Goal: Task Accomplishment & Management: Manage account settings

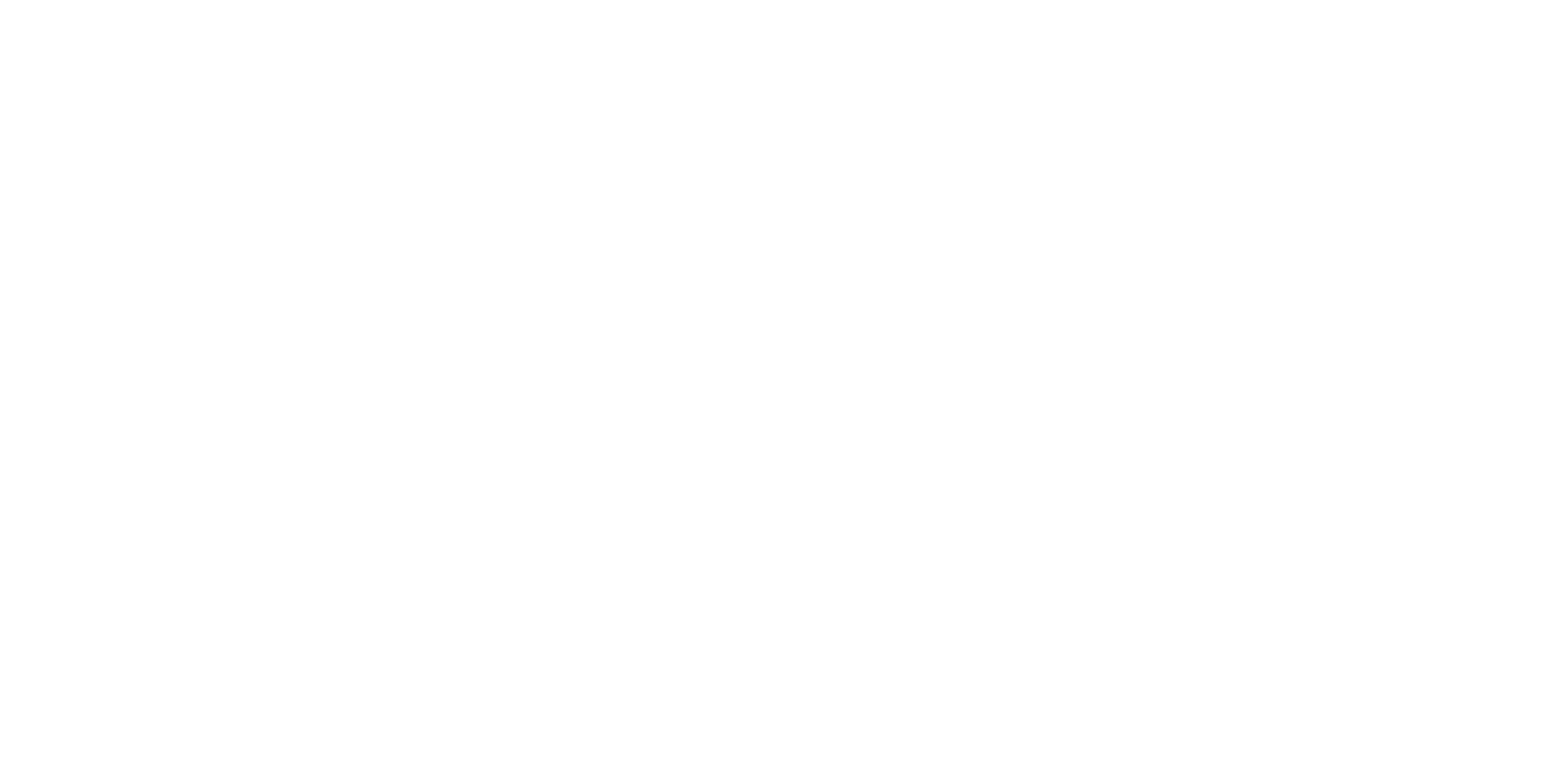
scroll to position [563, 0]
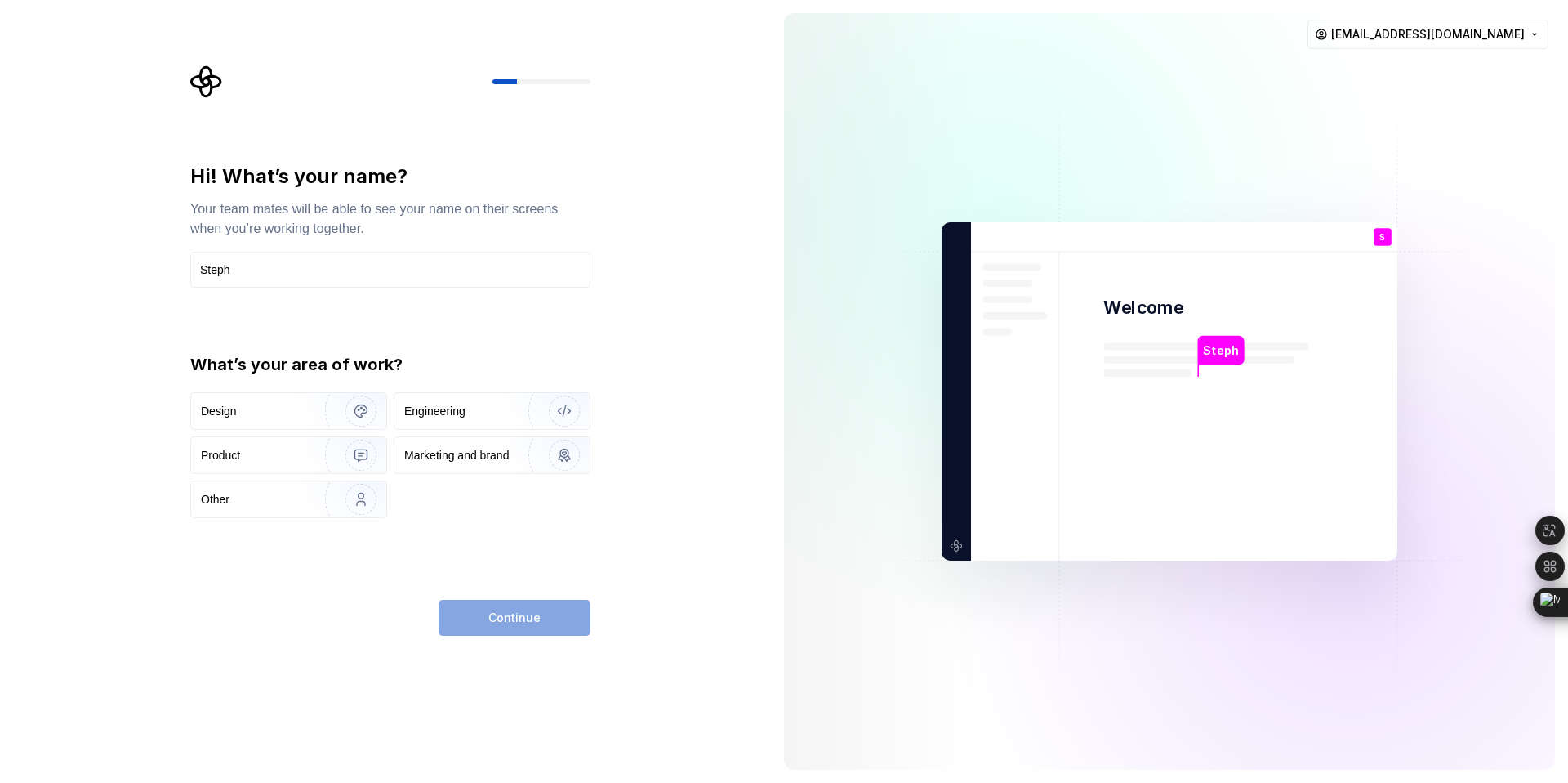
type input "Steph"
click at [70, 341] on div "Hi! What’s your name? Your team mates will be able to see your name on their sc…" at bounding box center [385, 391] width 771 height 783
click at [269, 455] on div "Product" at bounding box center [253, 455] width 105 height 17
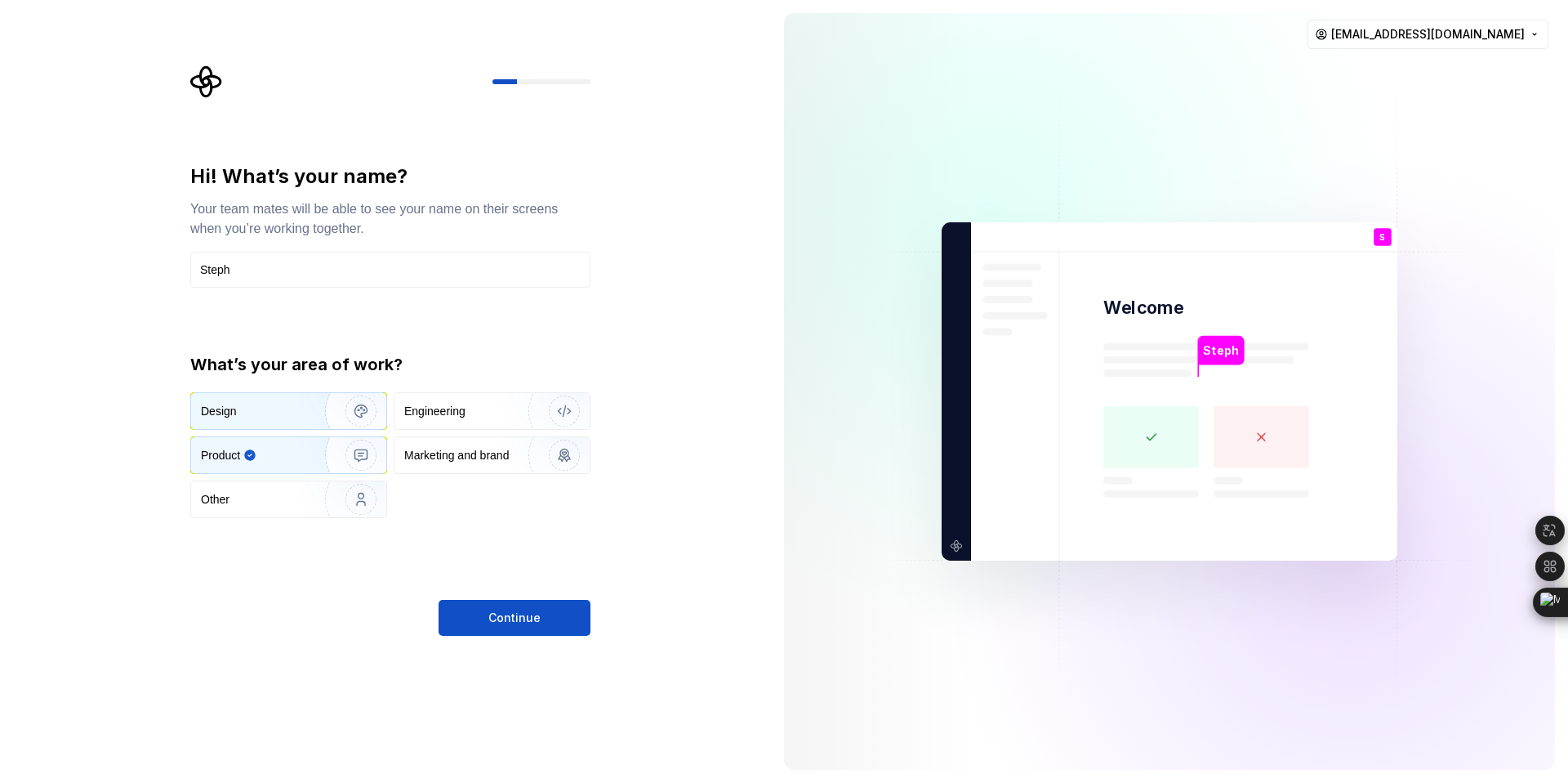
click at [266, 406] on div "Design" at bounding box center [252, 411] width 102 height 17
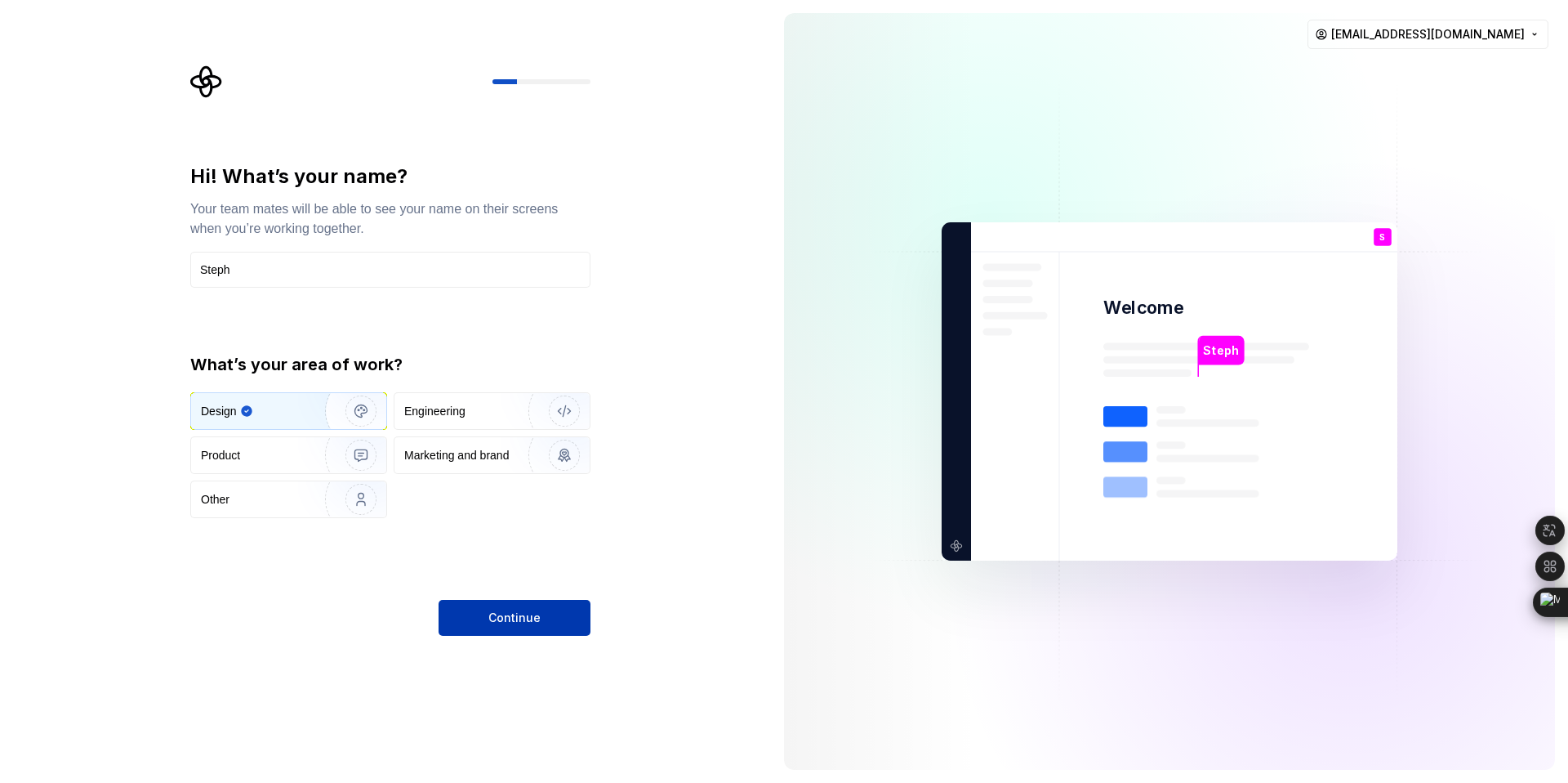
click at [512, 615] on span "Continue" at bounding box center [515, 618] width 53 height 17
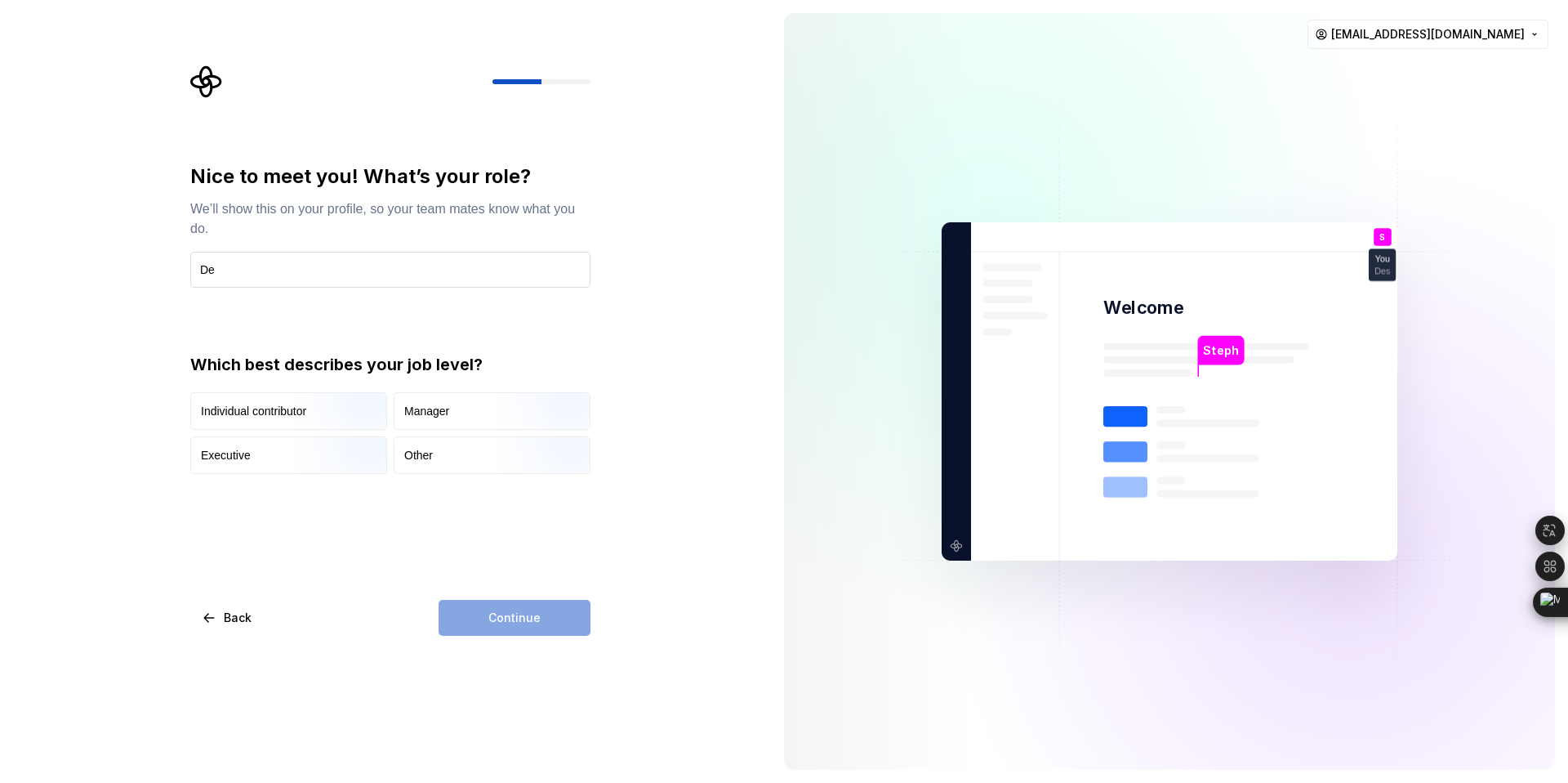
type input "D"
type input "Product design Lead"
click at [326, 455] on img "button" at bounding box center [347, 476] width 105 height 109
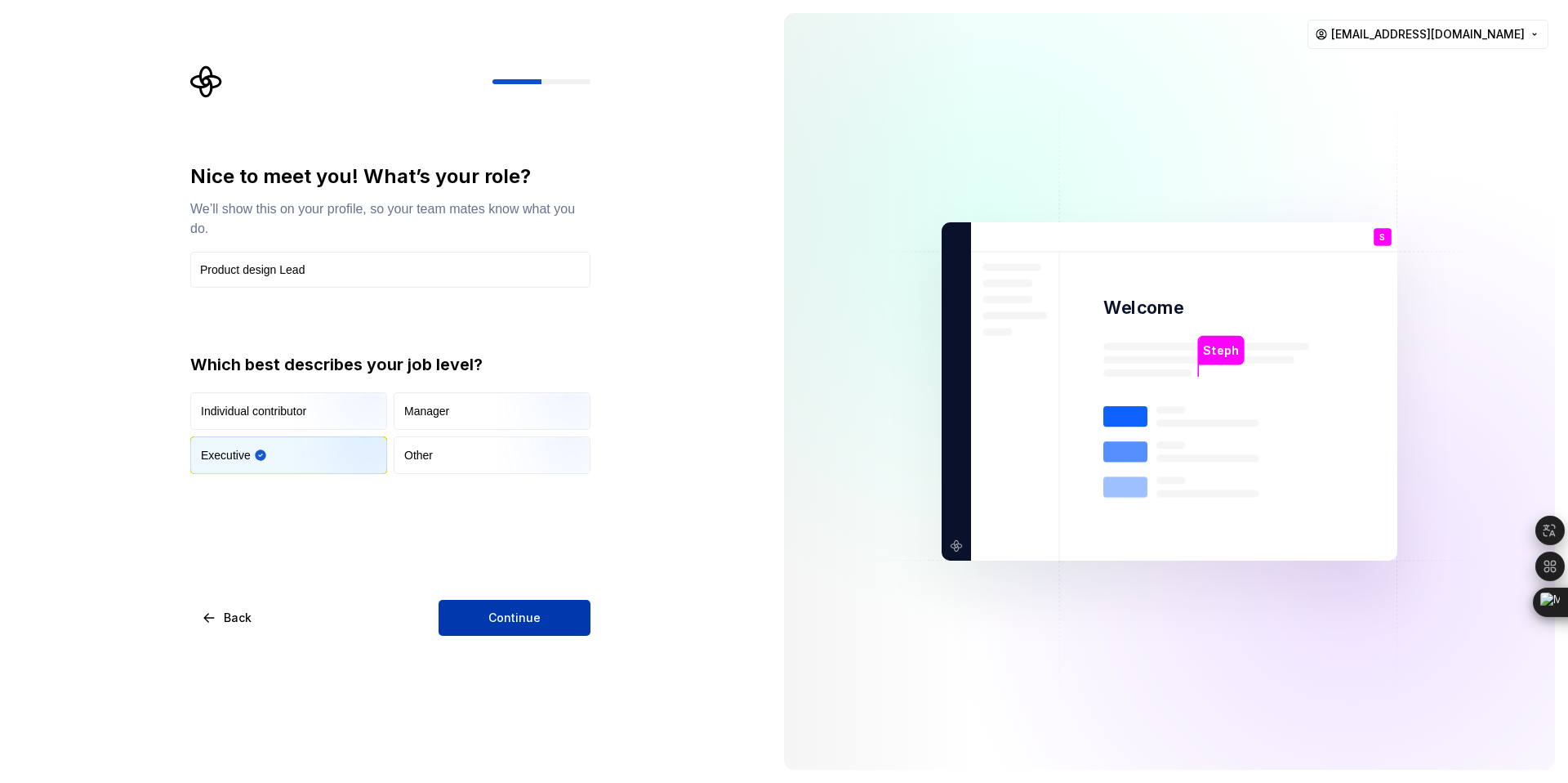
click at [521, 619] on span "Continue" at bounding box center [515, 618] width 53 height 17
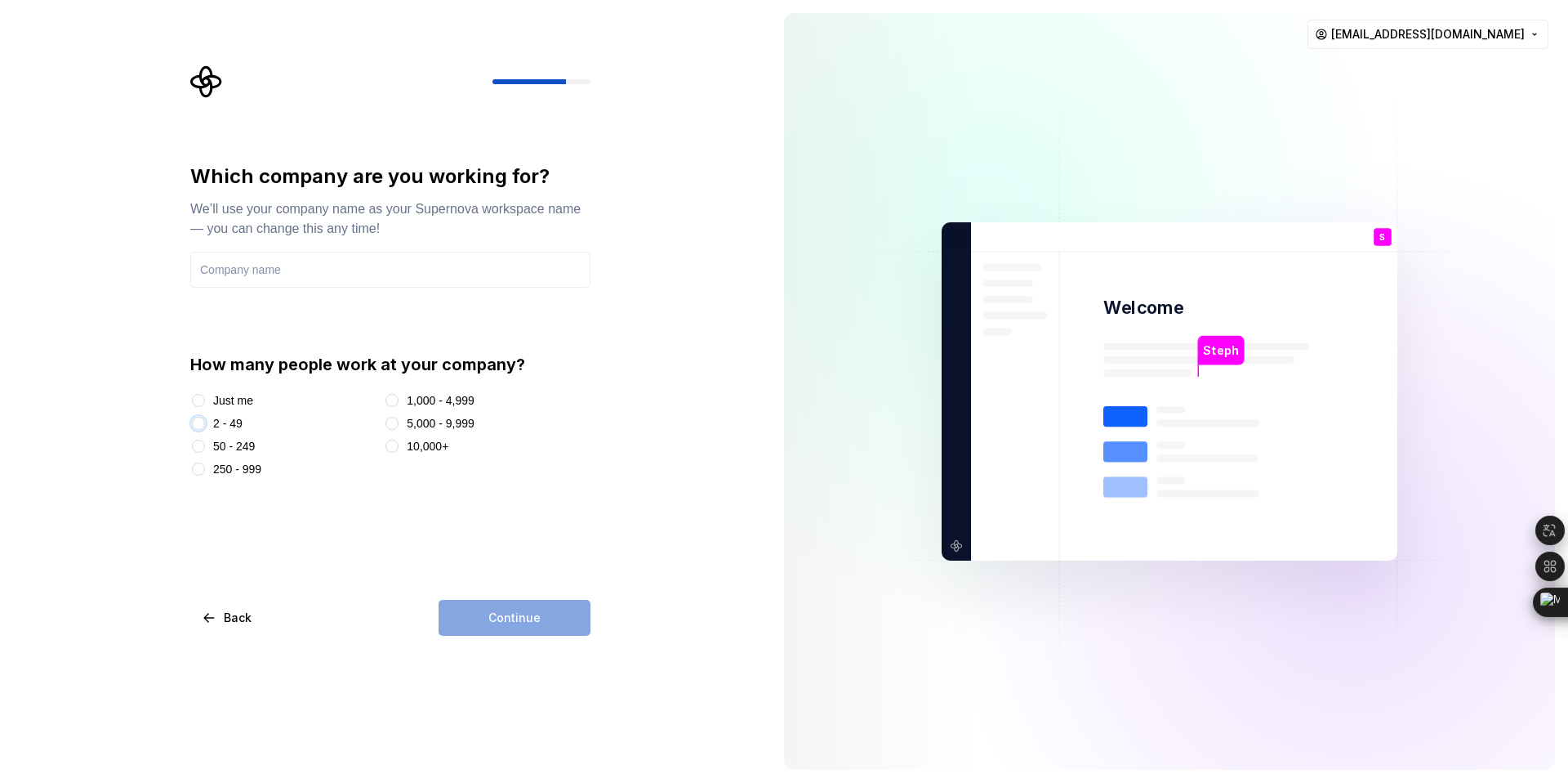
click at [202, 421] on button "2 - 49" at bounding box center [197, 422] width 13 height 13
click at [227, 277] on input "text" at bounding box center [391, 269] width 401 height 36
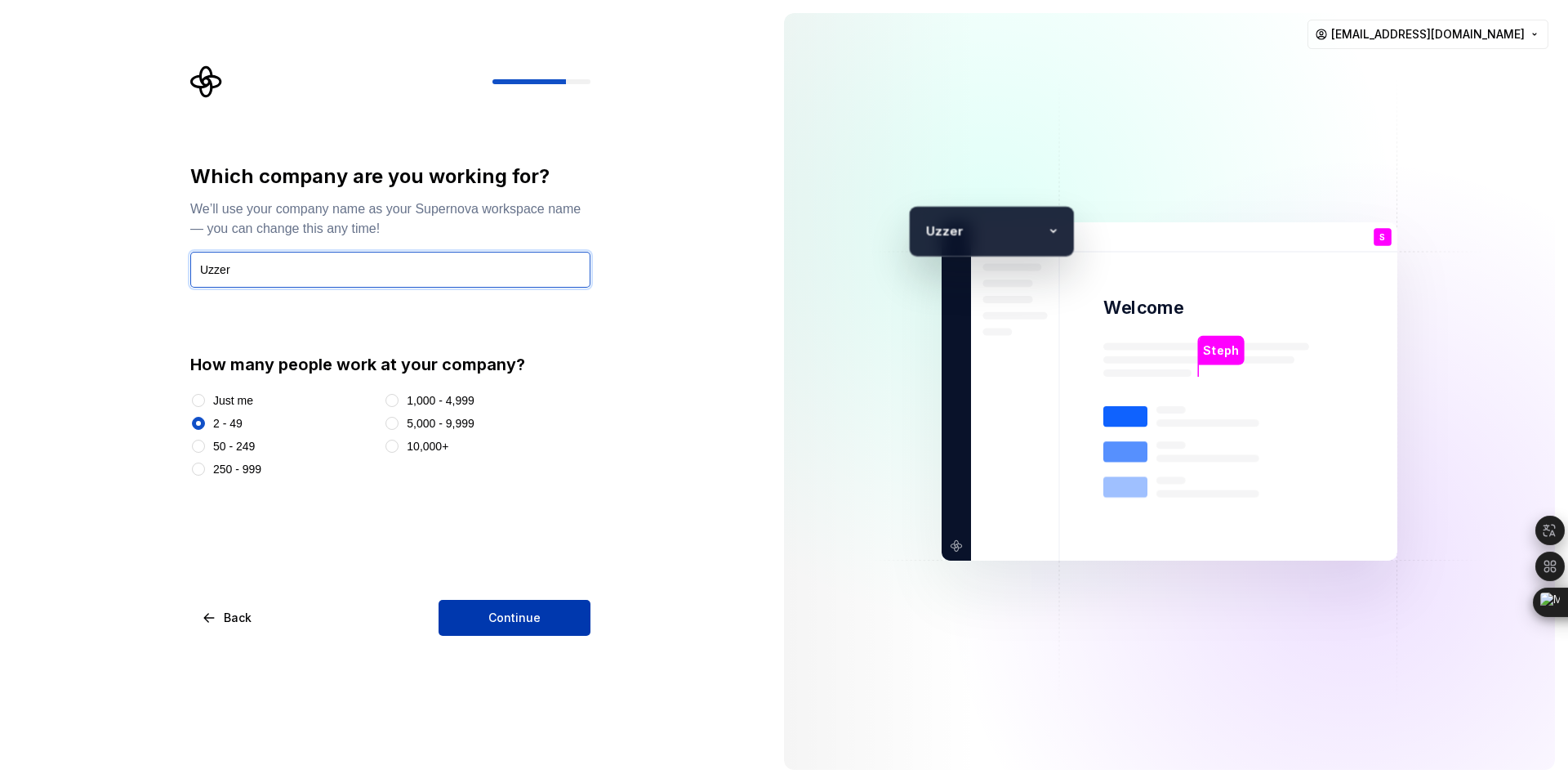
type input "Uzzer"
click at [498, 615] on span "Continue" at bounding box center [515, 618] width 53 height 17
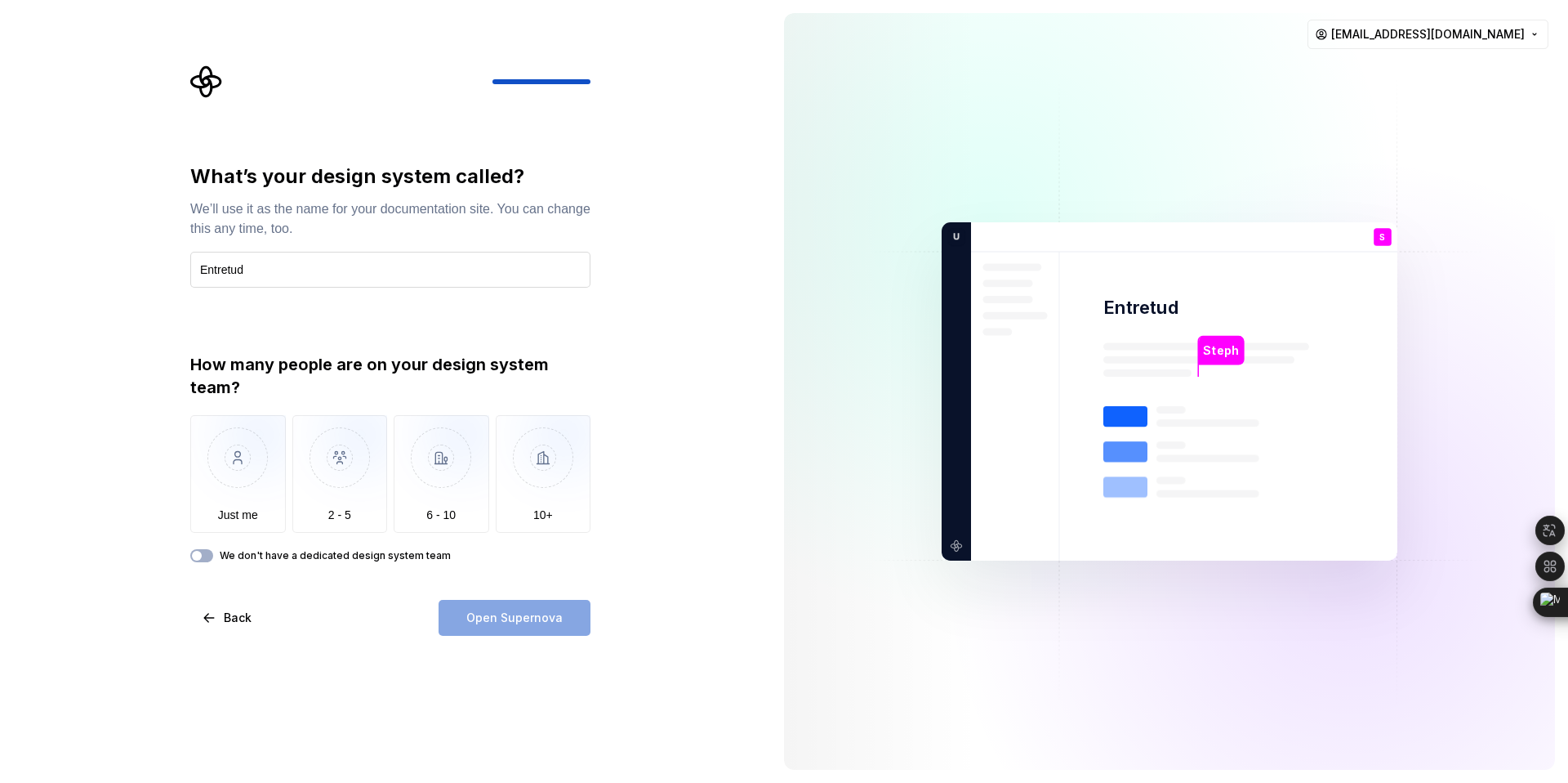
type input "Entretudo"
click at [238, 268] on input "Entretudo" at bounding box center [391, 269] width 401 height 36
click at [251, 269] on input "Entretudo" at bounding box center [391, 269] width 401 height 36
type textarea "*"
drag, startPoint x: 251, startPoint y: 270, endPoint x: 198, endPoint y: 267, distance: 53.1
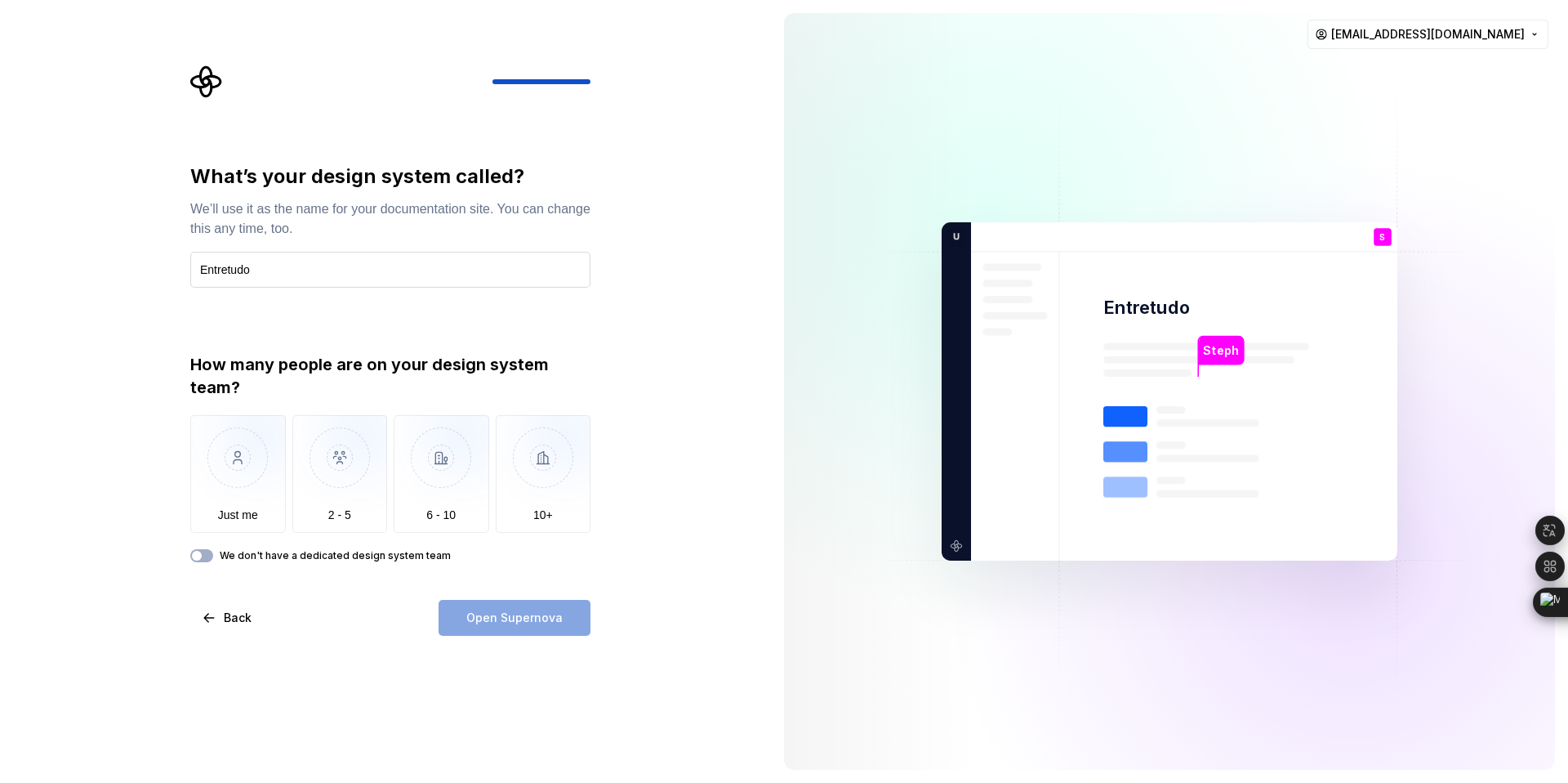
click at [198, 267] on input "Entretudo" at bounding box center [391, 269] width 401 height 36
type input "LUA"
click at [137, 326] on div "What’s your design system called? We’ll use it as the name for your documentati…" at bounding box center [385, 391] width 771 height 783
click at [322, 463] on img "button" at bounding box center [340, 470] width 96 height 109
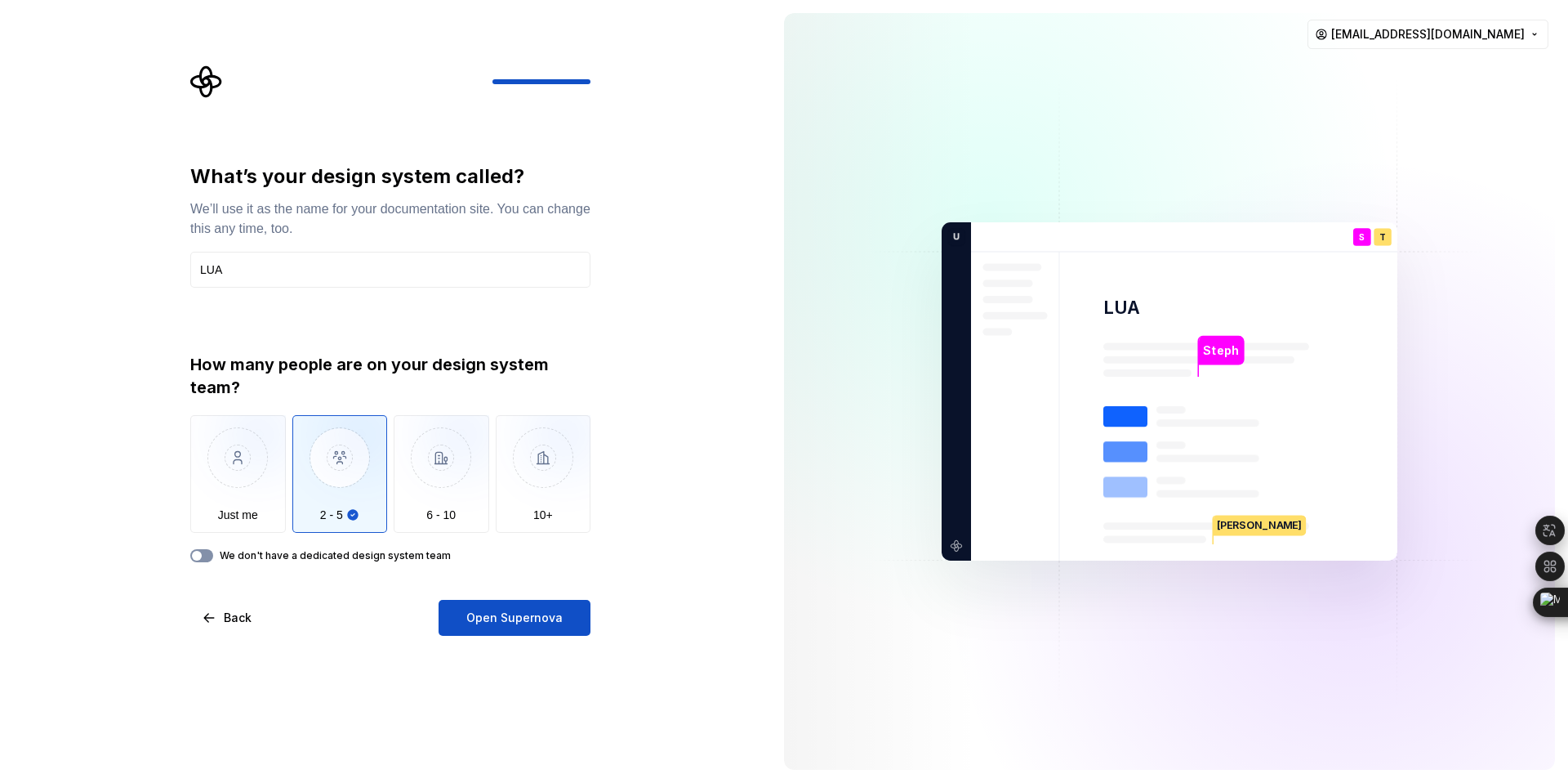
click at [204, 553] on button "We don't have a dedicated design system team" at bounding box center [201, 555] width 22 height 13
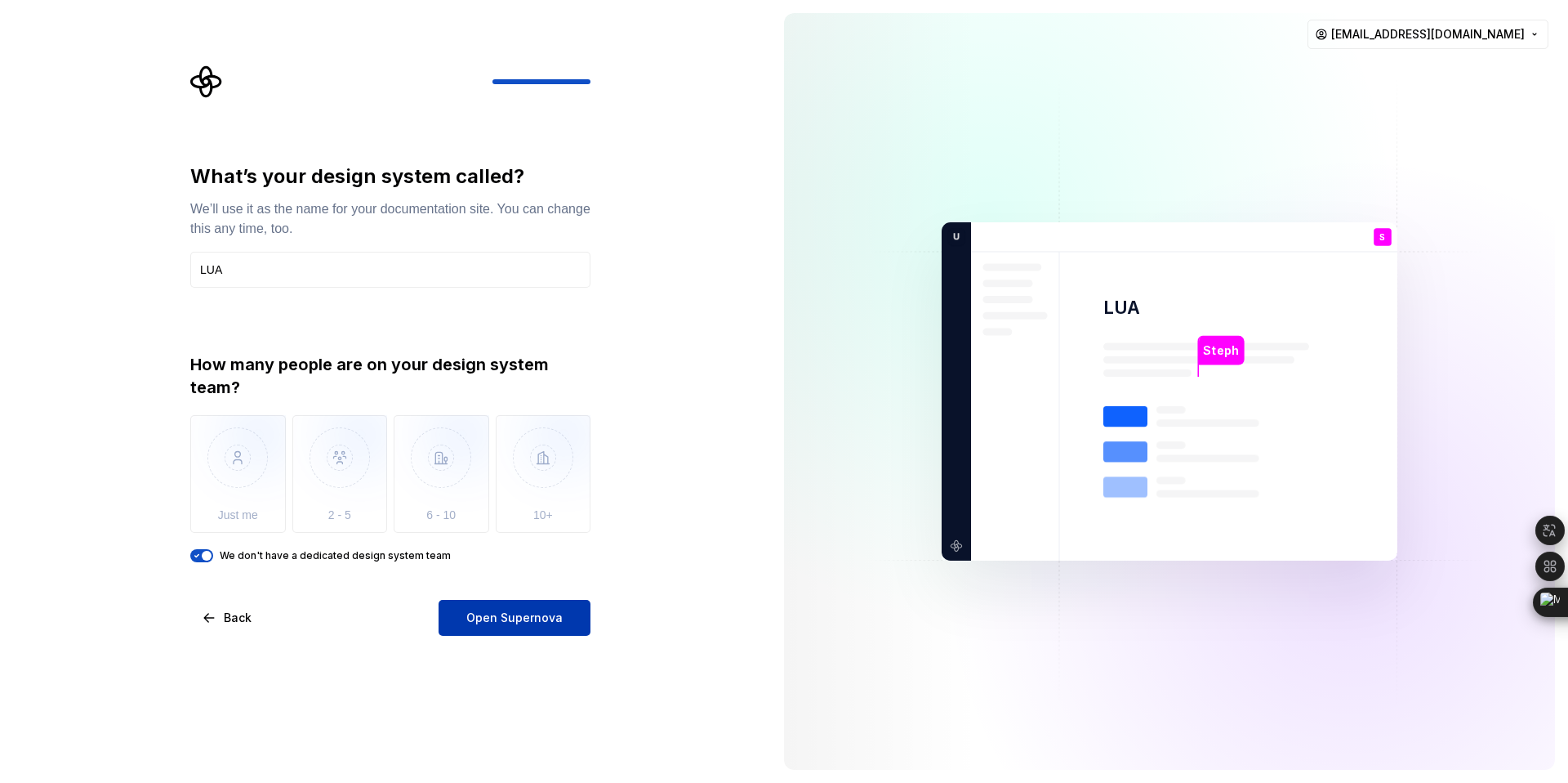
click at [506, 618] on span "Open Supernova" at bounding box center [514, 618] width 97 height 17
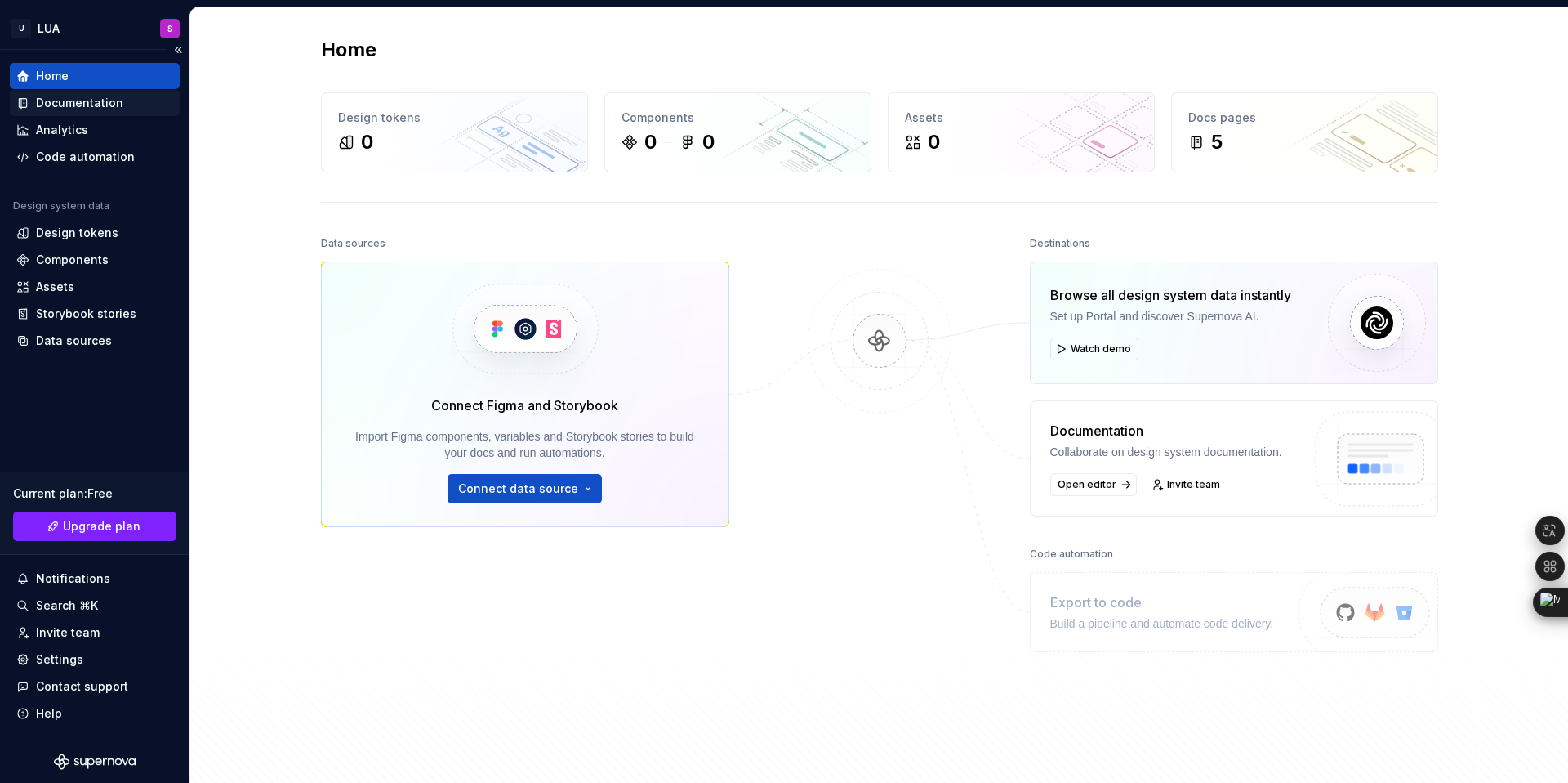
click at [92, 103] on div "Documentation" at bounding box center [79, 103] width 87 height 17
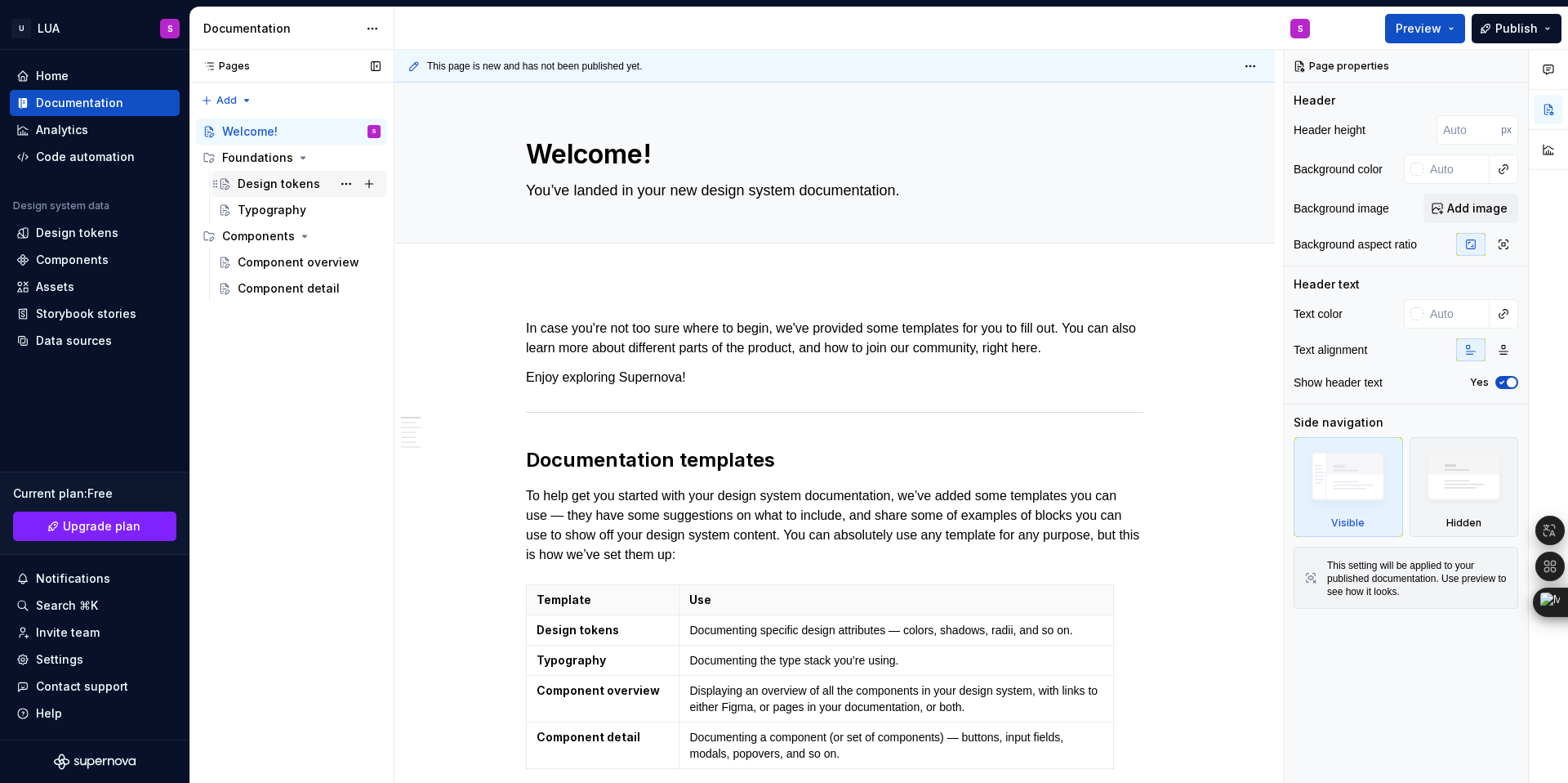
click at [277, 183] on div "Design tokens" at bounding box center [278, 184] width 82 height 17
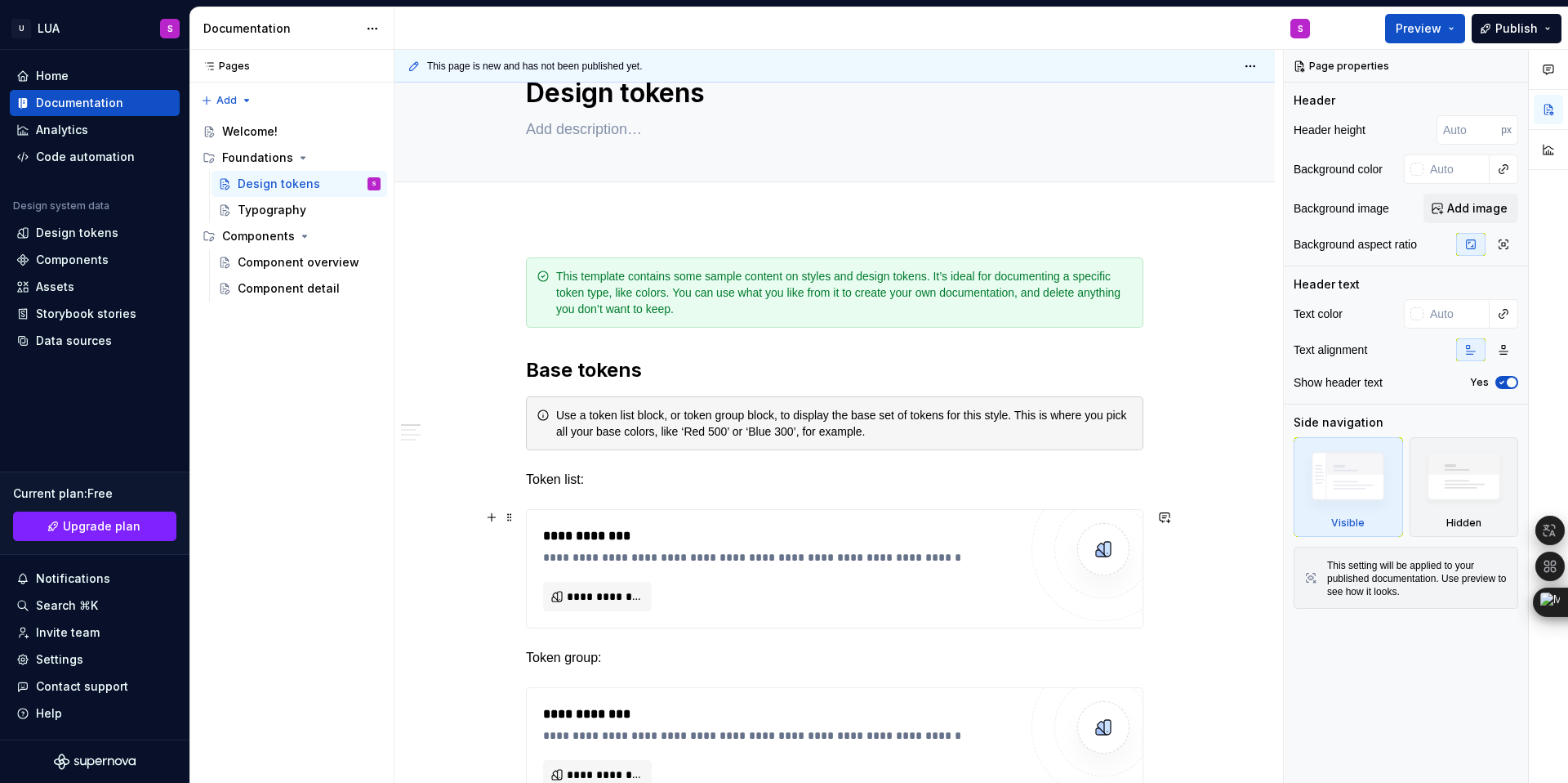
scroll to position [10, 0]
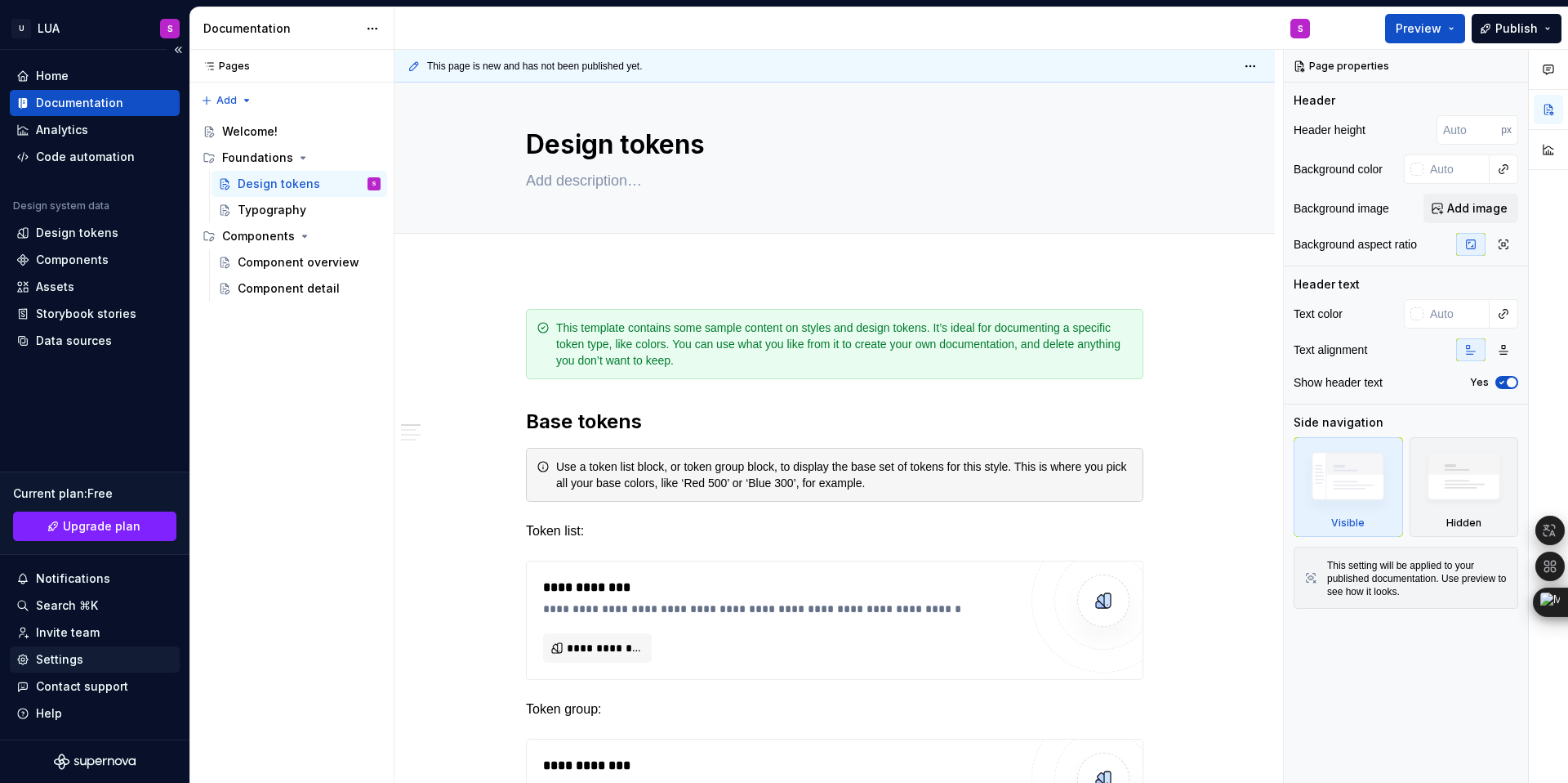
click at [65, 661] on div "Settings" at bounding box center [60, 659] width 47 height 17
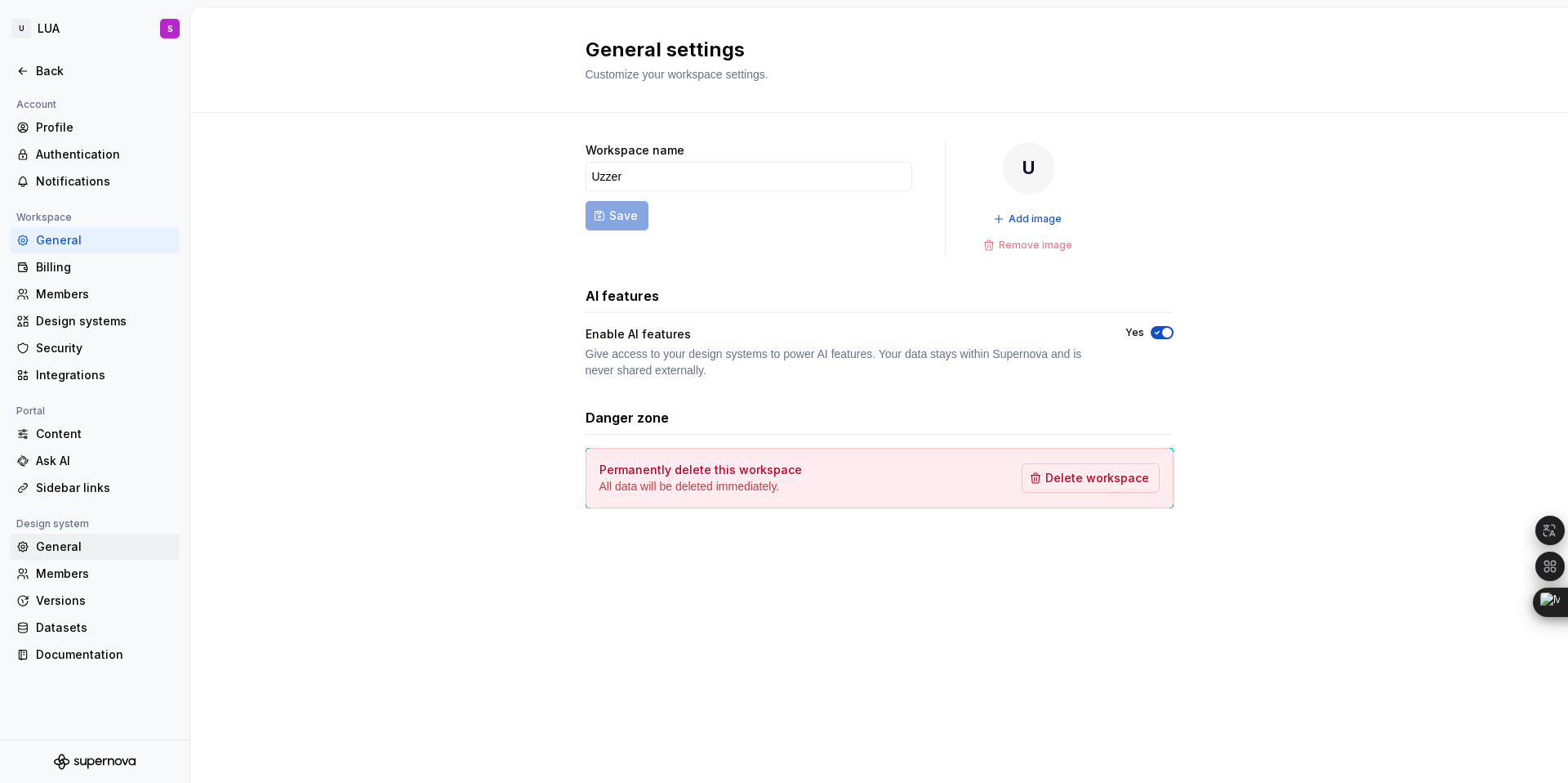
click at [71, 544] on div "General" at bounding box center [105, 546] width 137 height 17
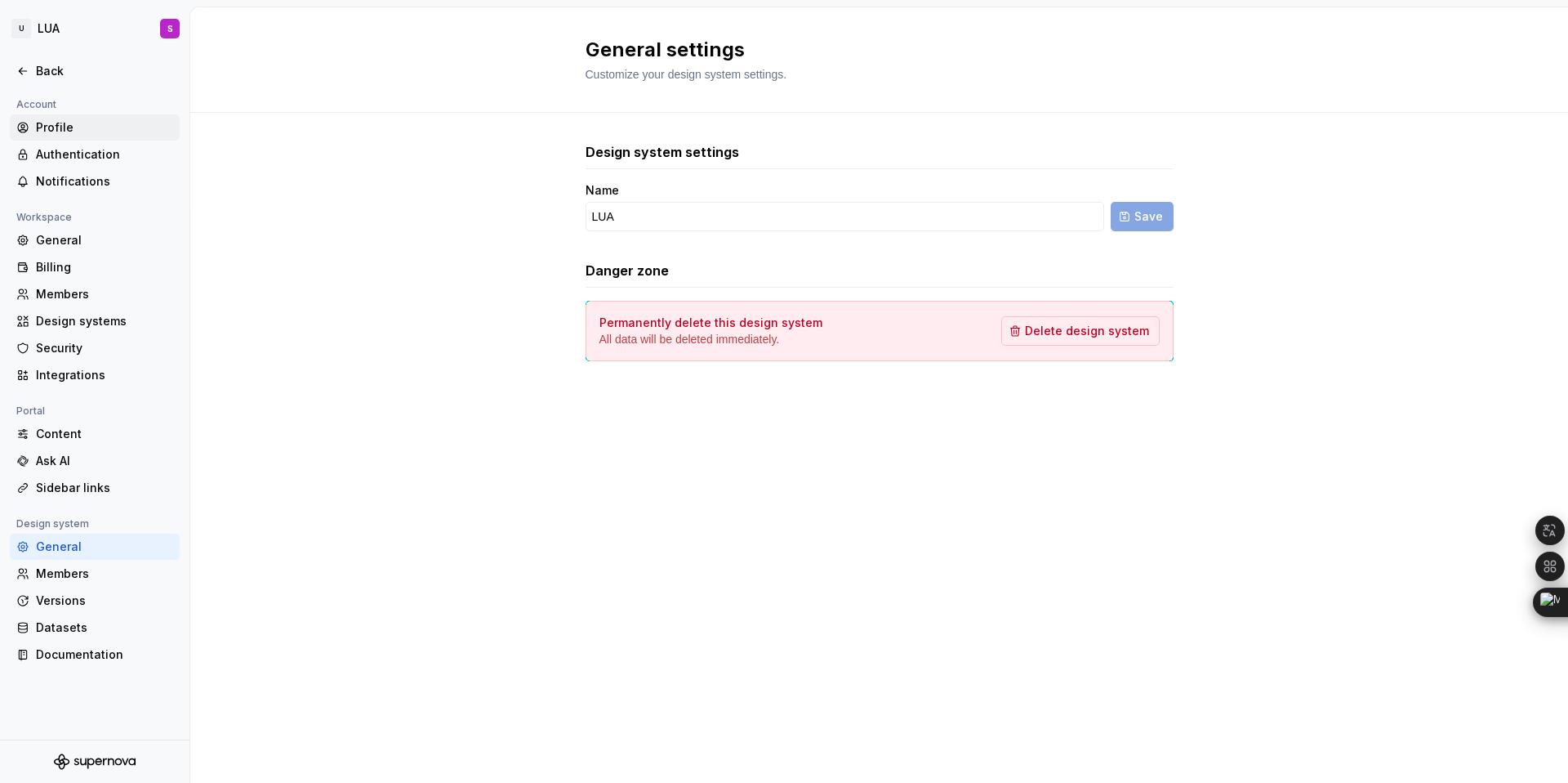
click at [58, 129] on div "Profile" at bounding box center [105, 127] width 137 height 17
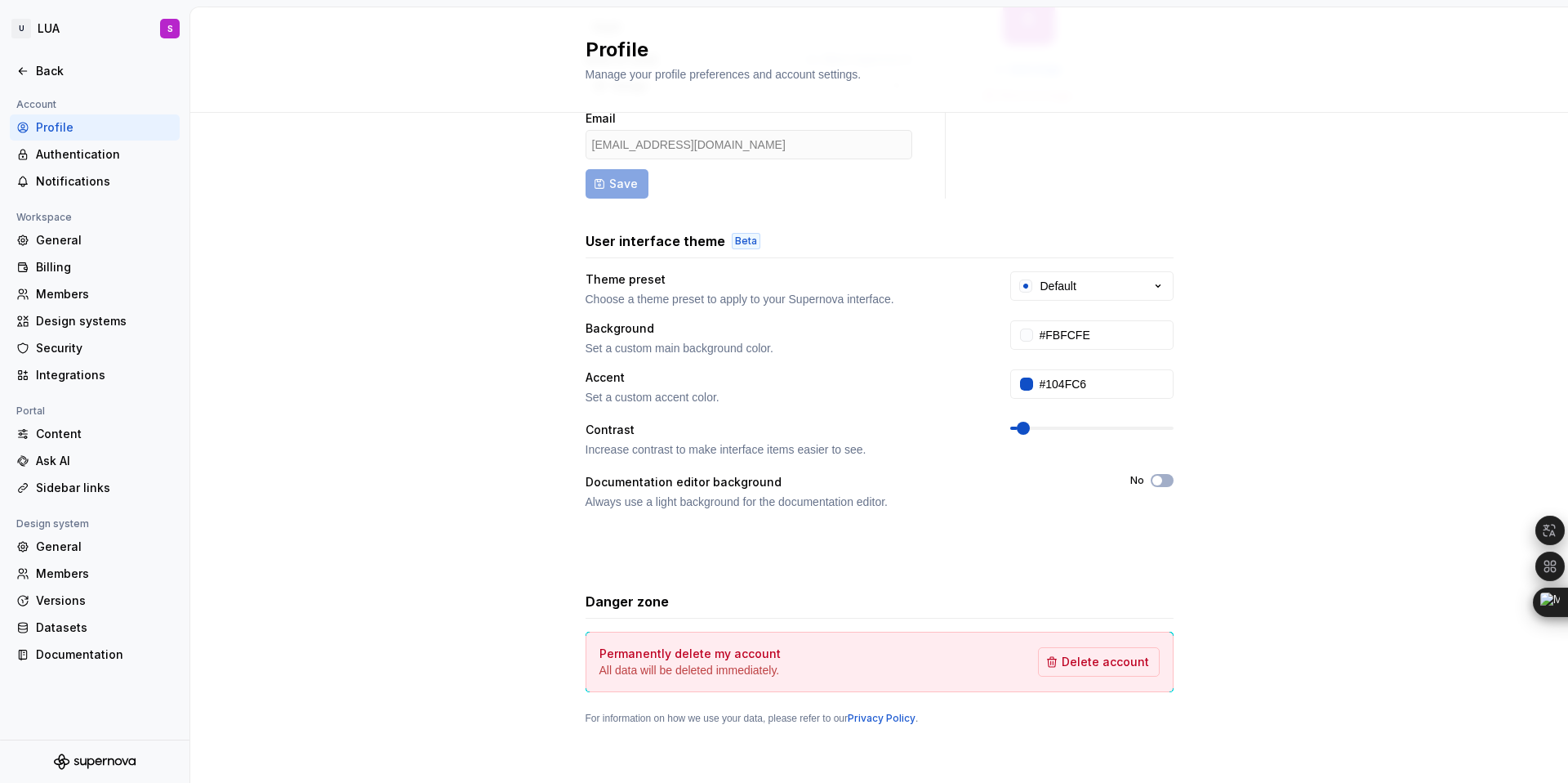
scroll to position [153, 0]
click at [74, 648] on div "Documentation" at bounding box center [105, 654] width 137 height 17
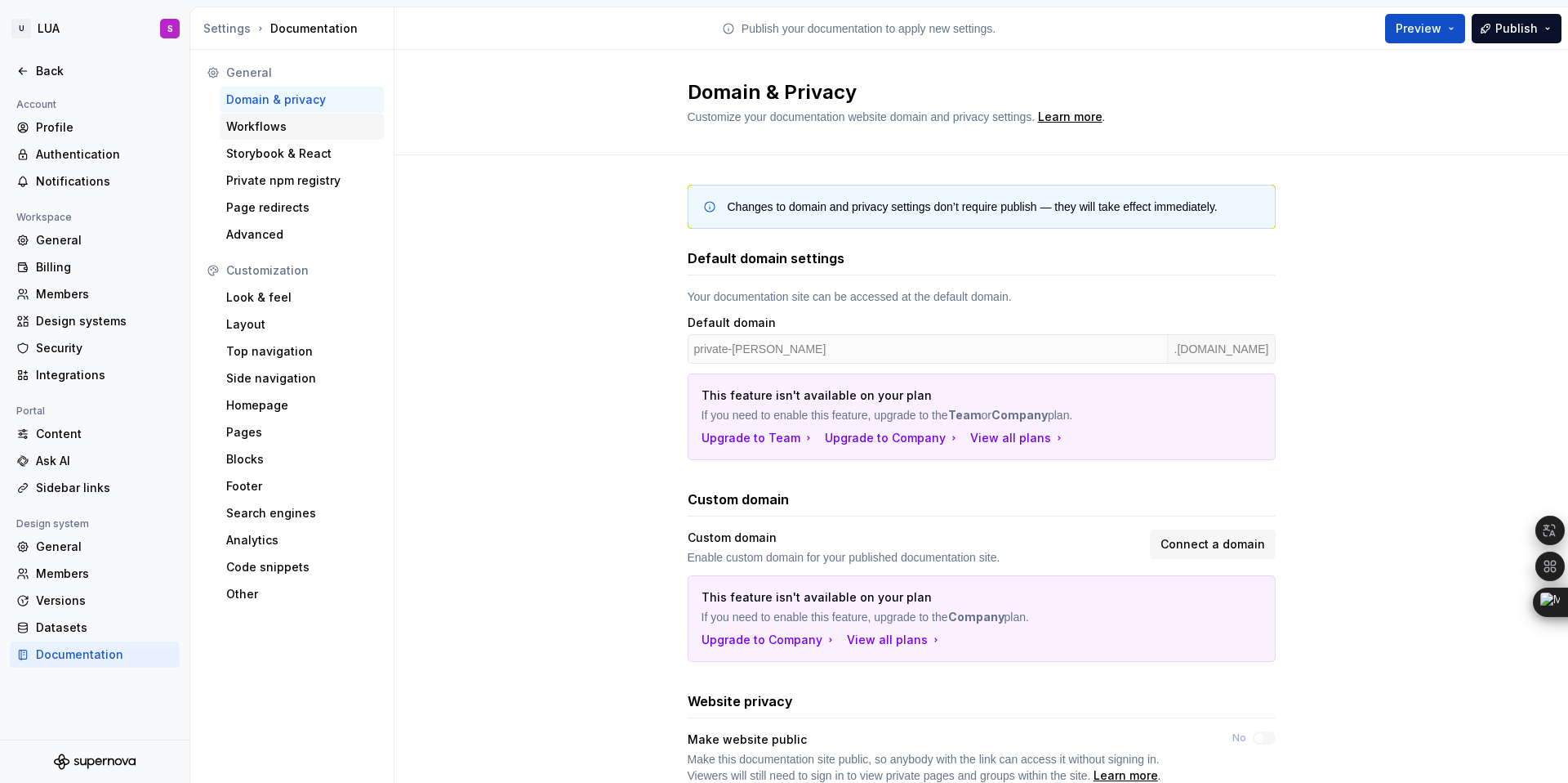
click at [268, 128] on div "Workflows" at bounding box center [302, 126] width 151 height 17
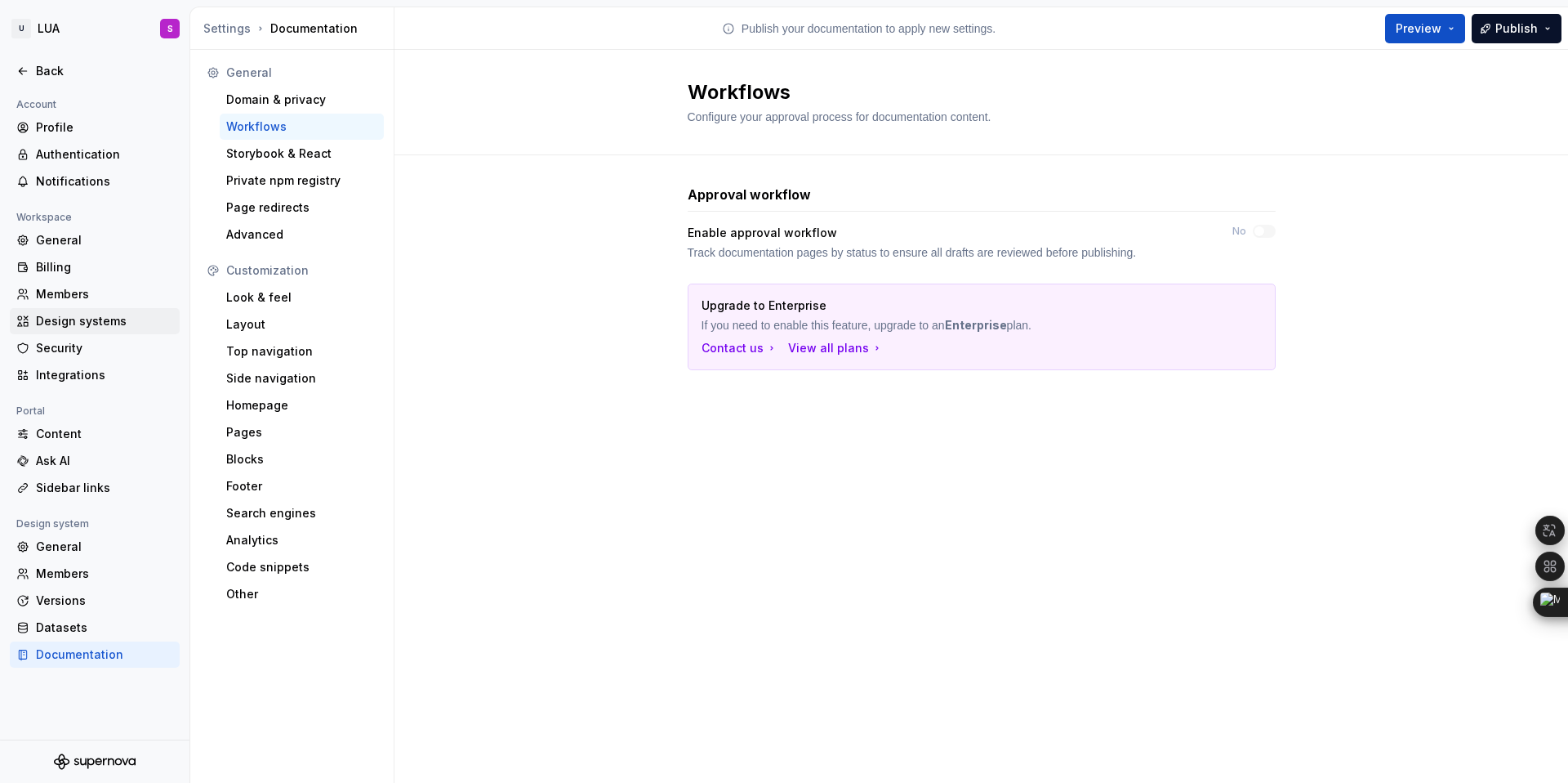
click at [67, 320] on div "Design systems" at bounding box center [105, 321] width 137 height 17
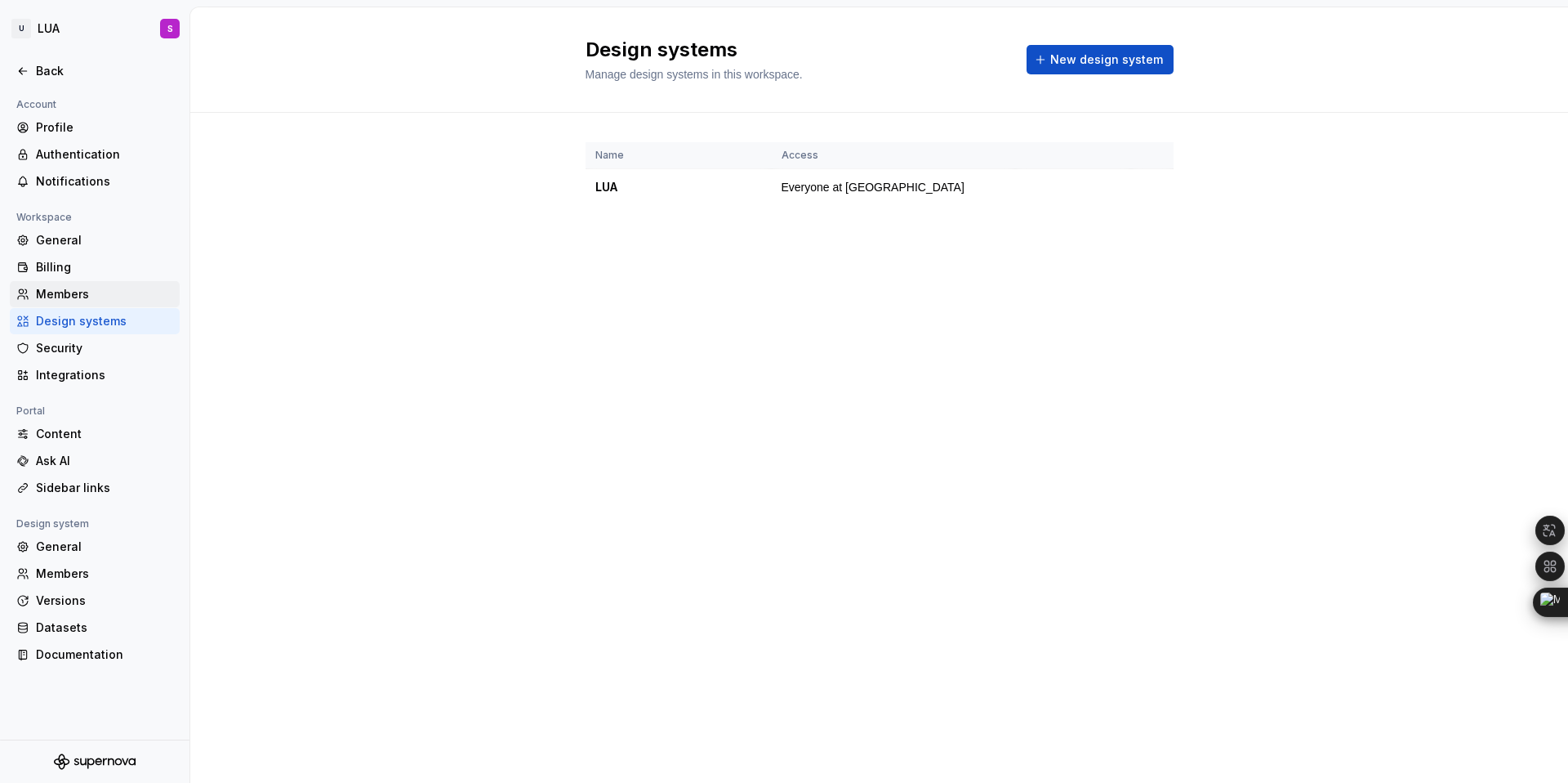
click at [62, 291] on div "Members" at bounding box center [105, 294] width 137 height 17
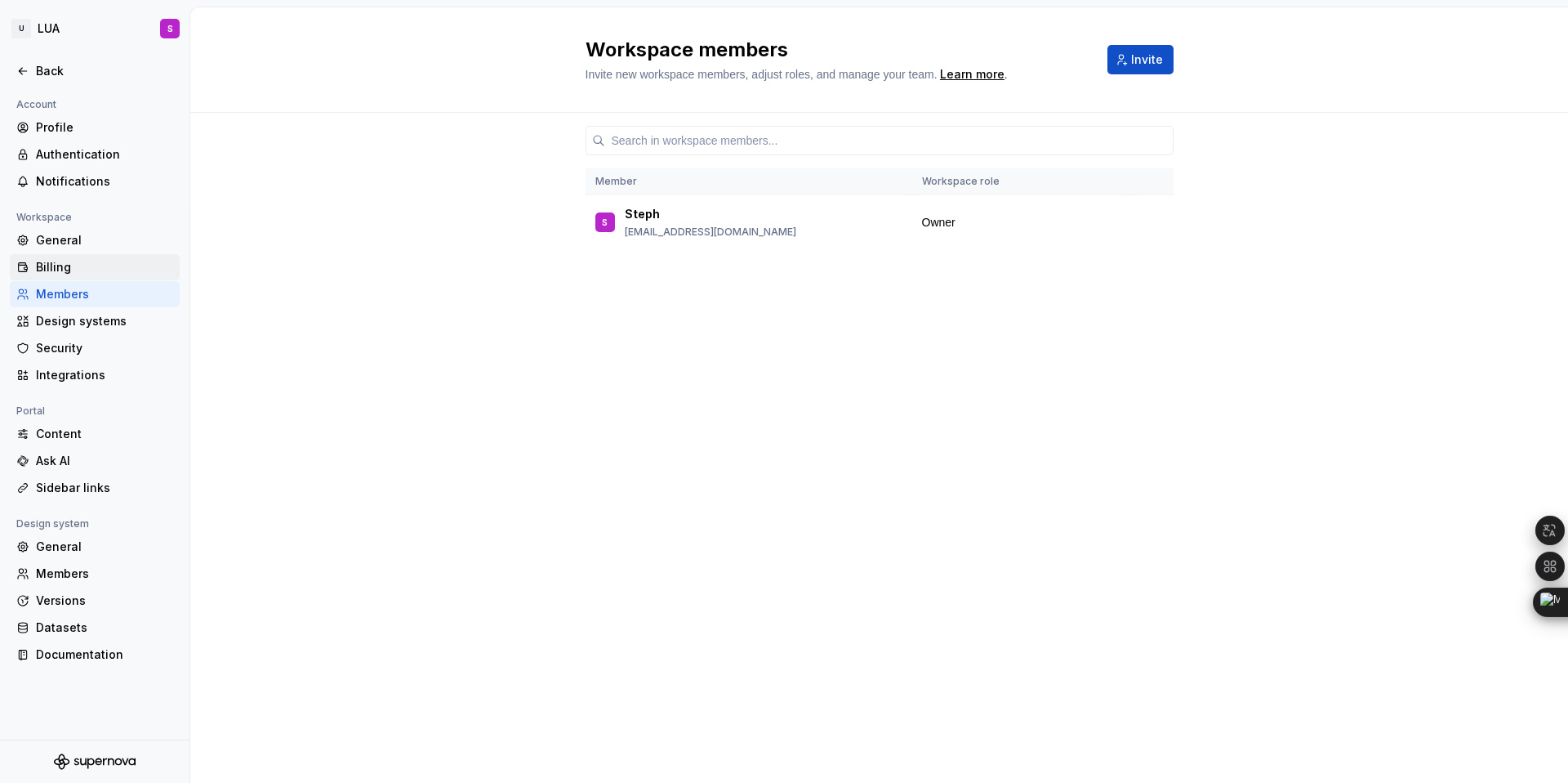
click at [55, 264] on div "Billing" at bounding box center [105, 267] width 137 height 17
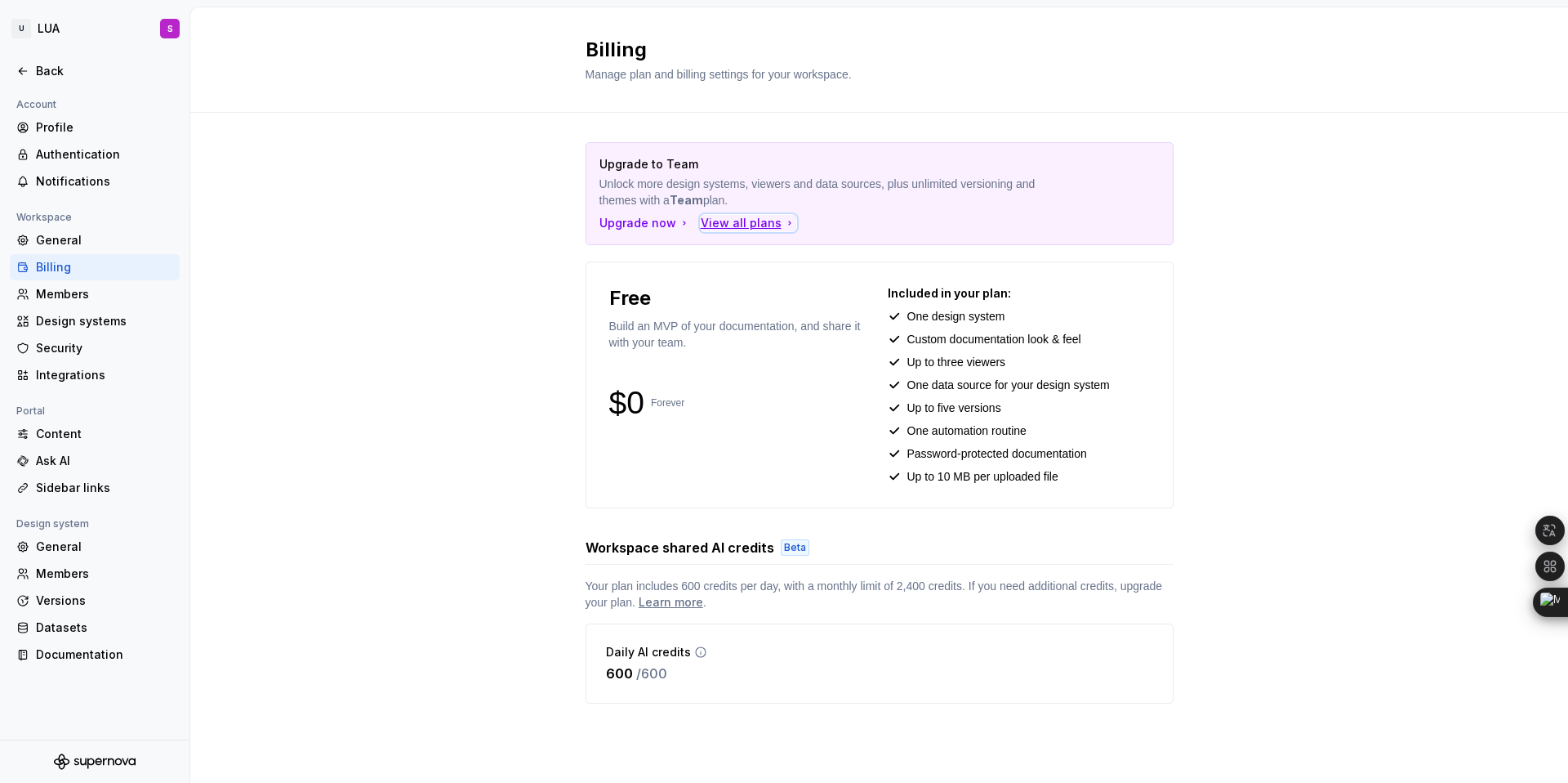
click at [751, 221] on div "View all plans" at bounding box center [748, 223] width 96 height 17
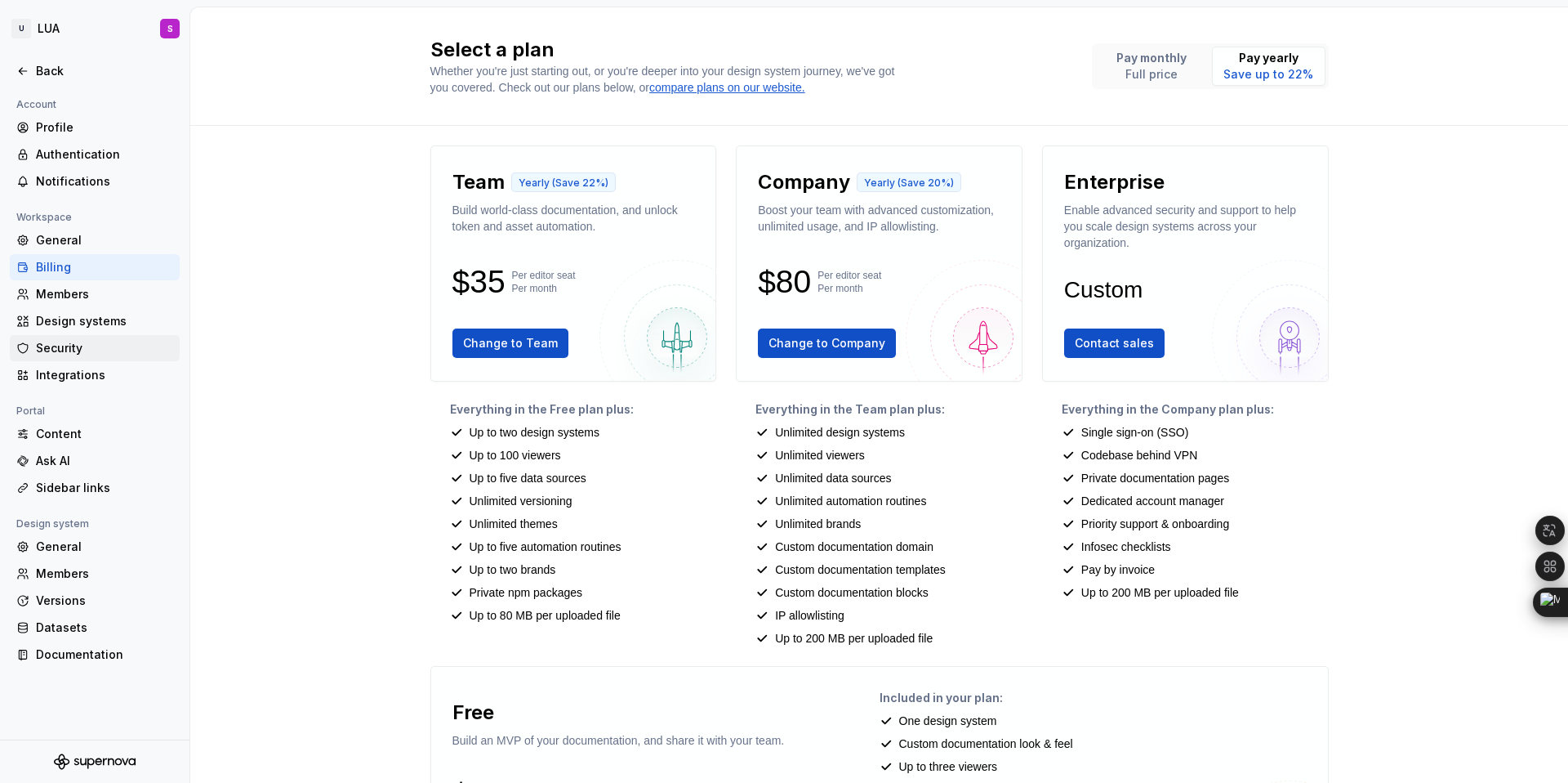
click at [72, 347] on div "Security" at bounding box center [105, 348] width 137 height 17
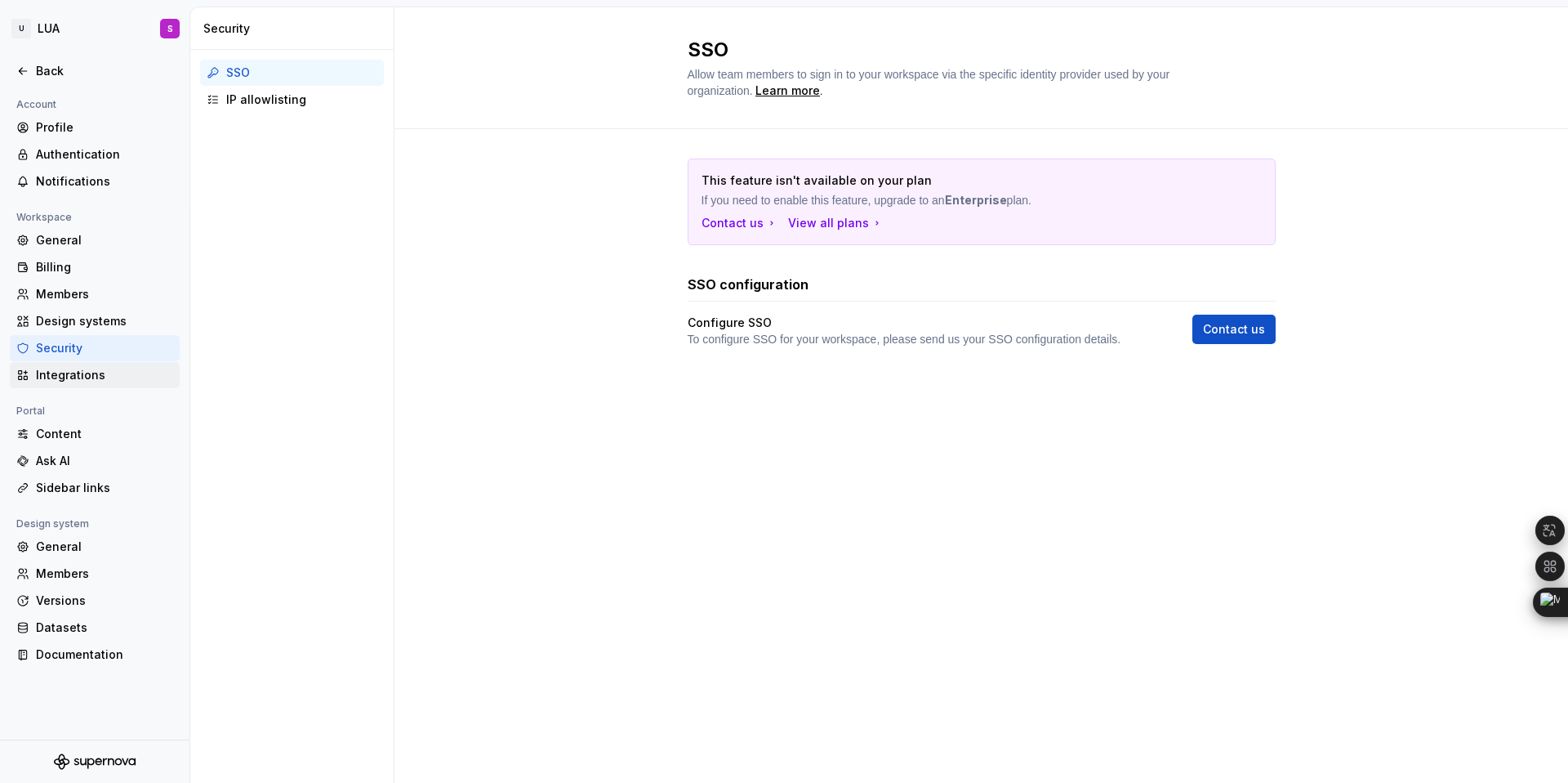
click at [74, 376] on div "Integrations" at bounding box center [105, 374] width 137 height 17
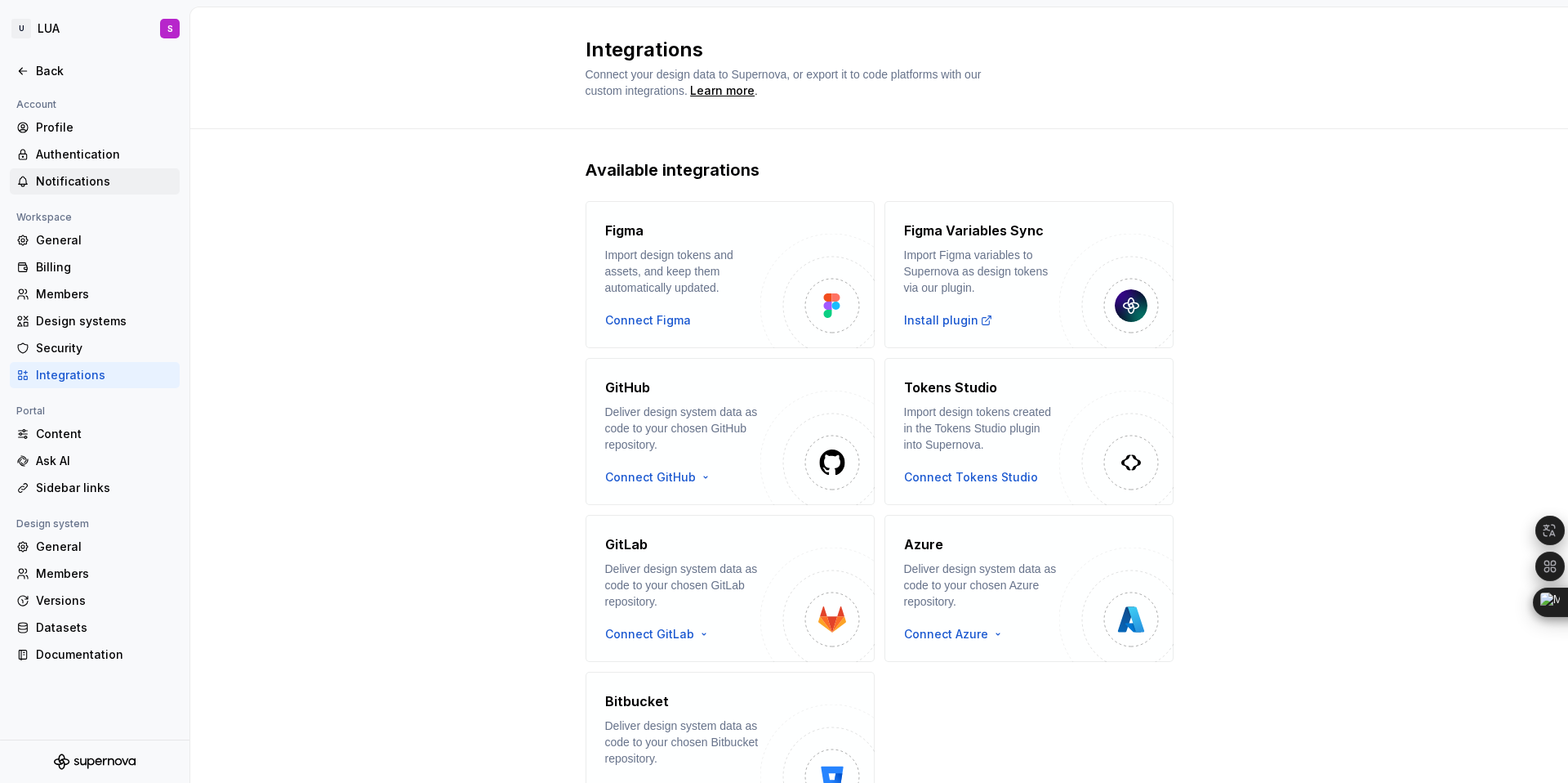
click at [77, 182] on div "Notifications" at bounding box center [105, 181] width 137 height 17
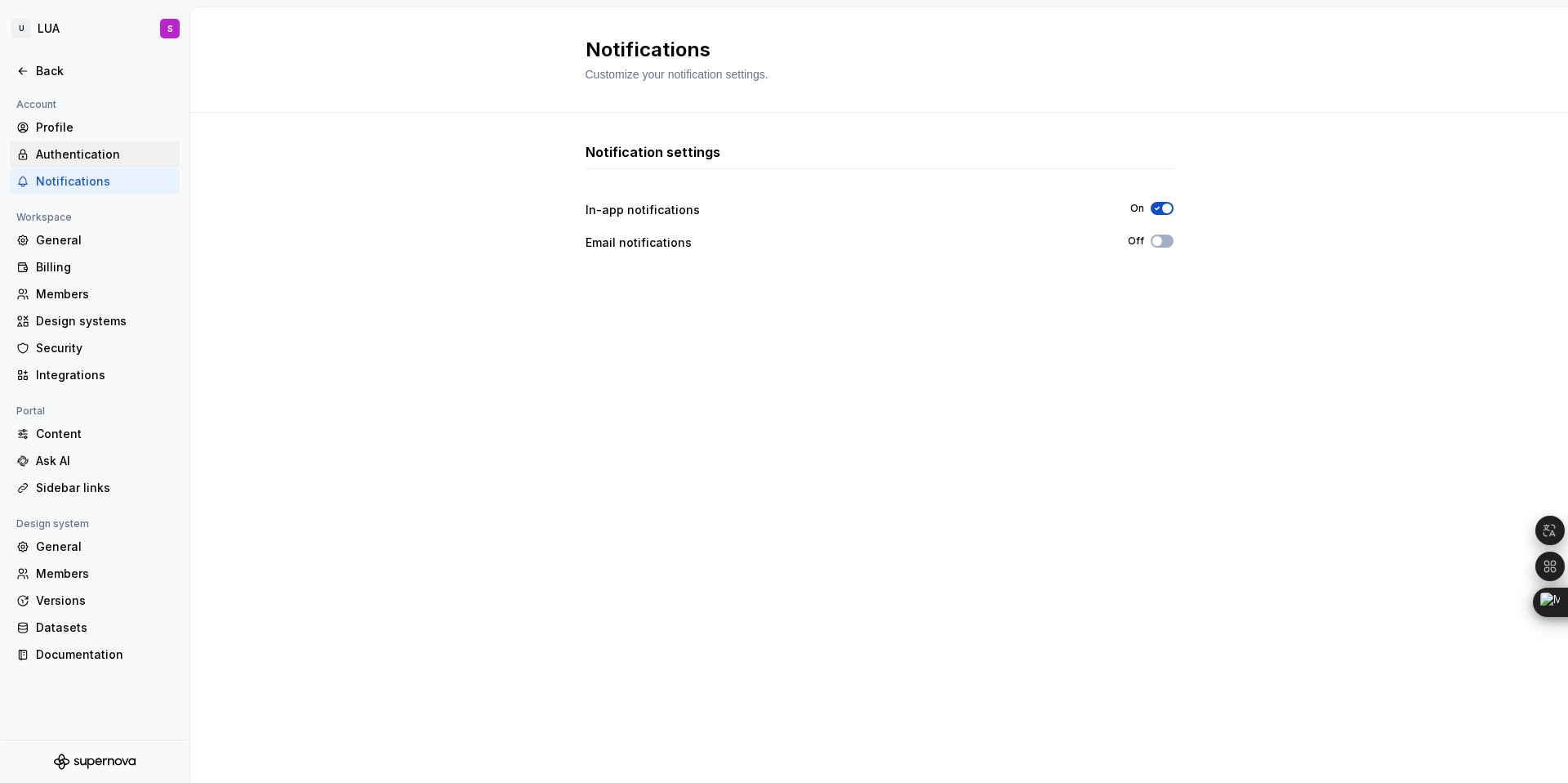
click at [77, 157] on div "Authentication" at bounding box center [105, 154] width 137 height 17
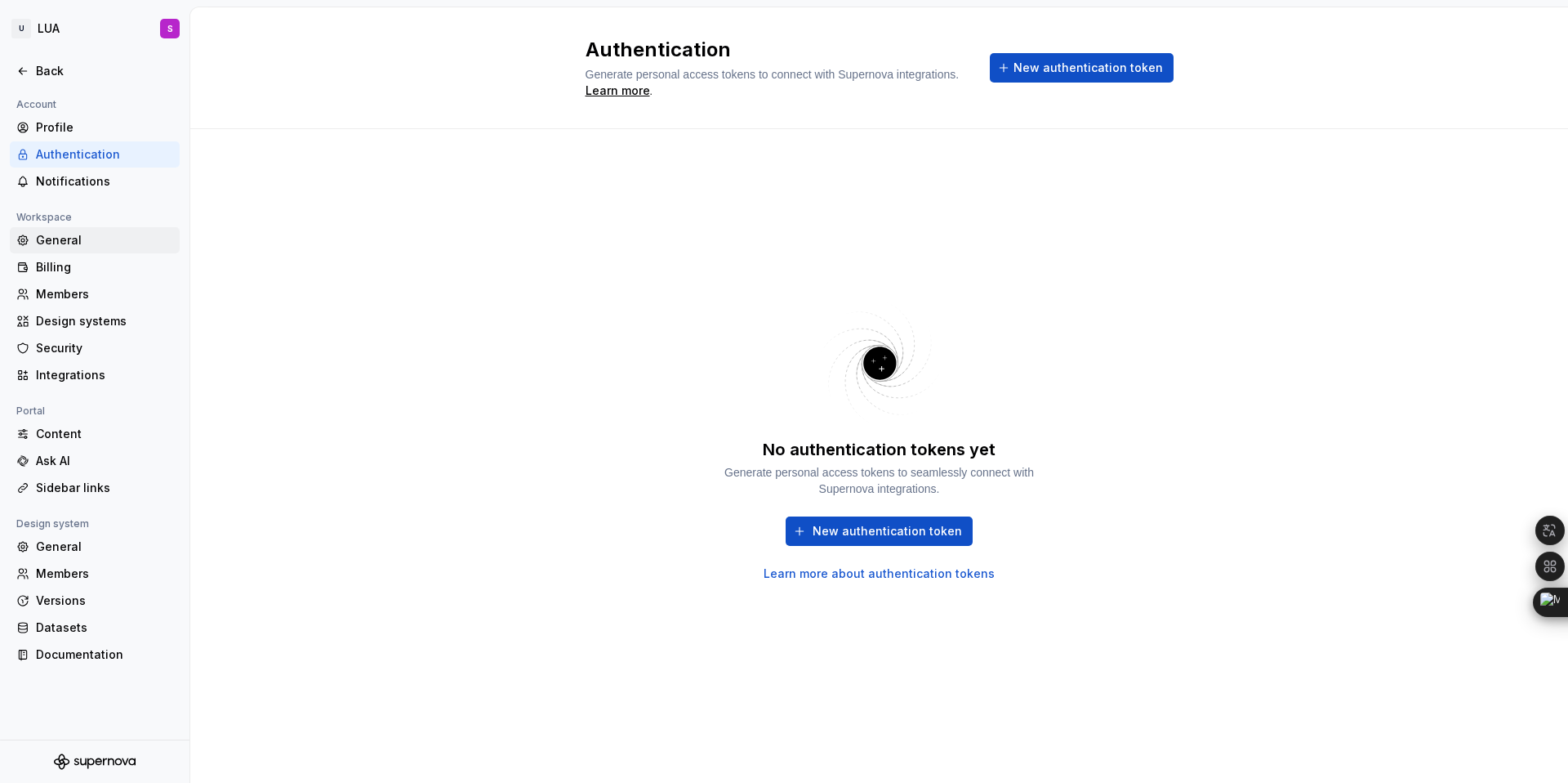
click at [69, 239] on div "General" at bounding box center [105, 239] width 137 height 17
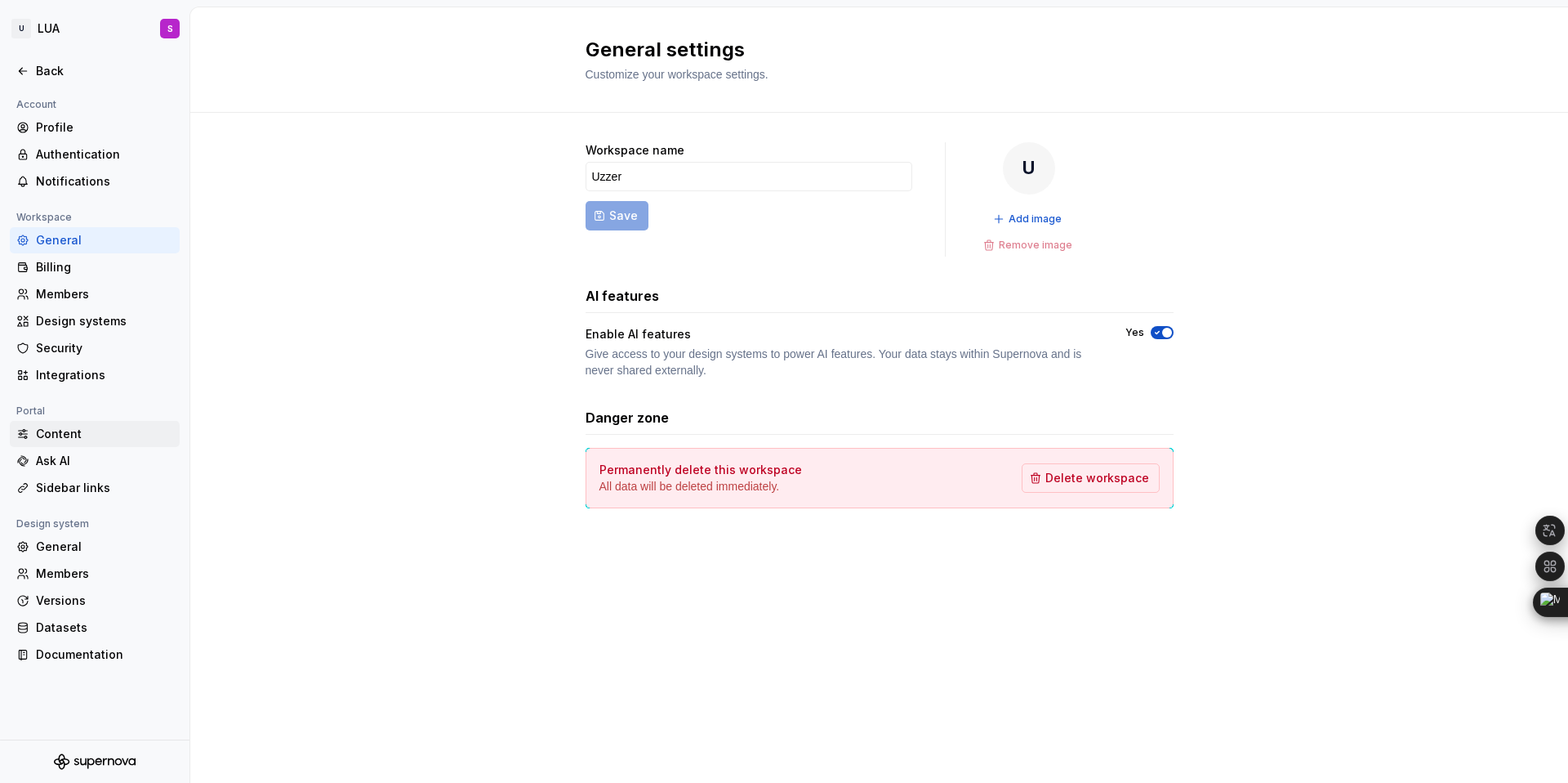
click at [77, 432] on div "Content" at bounding box center [105, 434] width 137 height 17
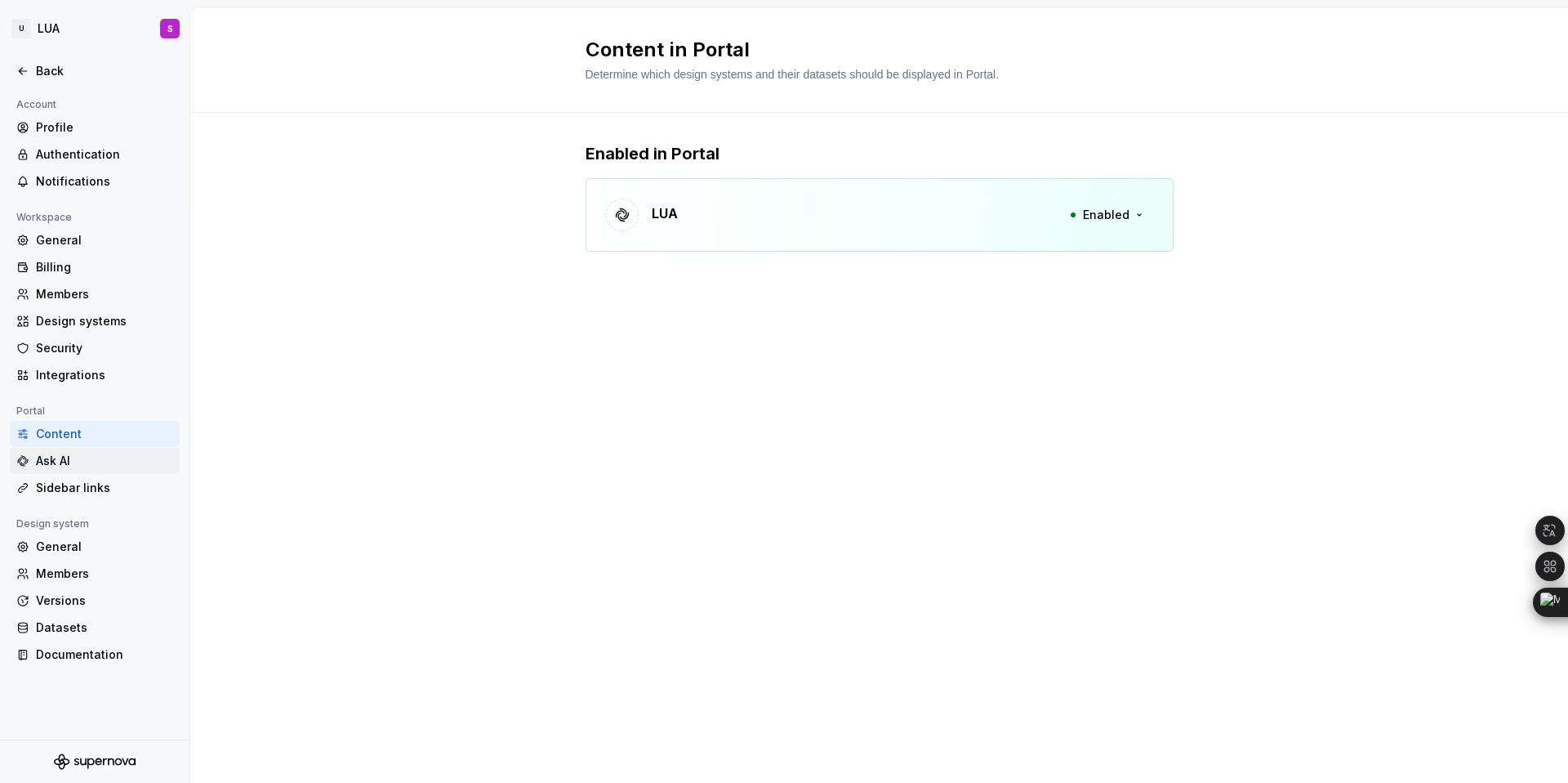
click at [72, 464] on div "Ask AI" at bounding box center [105, 460] width 137 height 17
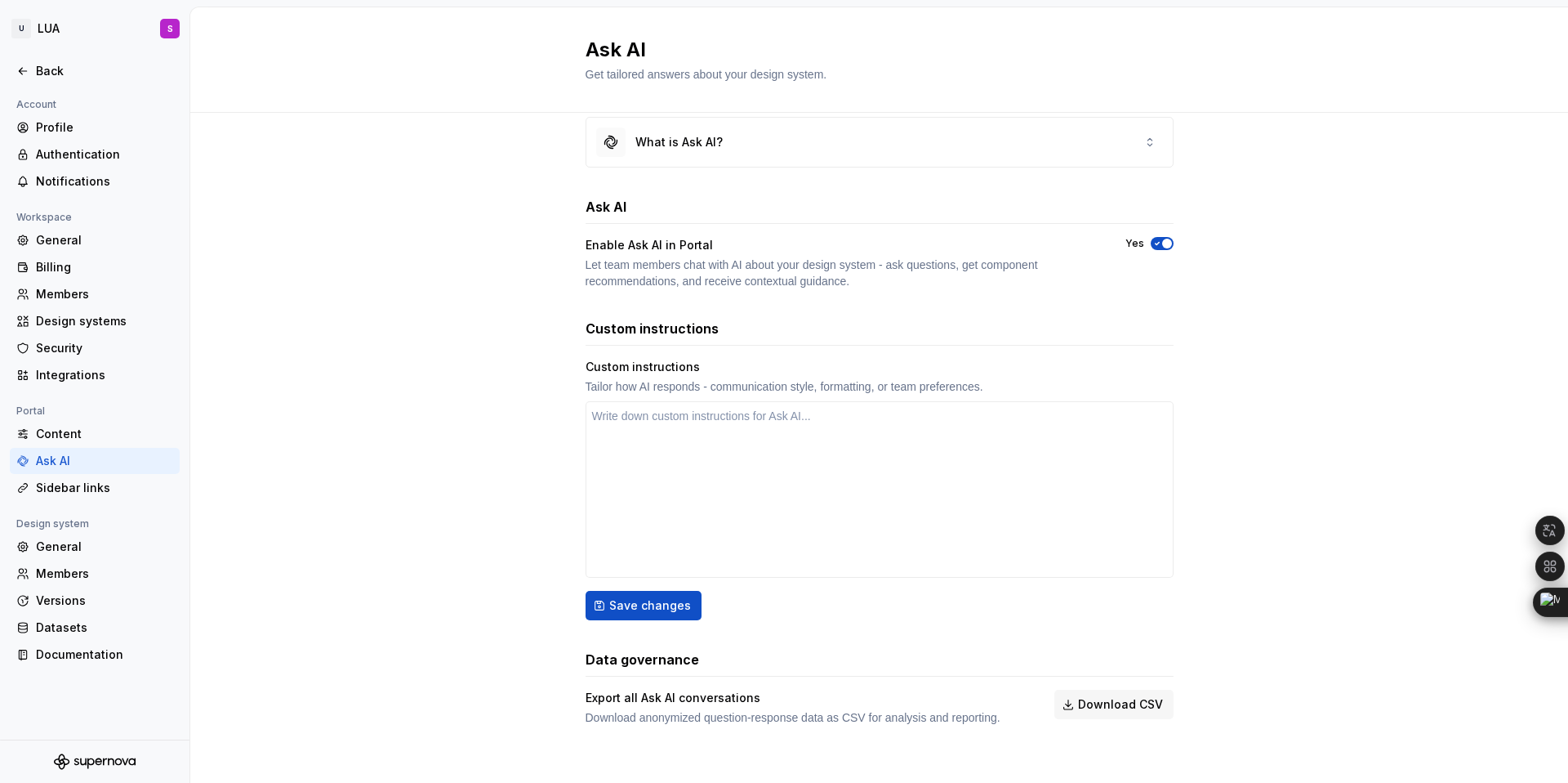
scroll to position [30, 0]
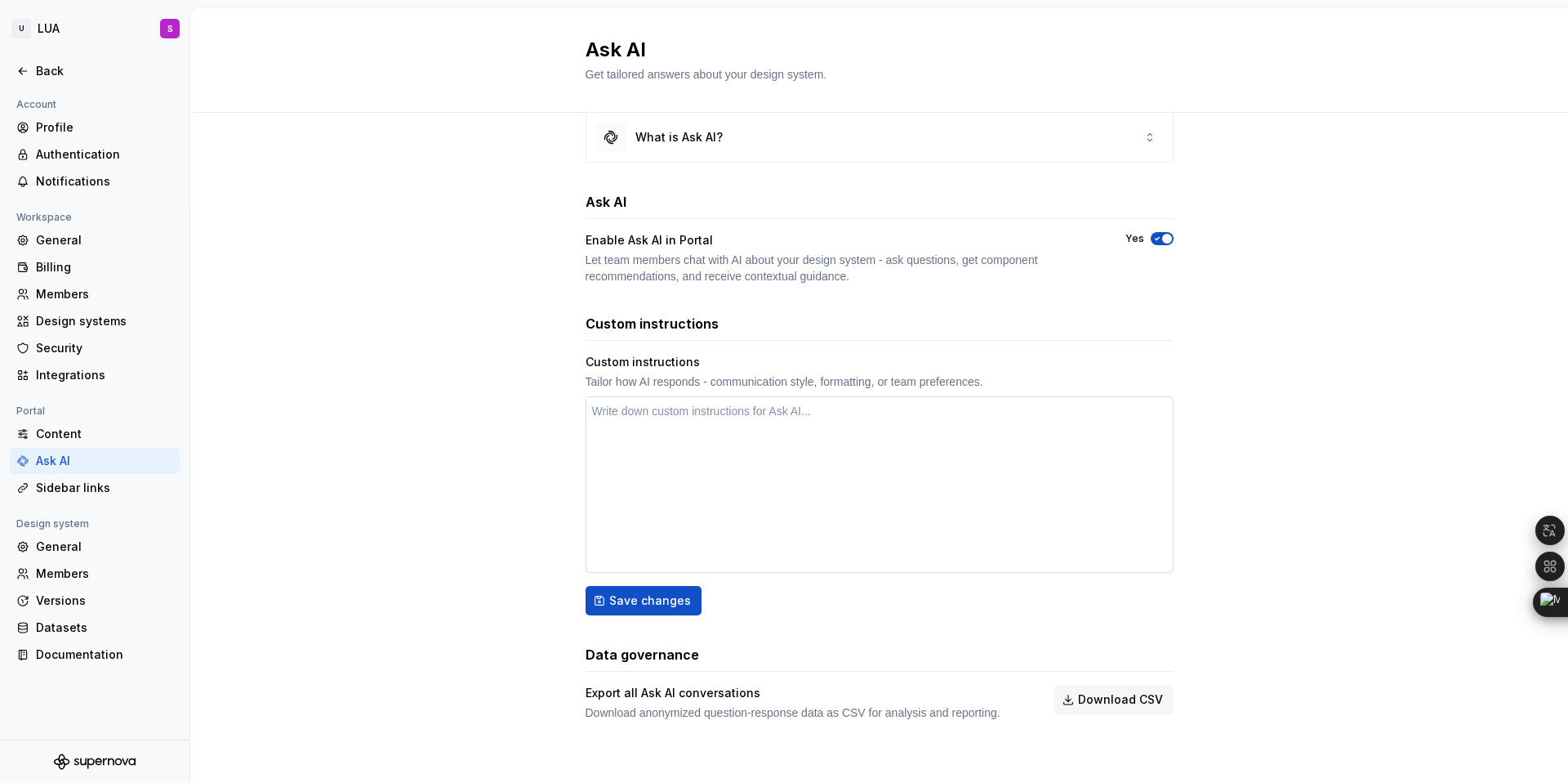
click at [621, 416] on textarea at bounding box center [879, 484] width 588 height 177
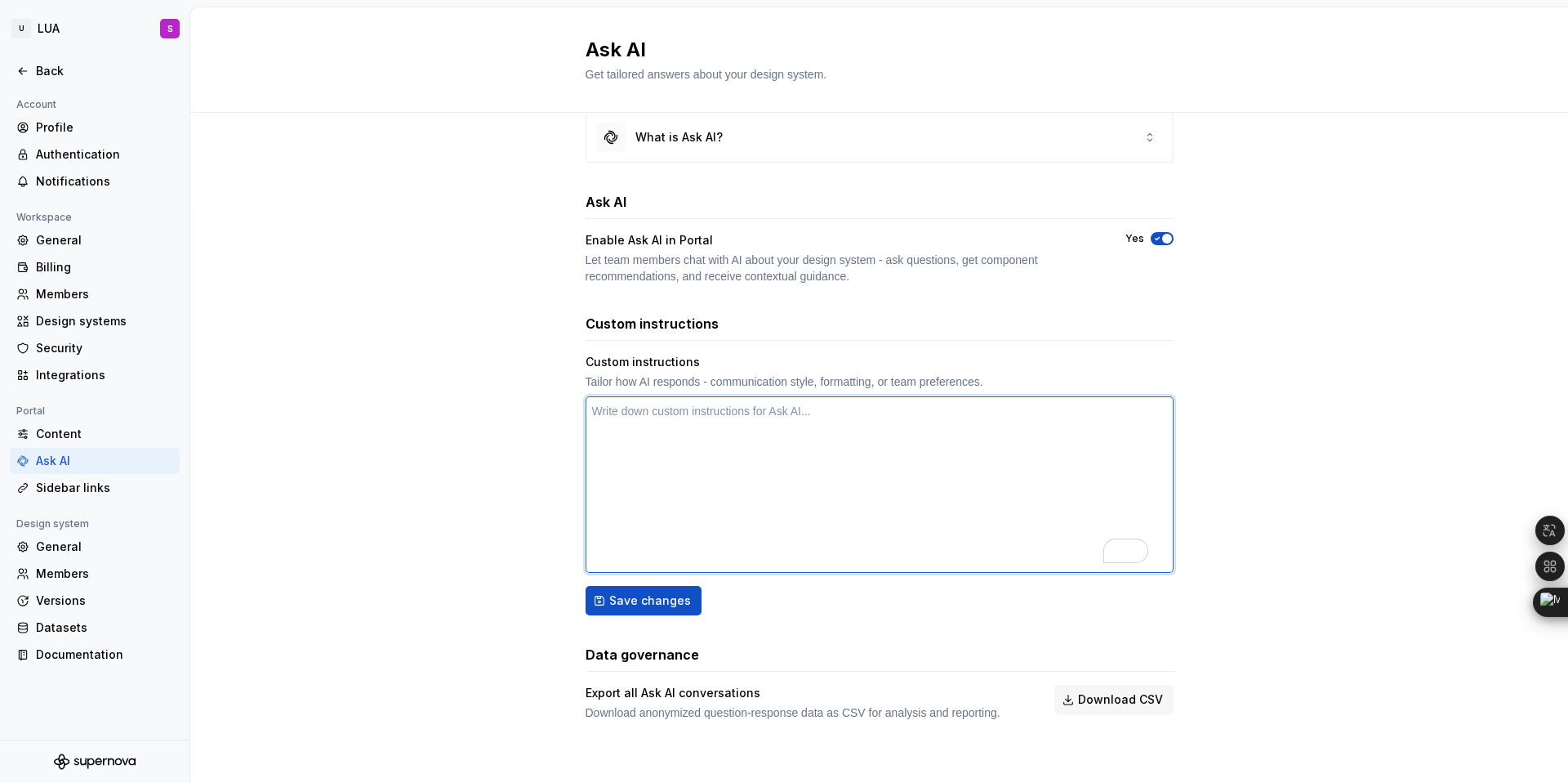
type textarea "*"
type textarea "M"
type textarea "*"
type textarea "Ma"
type textarea "*"
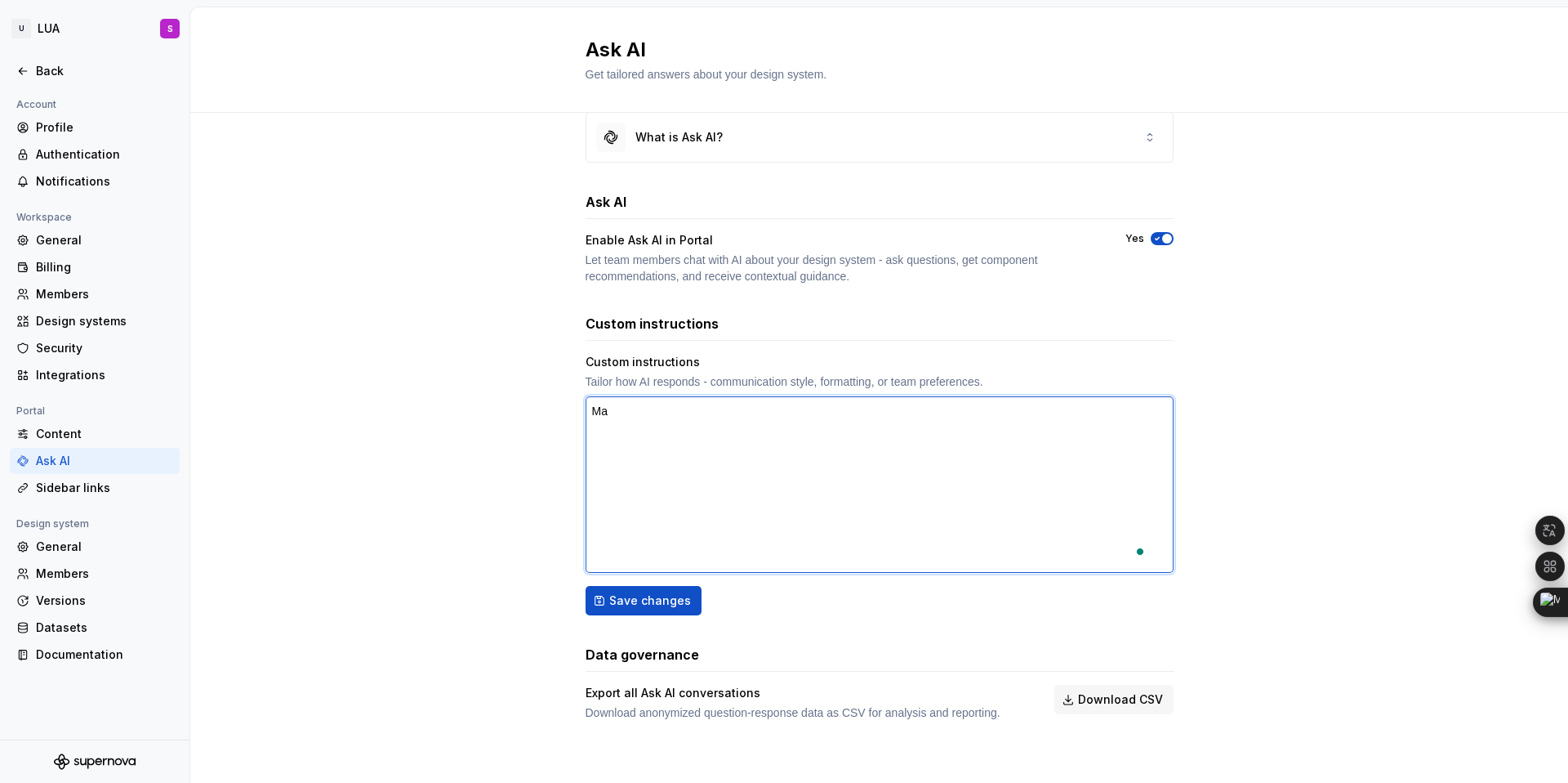
type textarea "Mak"
type textarea "*"
type textarea "Make"
type textarea "*"
type textarea "Make m"
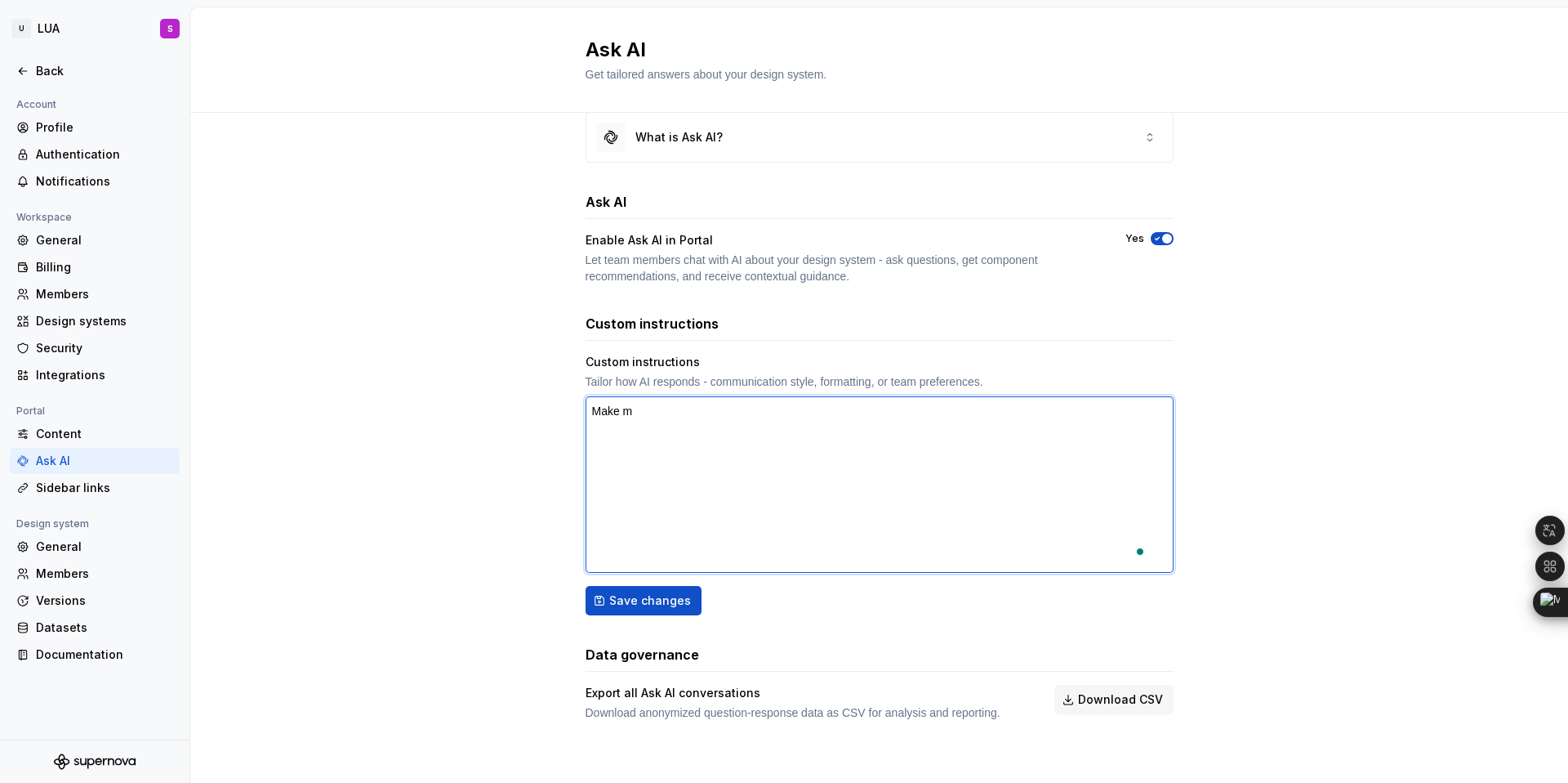
type textarea "*"
type textarea "Make me"
type textarea "*"
type textarea "Make me a"
type textarea "*"
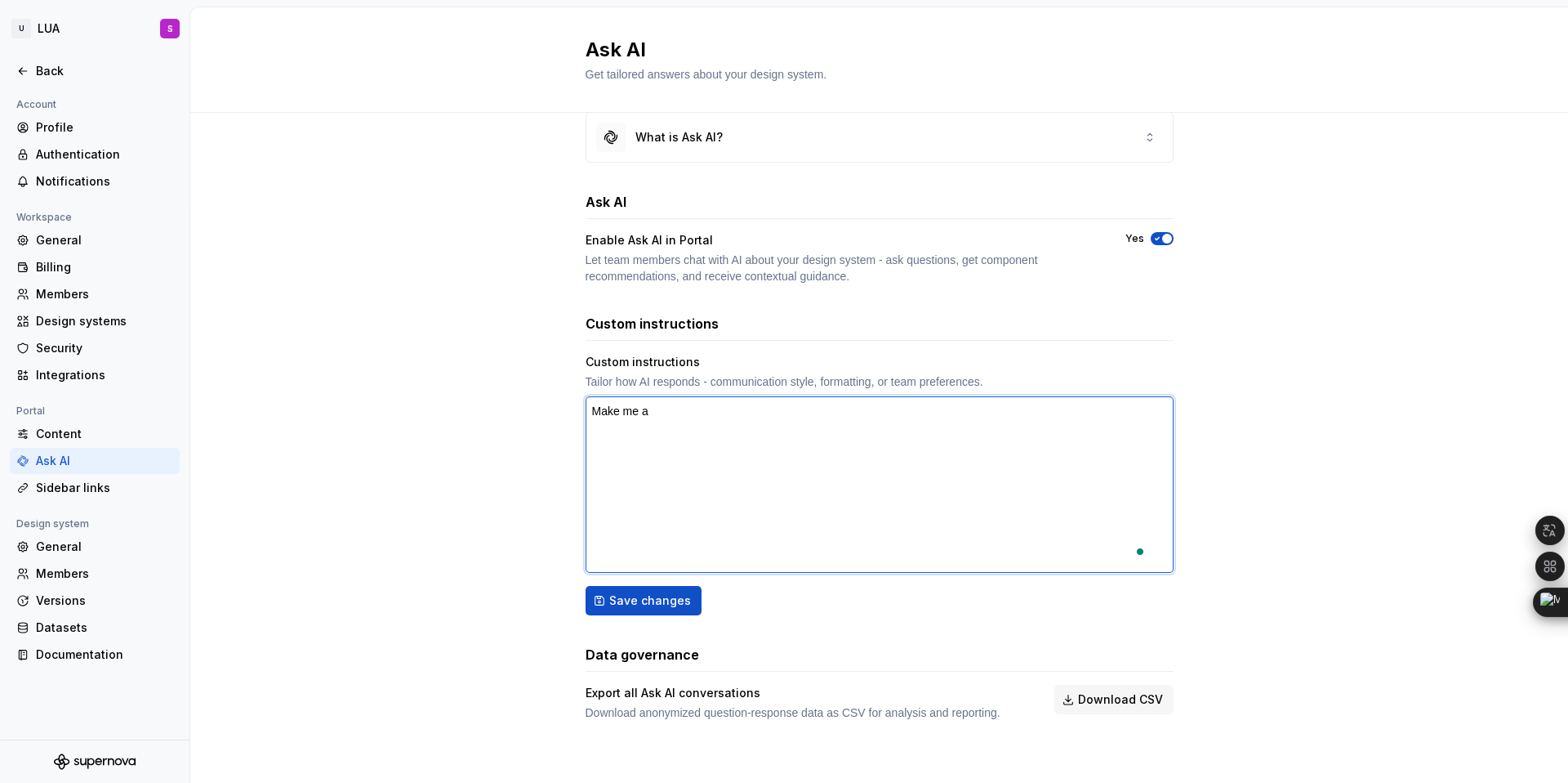
type textarea "Make me a"
type textarea "*"
type textarea "Make me a p"
type textarea "*"
type textarea "Make me a pl"
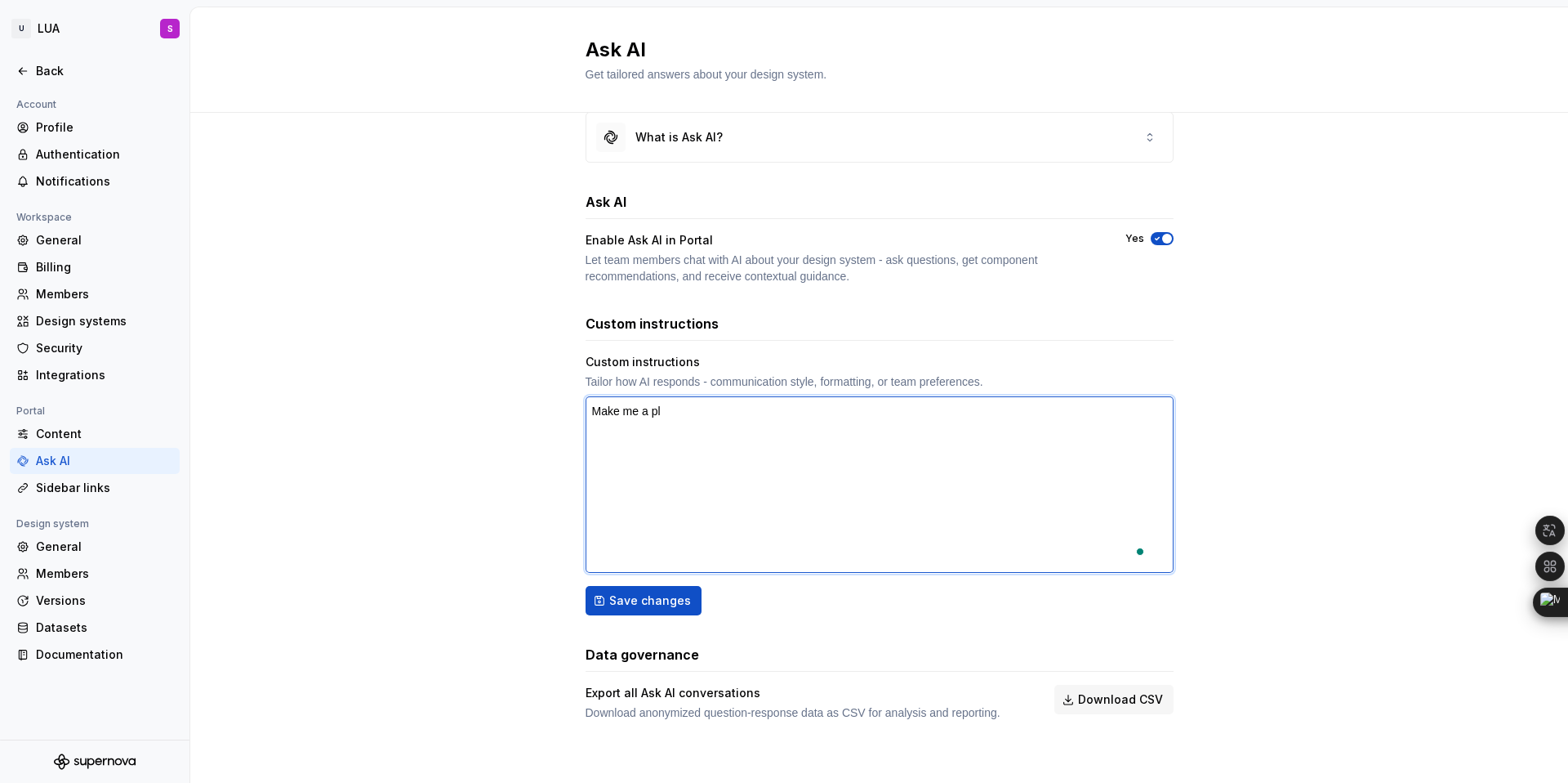
type textarea "*"
type textarea "Make me a pla"
type textarea "*"
type textarea "Make me a plan"
type textarea "*"
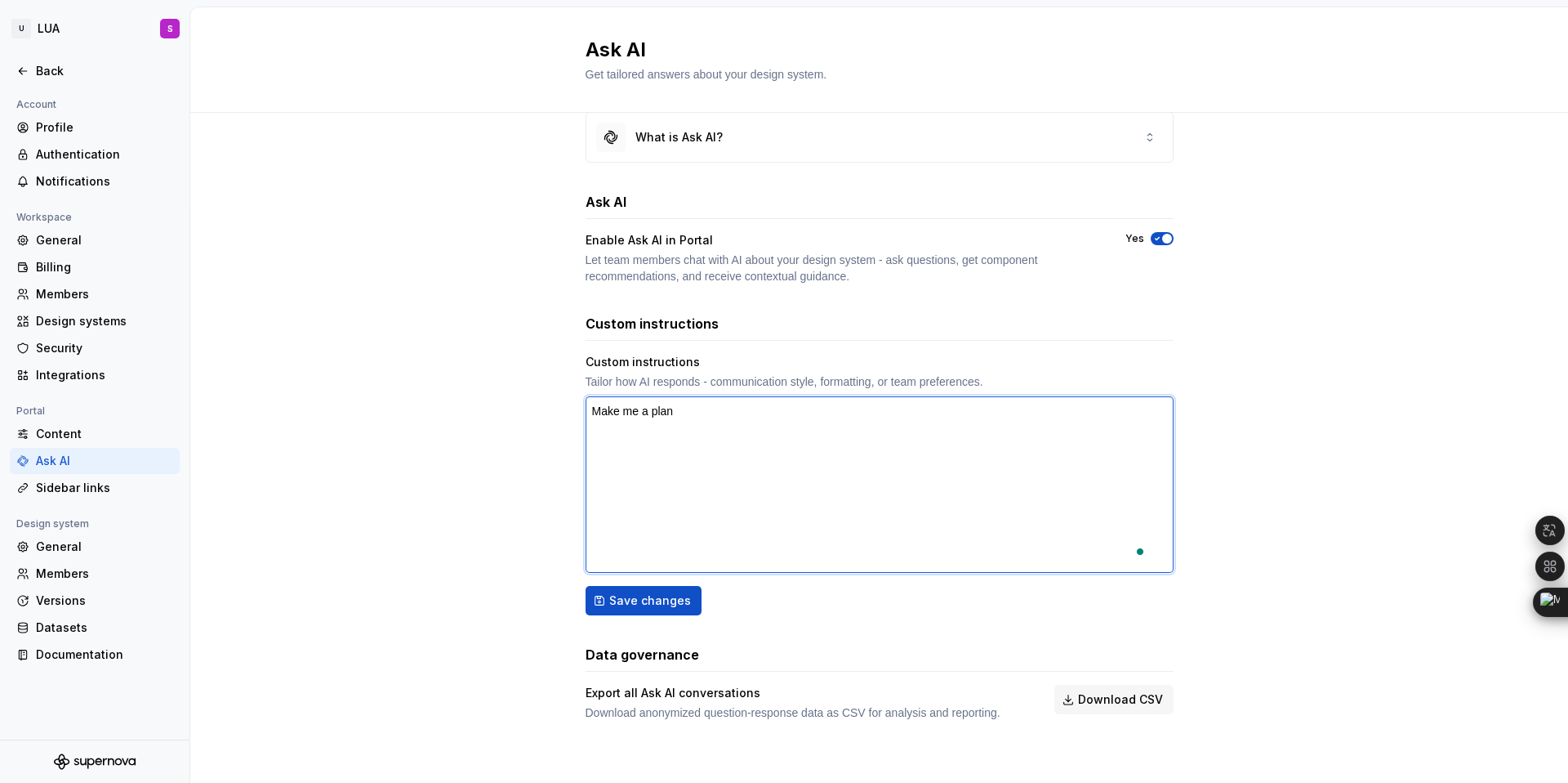
type textarea "Make me a plan"
type textarea "*"
type textarea "Make me a plan t"
type textarea "*"
type textarea "Make me a plan to"
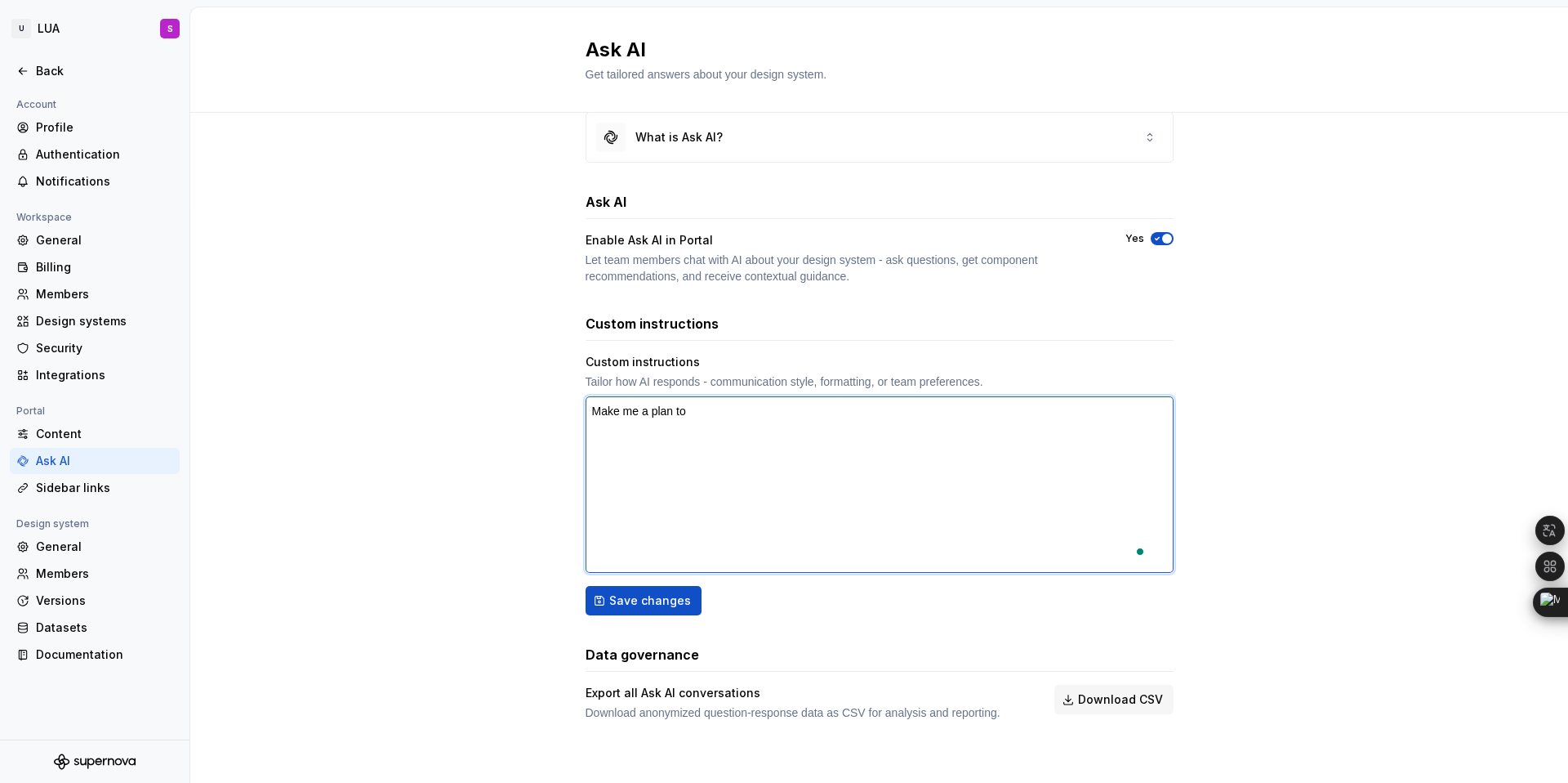
type textarea "*"
type textarea "Make me a plan to"
type textarea "*"
type textarea "Make me a plan to d"
type textarea "*"
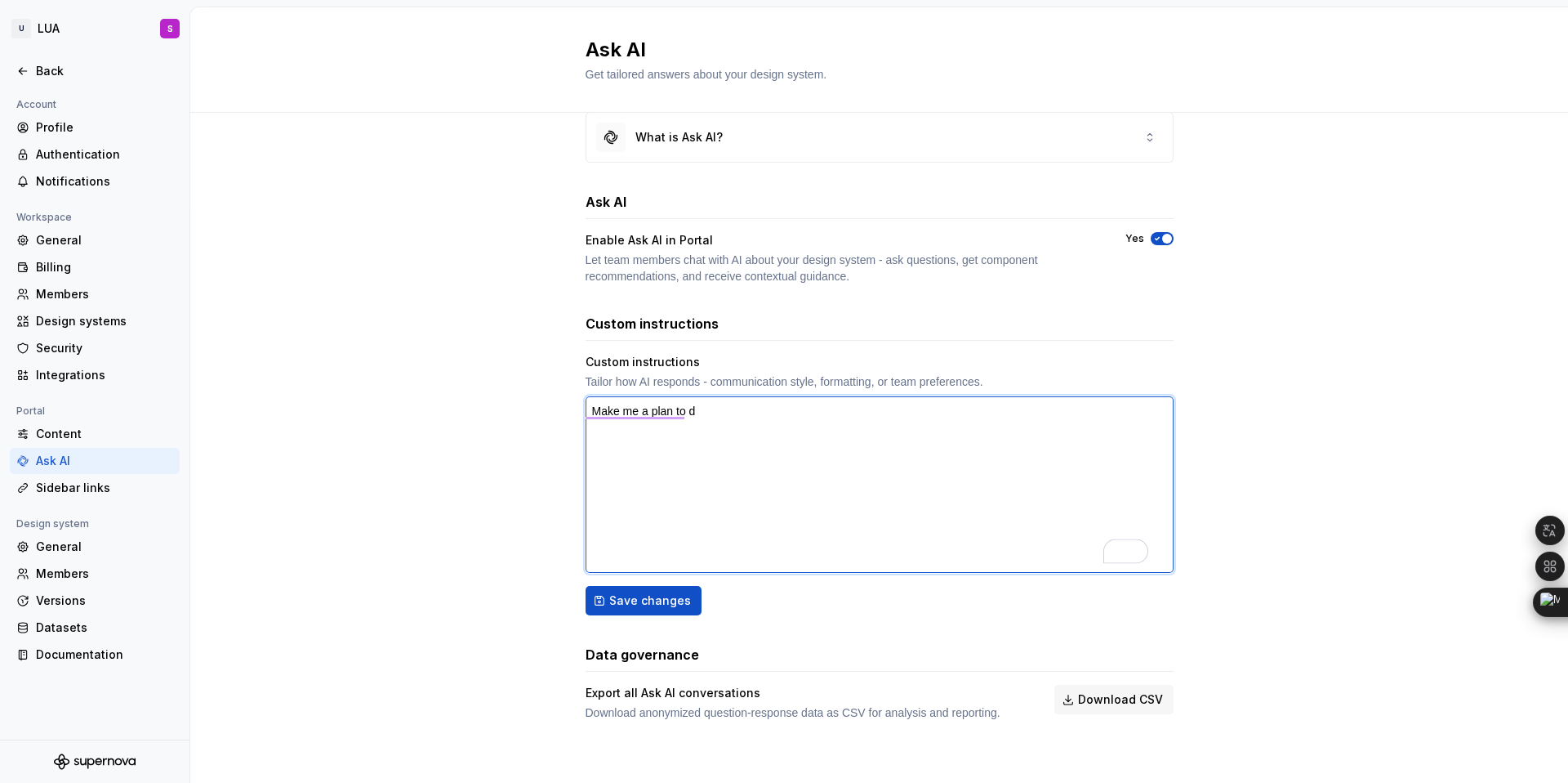
type textarea "Make me a plan to de"
type textarea "*"
type textarea "Make me a plan to def"
type textarea "*"
type textarea "Make me a plan to defi"
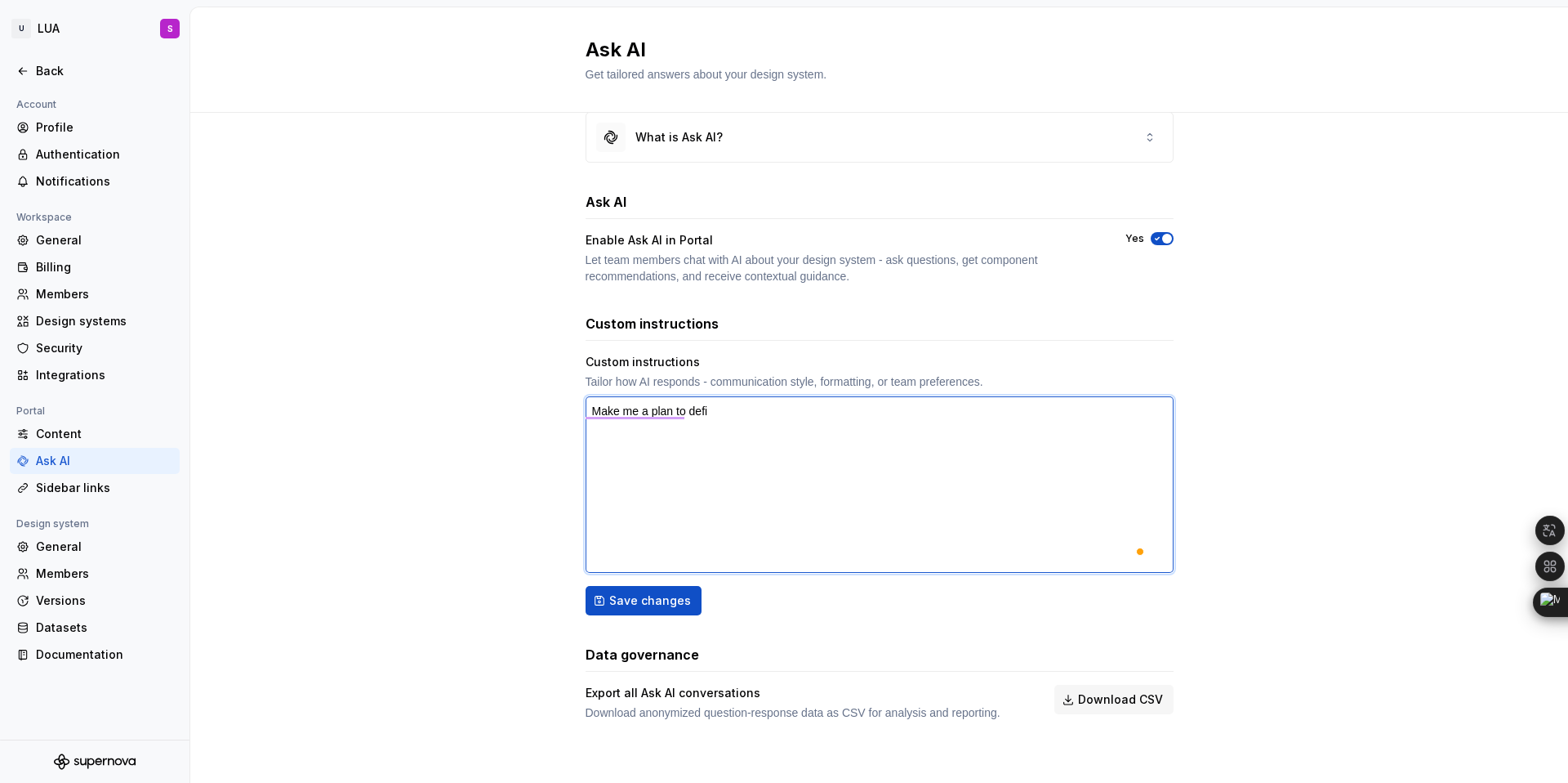
type textarea "*"
type textarea "Make me a plan to defin"
type textarea "*"
type textarea "Make me a plan to define"
type textarea "*"
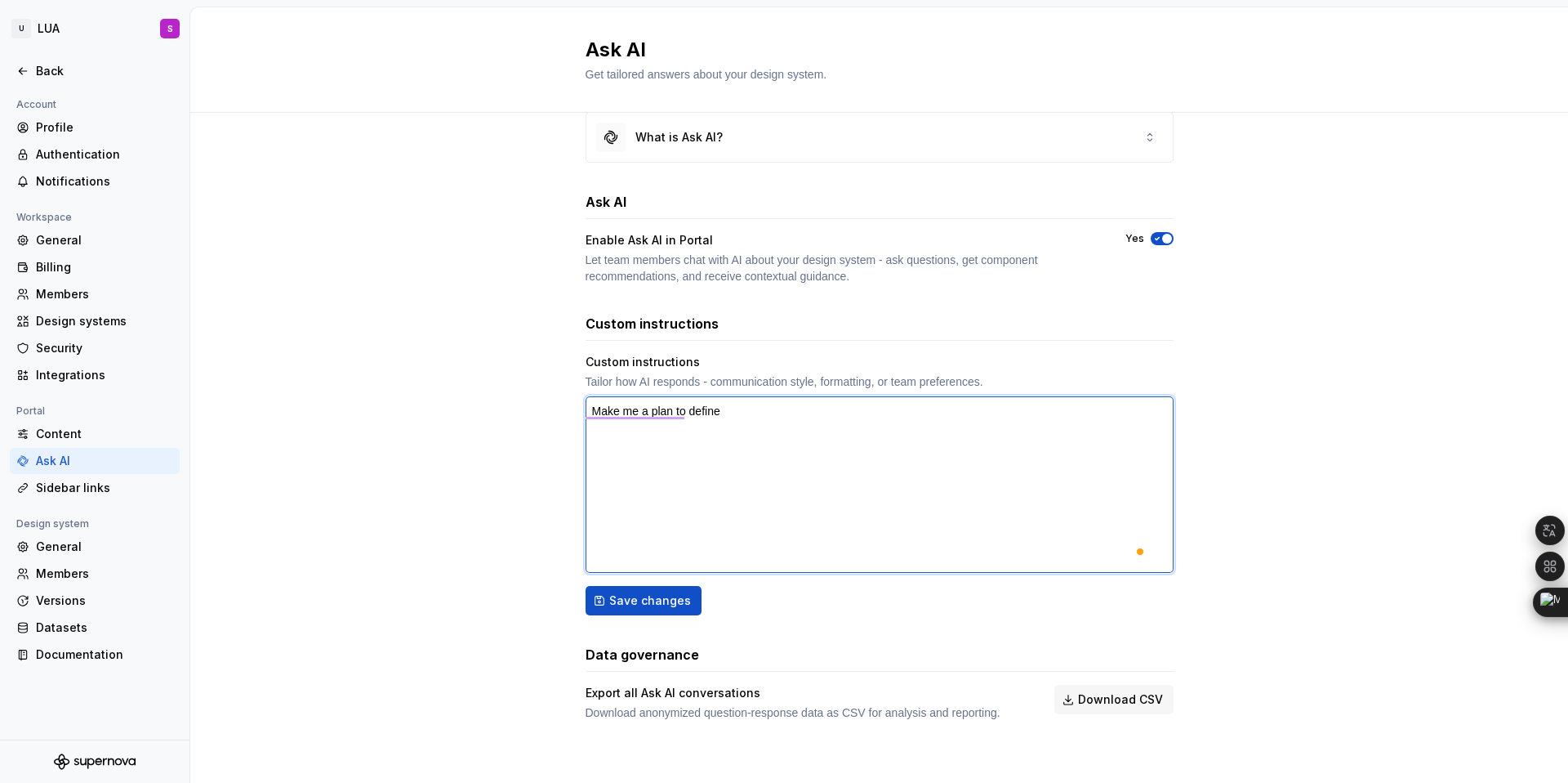
type textarea "Make me a plan to define"
type textarea "*"
type textarea "Make me a plan to define a"
type textarea "*"
type textarea "Make me a plan to define a"
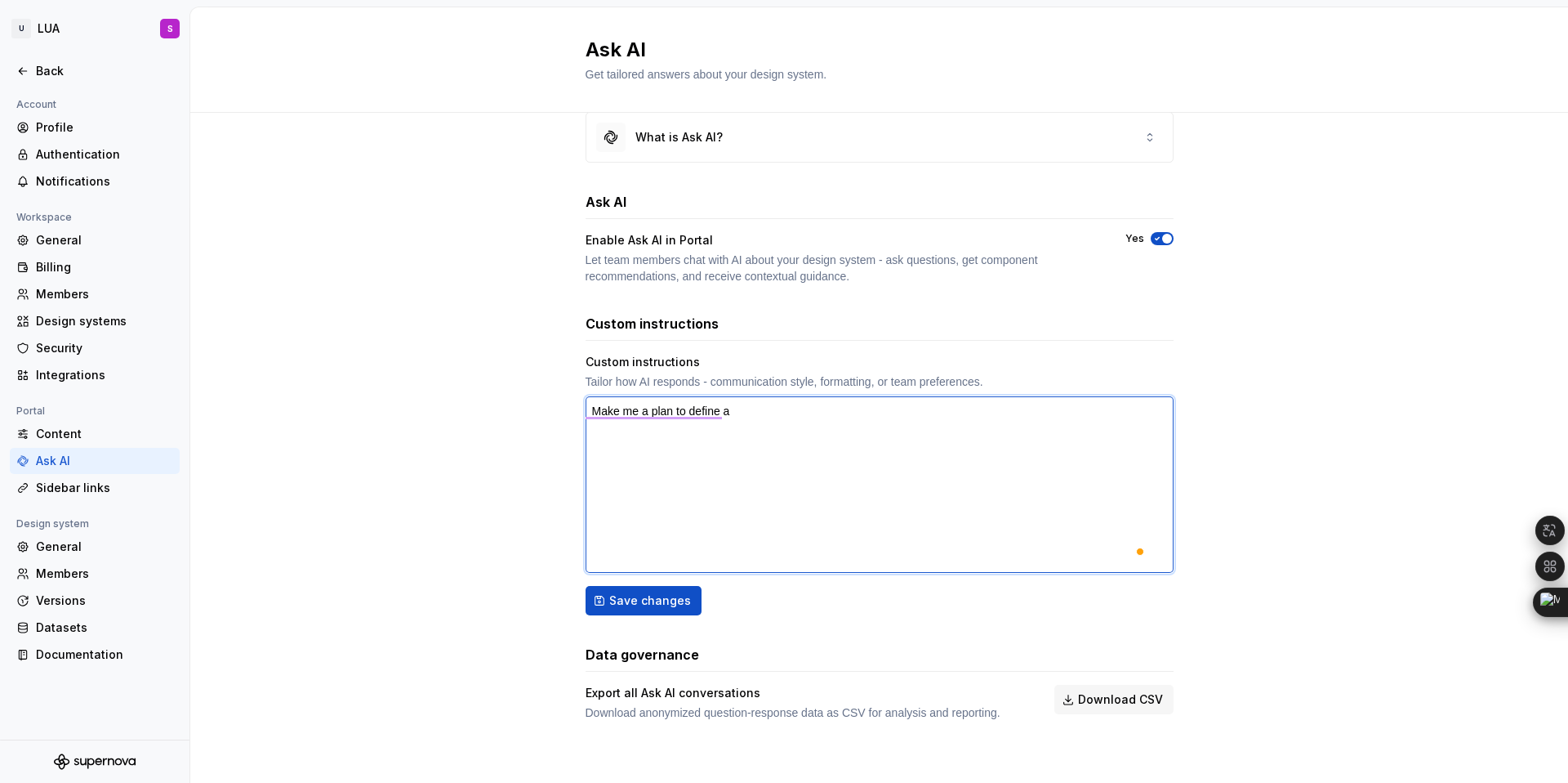
type textarea "*"
type textarea "Make me a plan to define a D"
type textarea "*"
type textarea "Make me a plan to define a De"
type textarea "*"
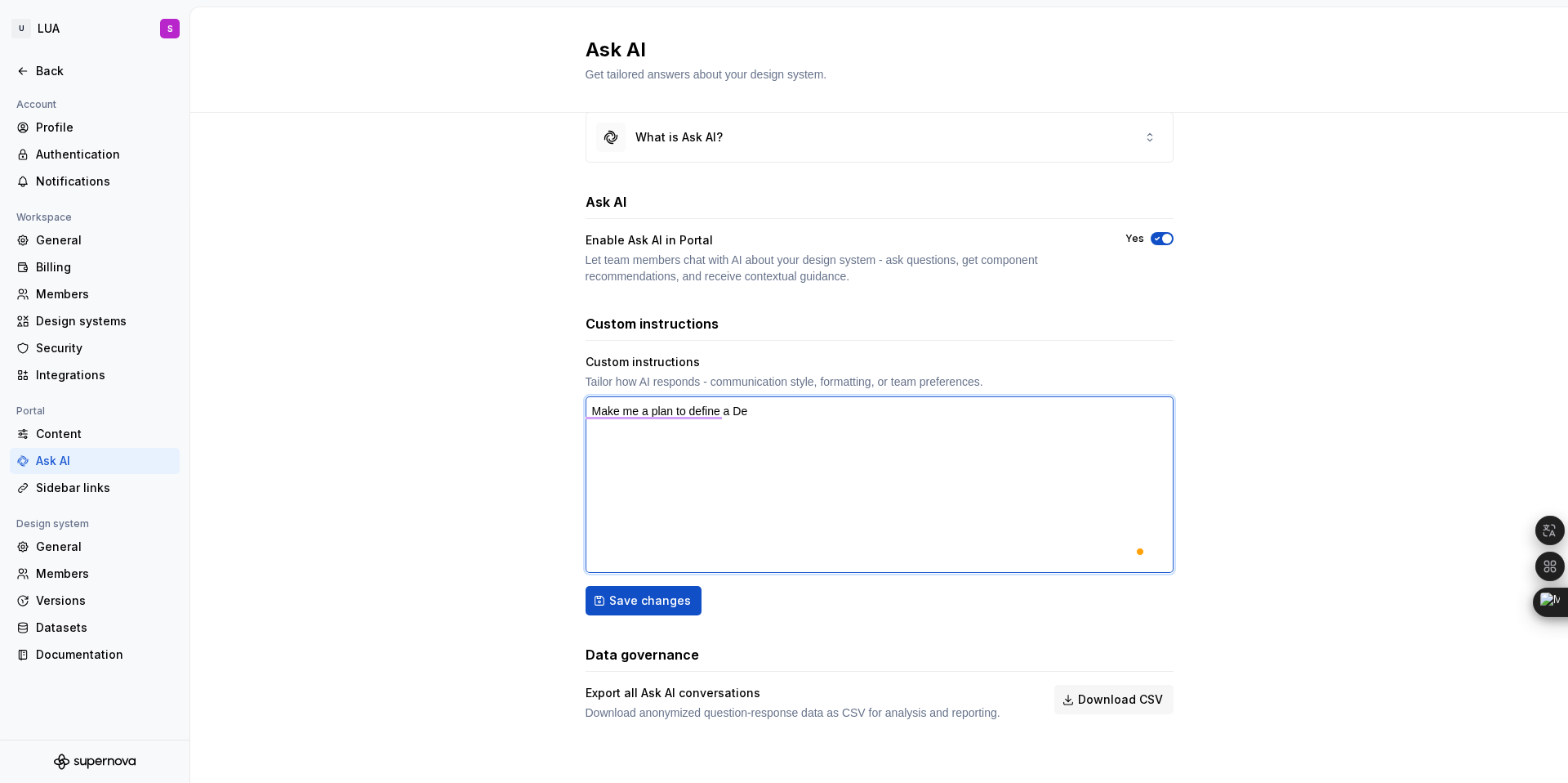
type textarea "Make me a plan to define a Des"
type textarea "*"
type textarea "Make me a plan to define a Desi"
type textarea "*"
type textarea "Make me a plan to define a Desig"
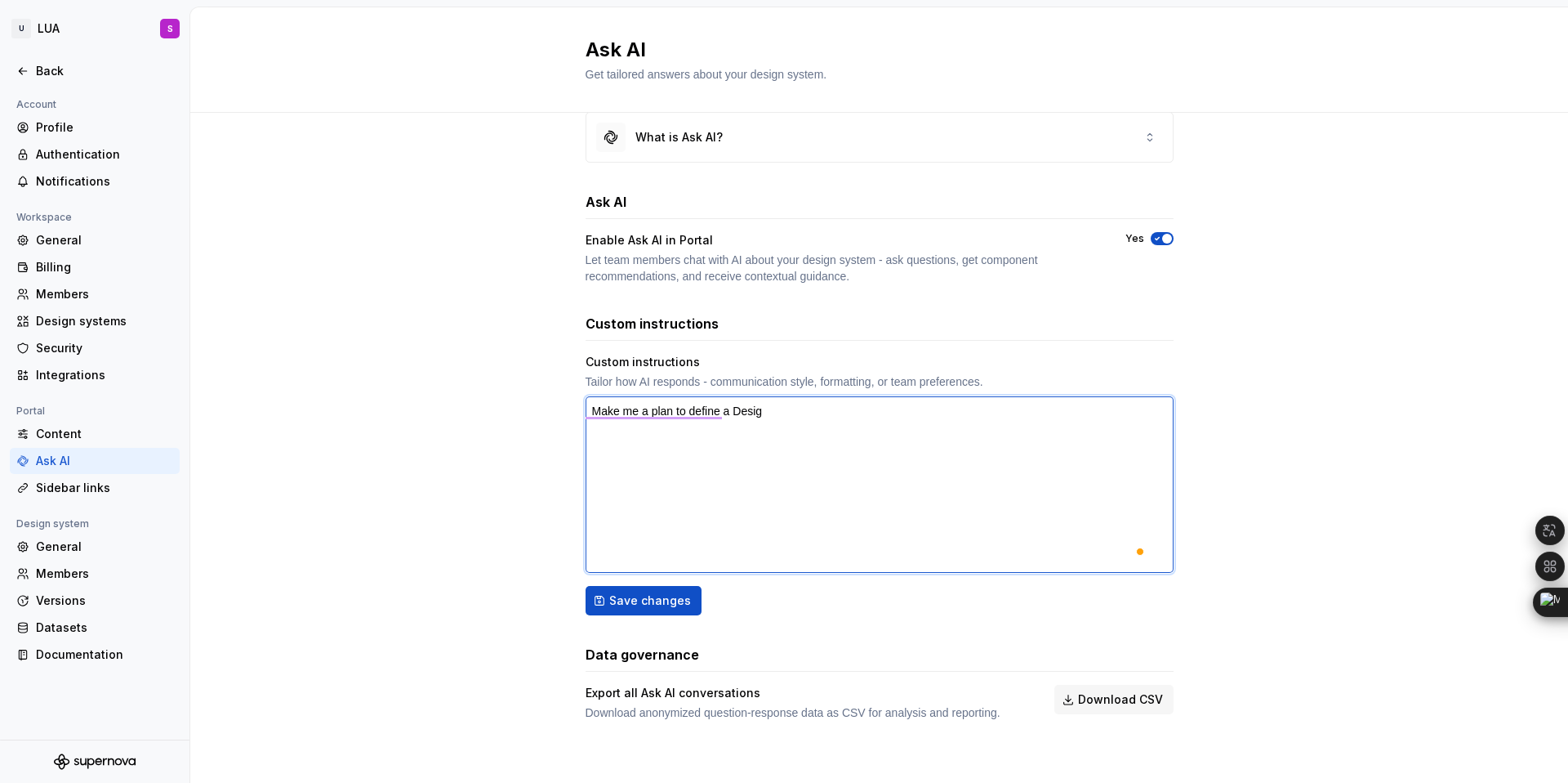
type textarea "*"
type textarea "Make me a plan to define a Design"
type textarea "*"
type textarea "Make me a plan to define a Design"
type textarea "*"
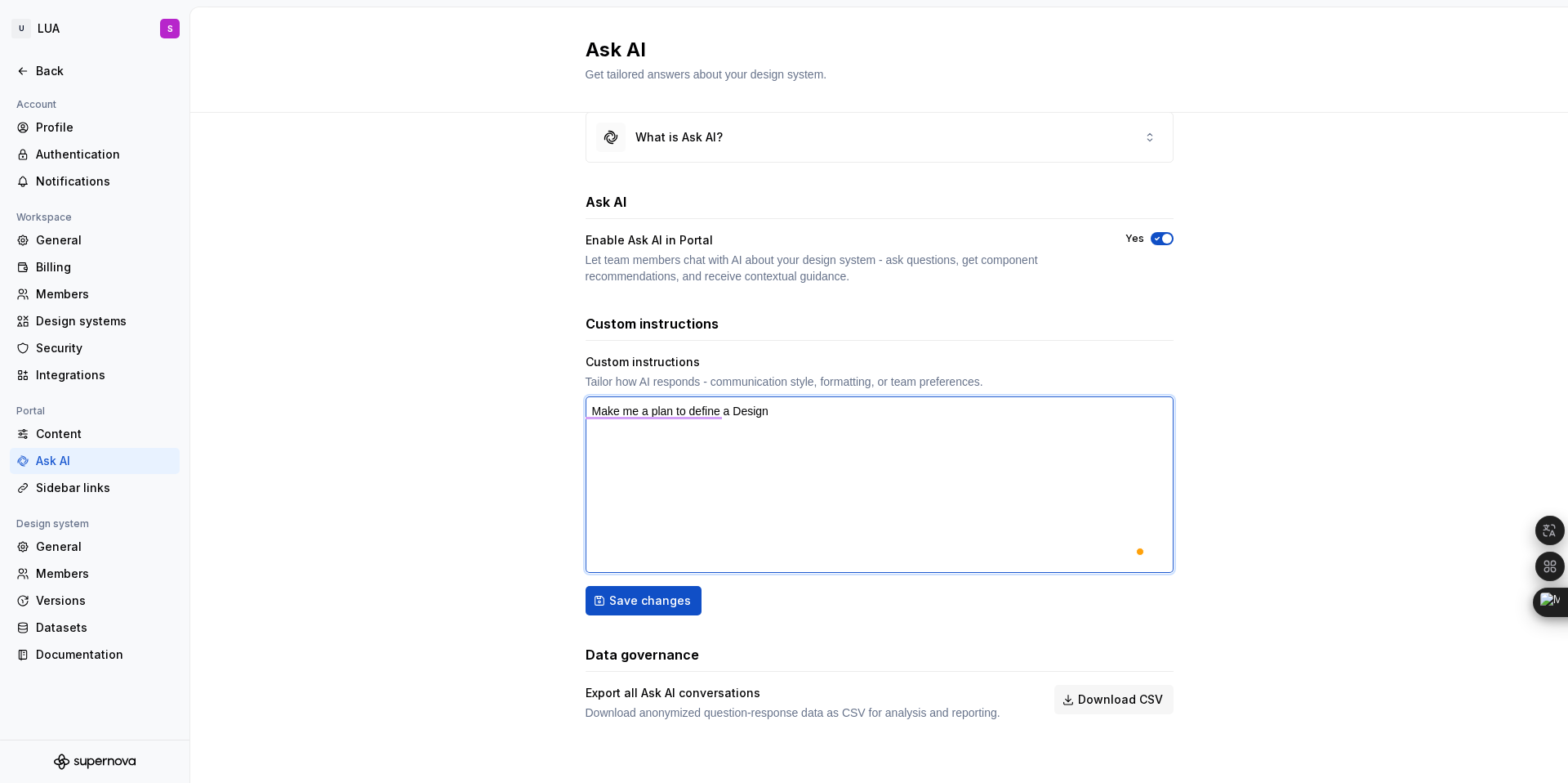
type textarea "Make me a plan to define a Design S"
type textarea "*"
type textarea "Make me a plan to define a Design Sy"
type textarea "*"
type textarea "Make me a plan to define a Design Sys"
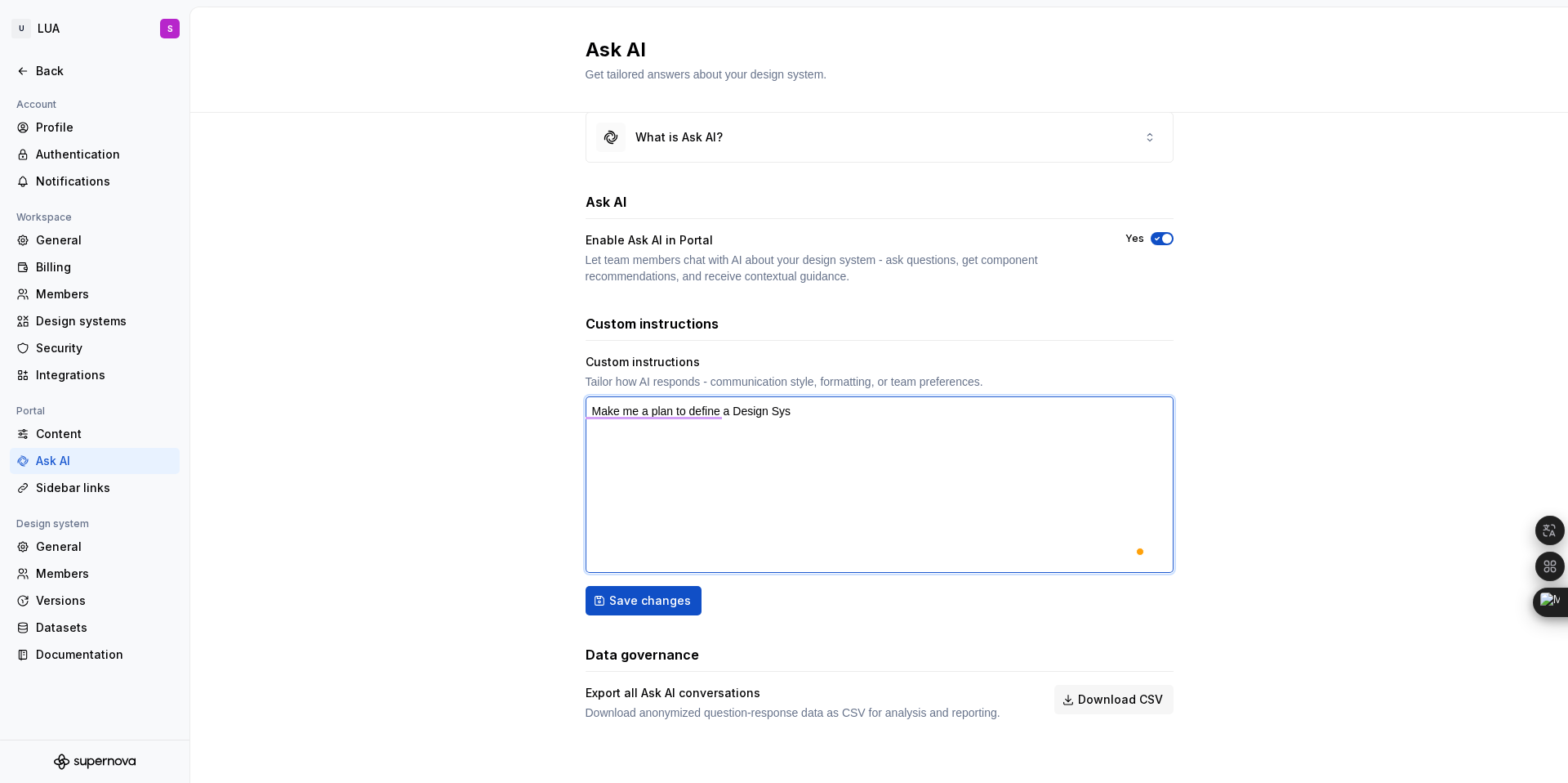
type textarea "*"
type textarea "Make me a plan to define a Design Syst"
type textarea "*"
type textarea "Make me a plan to define a Design Syste"
type textarea "*"
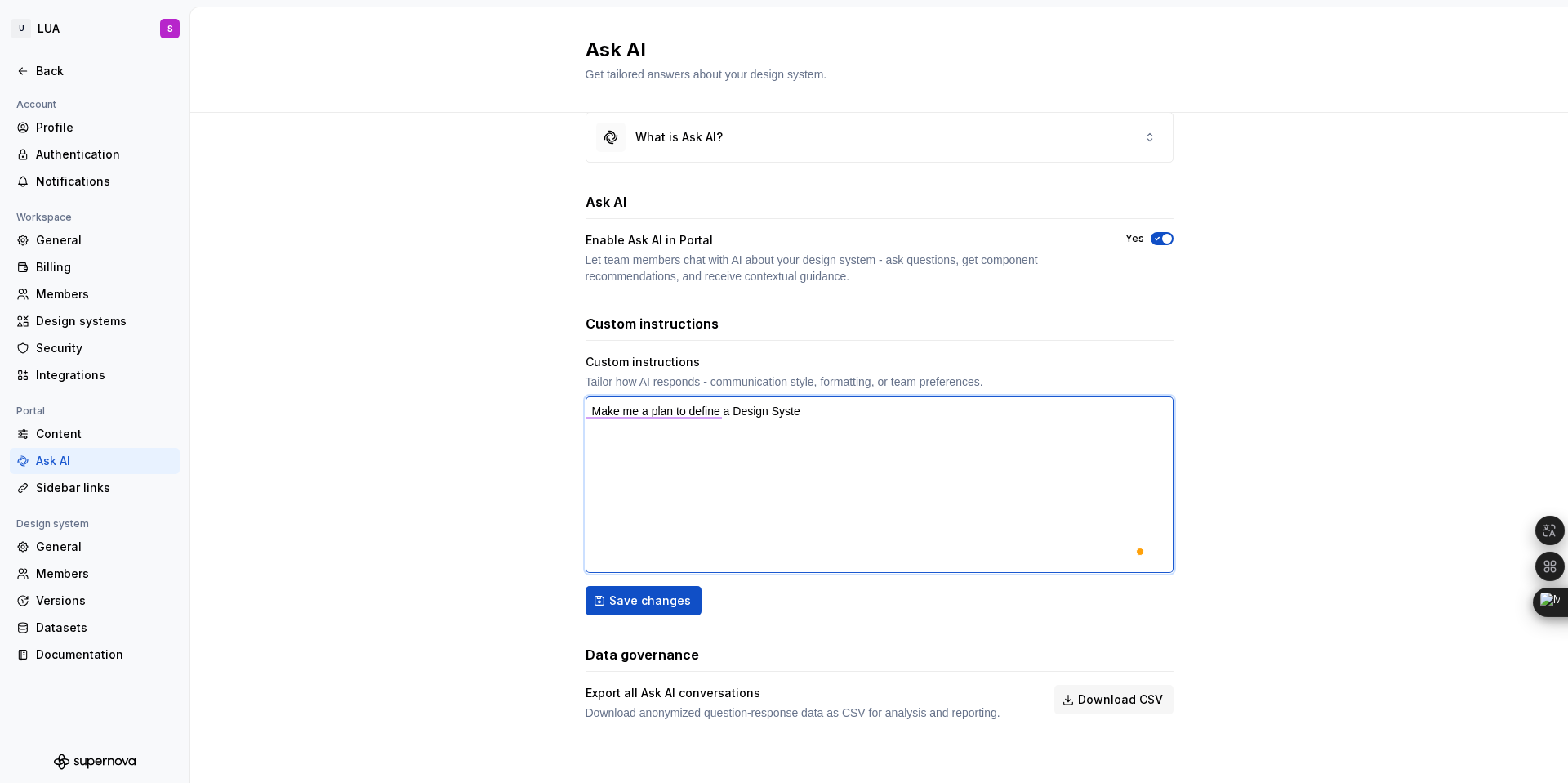
type textarea "Make me a plan to define a Design System"
type textarea "*"
type textarea "Make me a plan to define a Design System"
type textarea "*"
type textarea "Make me a plan to define a Design System R"
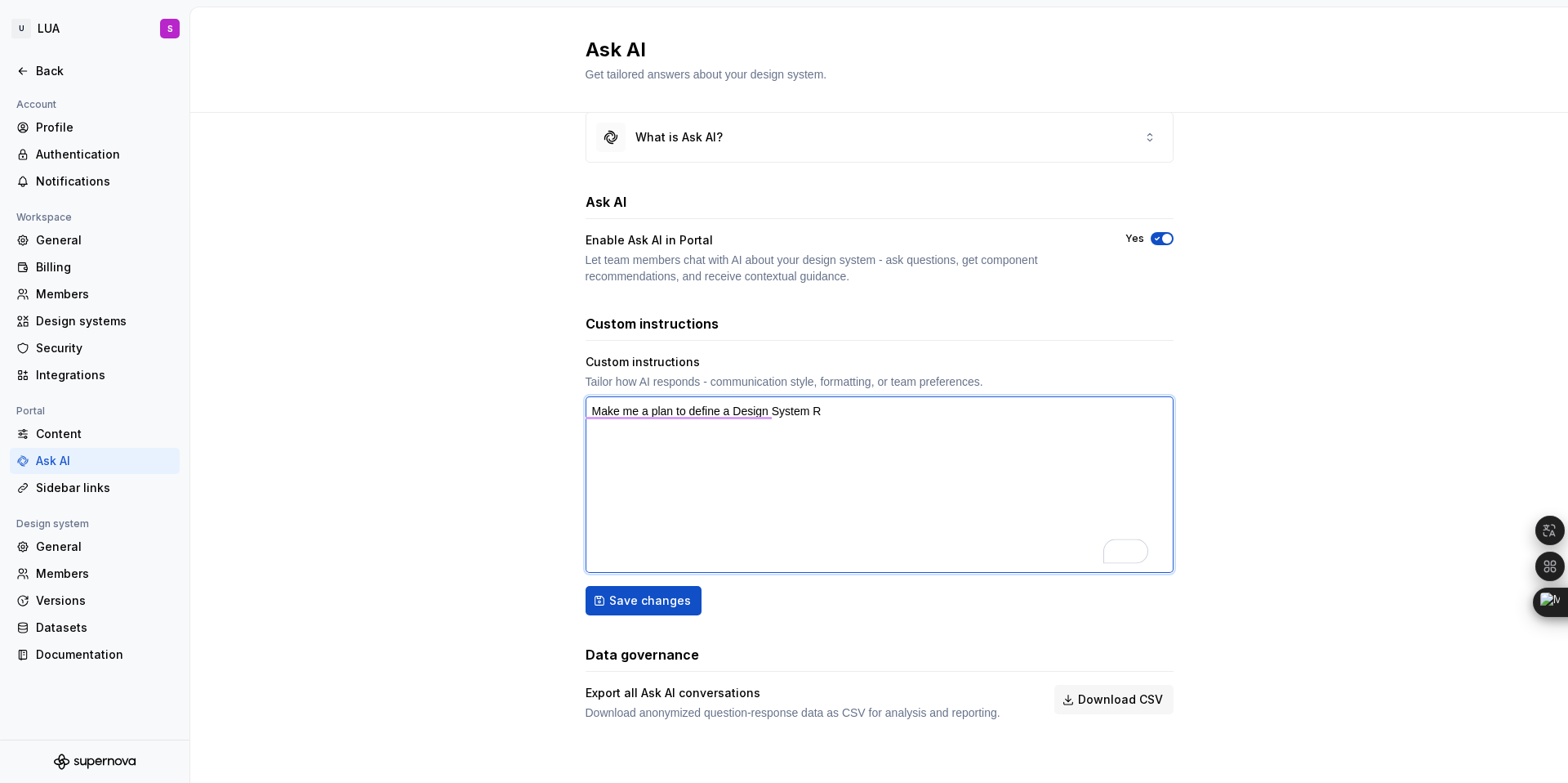
type textarea "*"
type textarea "Make me a plan to define a Design System Ro"
type textarea "*"
type textarea "Make me a plan to define a Design System Roa"
type textarea "*"
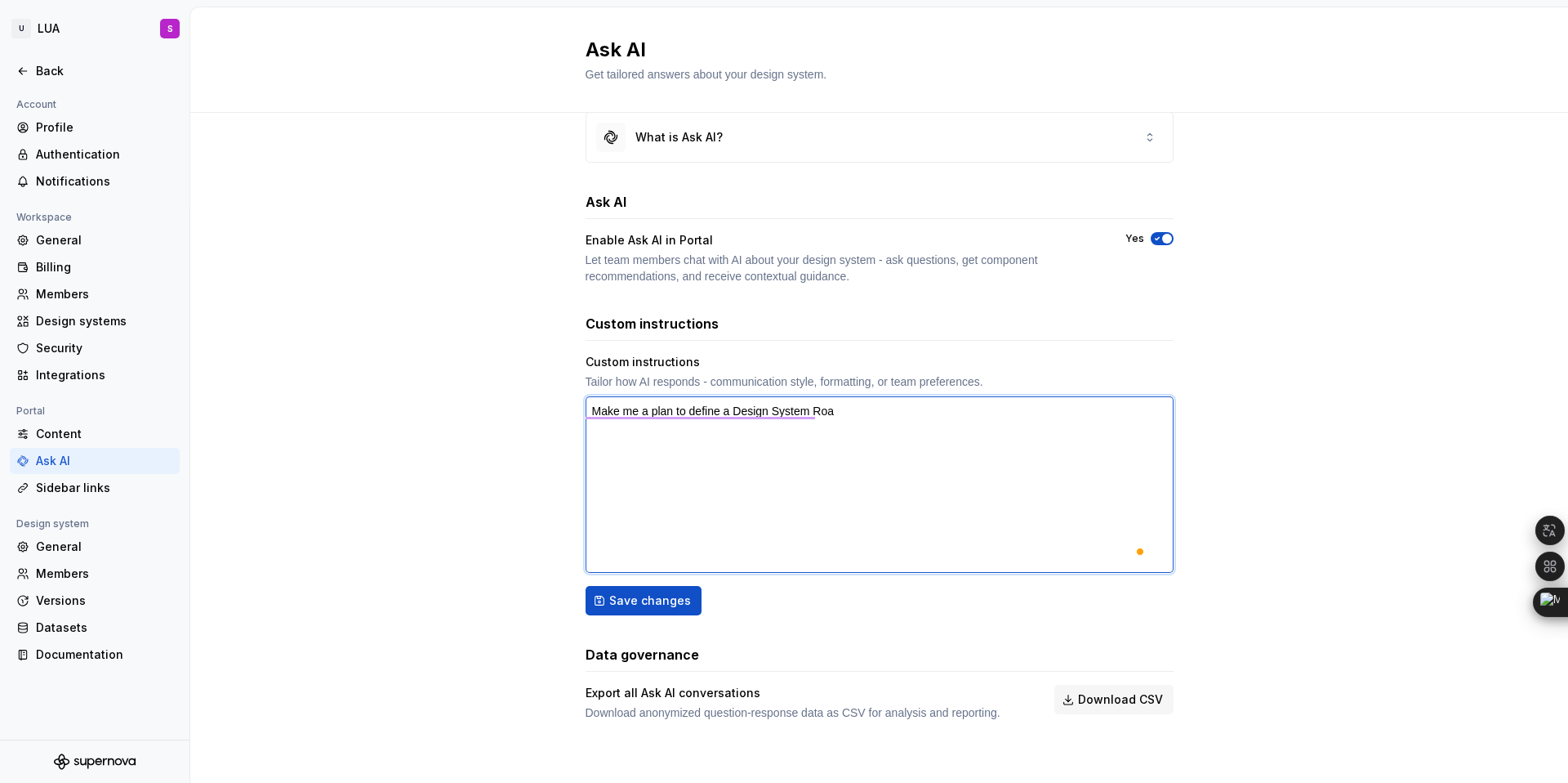
type textarea "Make me a plan to define a Design System Road"
type textarea "*"
type textarea "Make me a plan to define a Design System Roadm"
type textarea "*"
type textarea "Make me a plan to define a Design System Roadma"
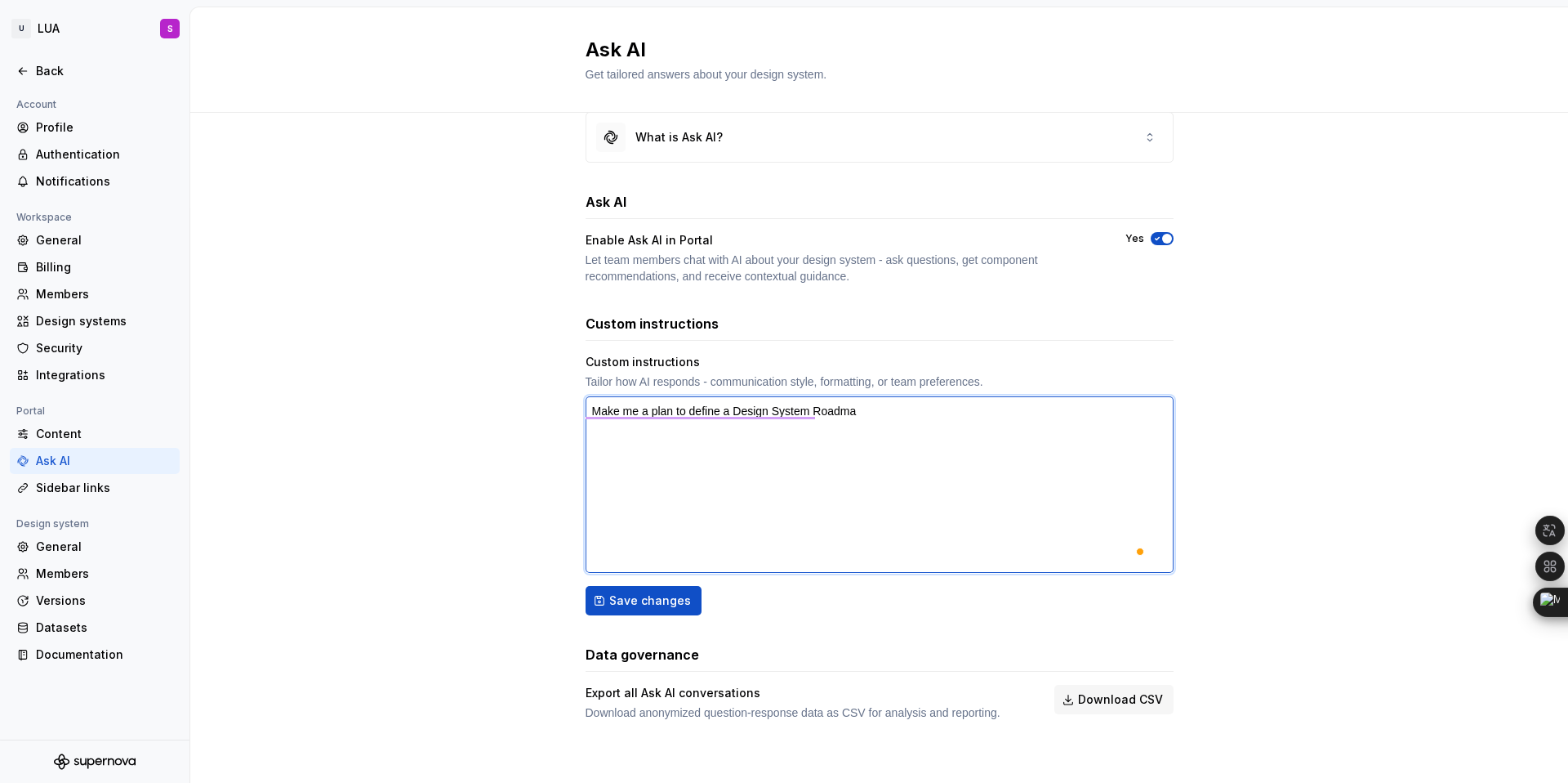
type textarea "*"
type textarea "Make me a plan to define a Design System Roadmap"
type textarea "*"
type textarea "Make me a plan to define a Design System Roadmap"
type textarea "*"
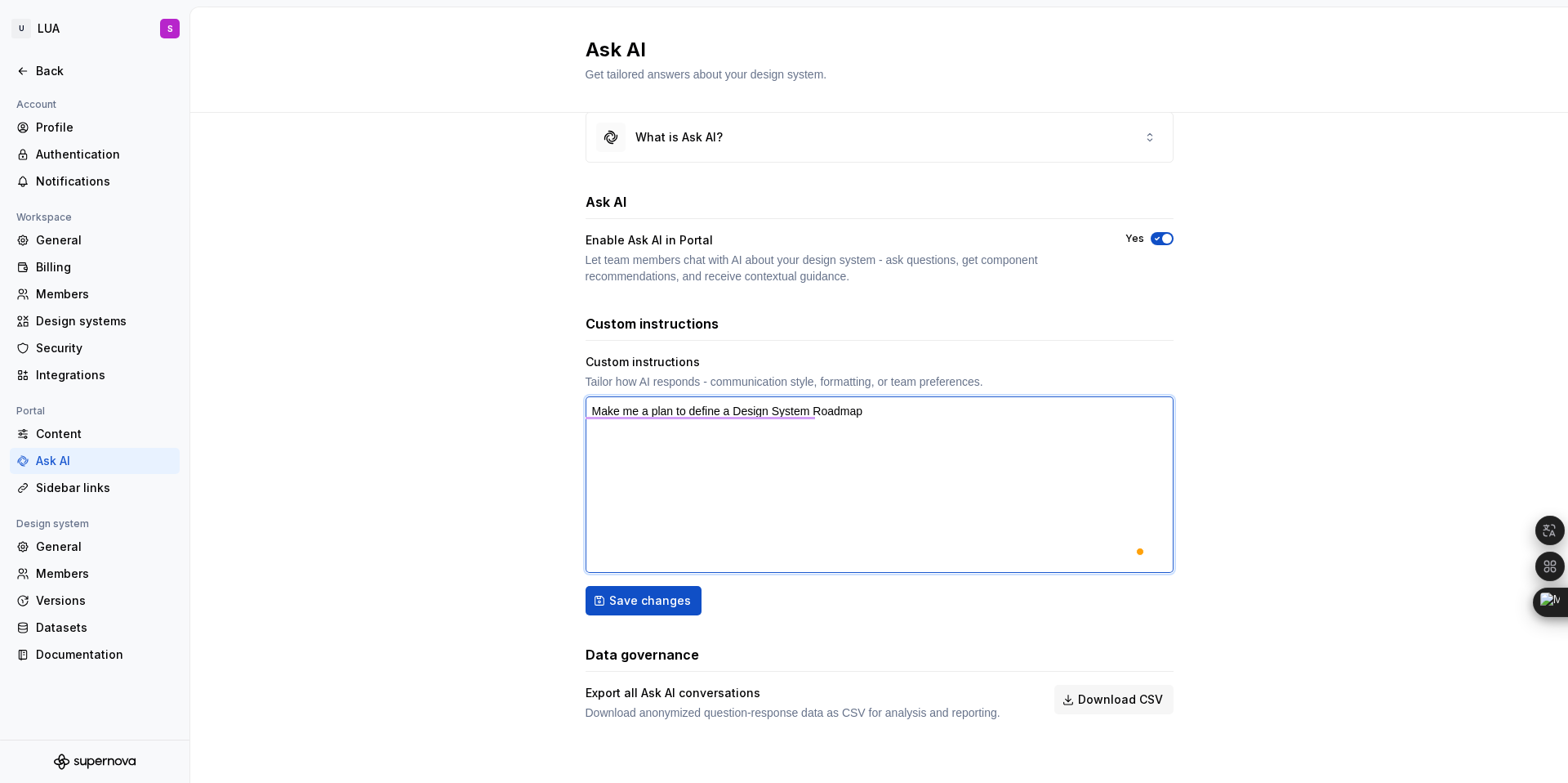
type textarea "Make me a plan to define a Design System Roadmap f"
type textarea "*"
type textarea "Make me a plan to define a Design System Roadmap fo"
type textarea "*"
type textarea "Make me a plan to define a Design System Roadmap for"
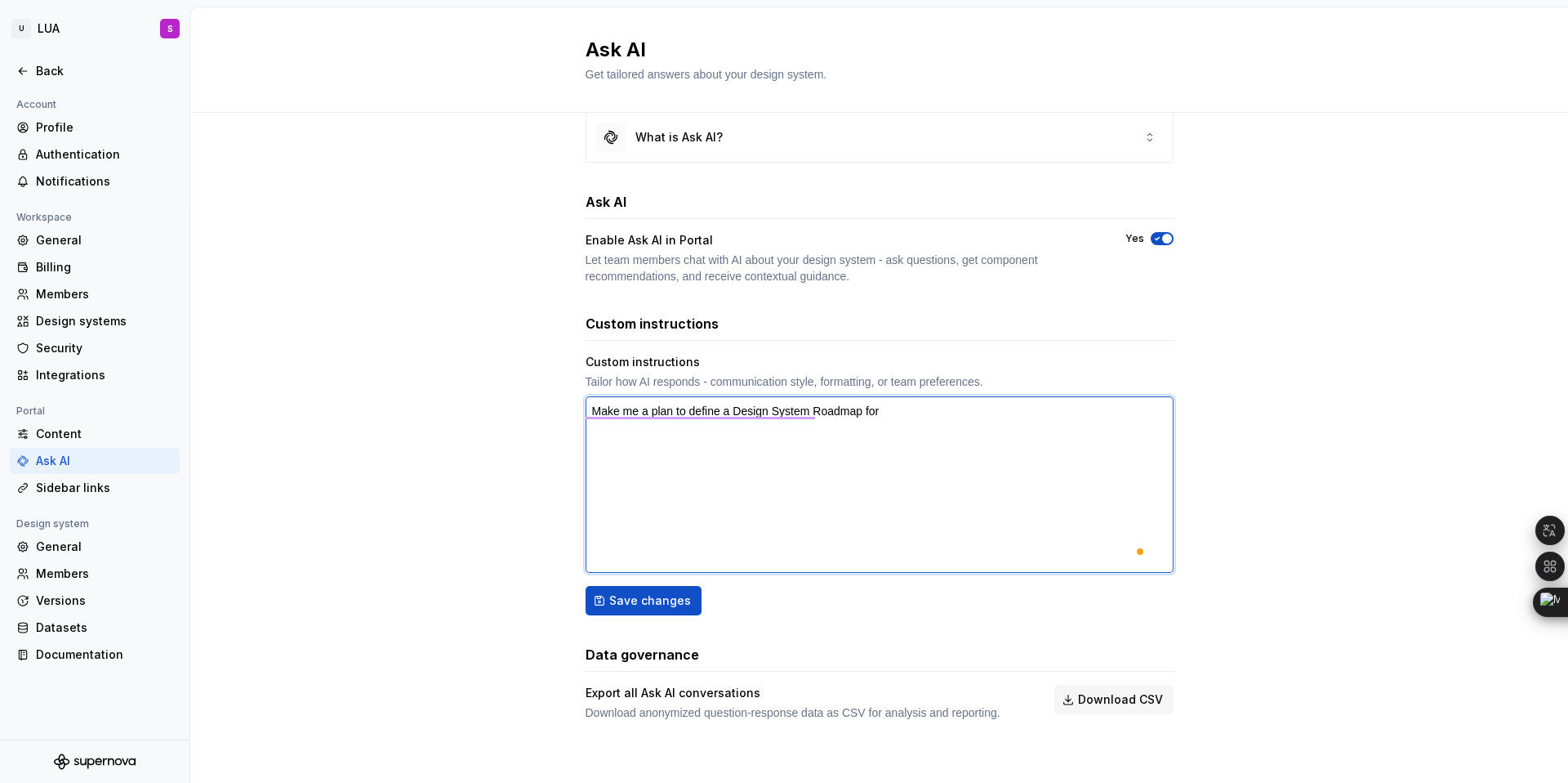
type textarea "*"
type textarea "Make me a plan to define a Design System Roadmap for"
type textarea "*"
type textarea "Make me a plan to define a Design System Roadmap for e"
type textarea "*"
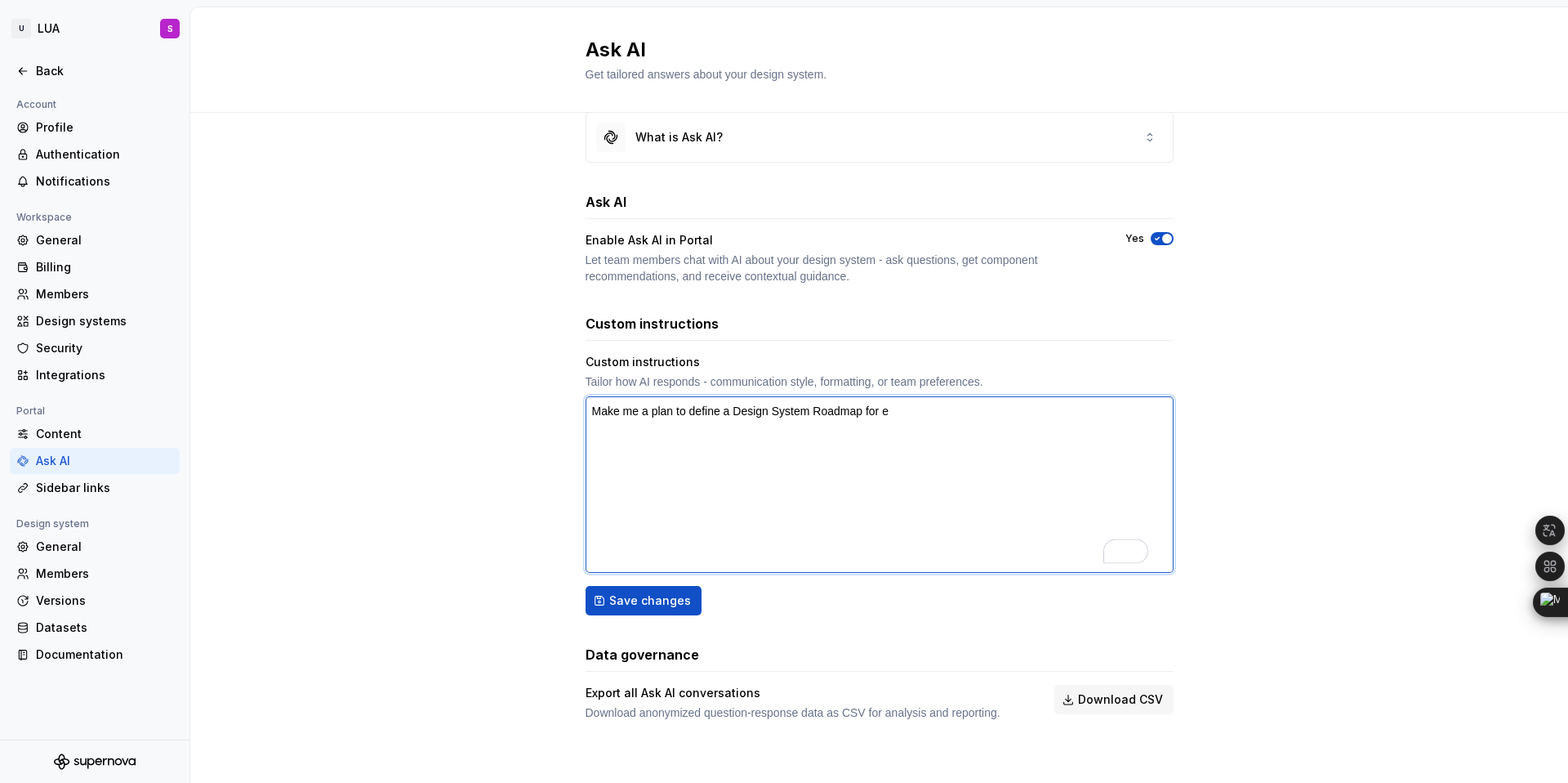
type textarea "Make me a plan to define a Design System Roadmap for ec"
type textarea "*"
type textarea "Make me a plan to define a Design System Roadmap for eco"
type textarea "*"
type textarea "Make me a plan to define a Design System Roadmap for ecos"
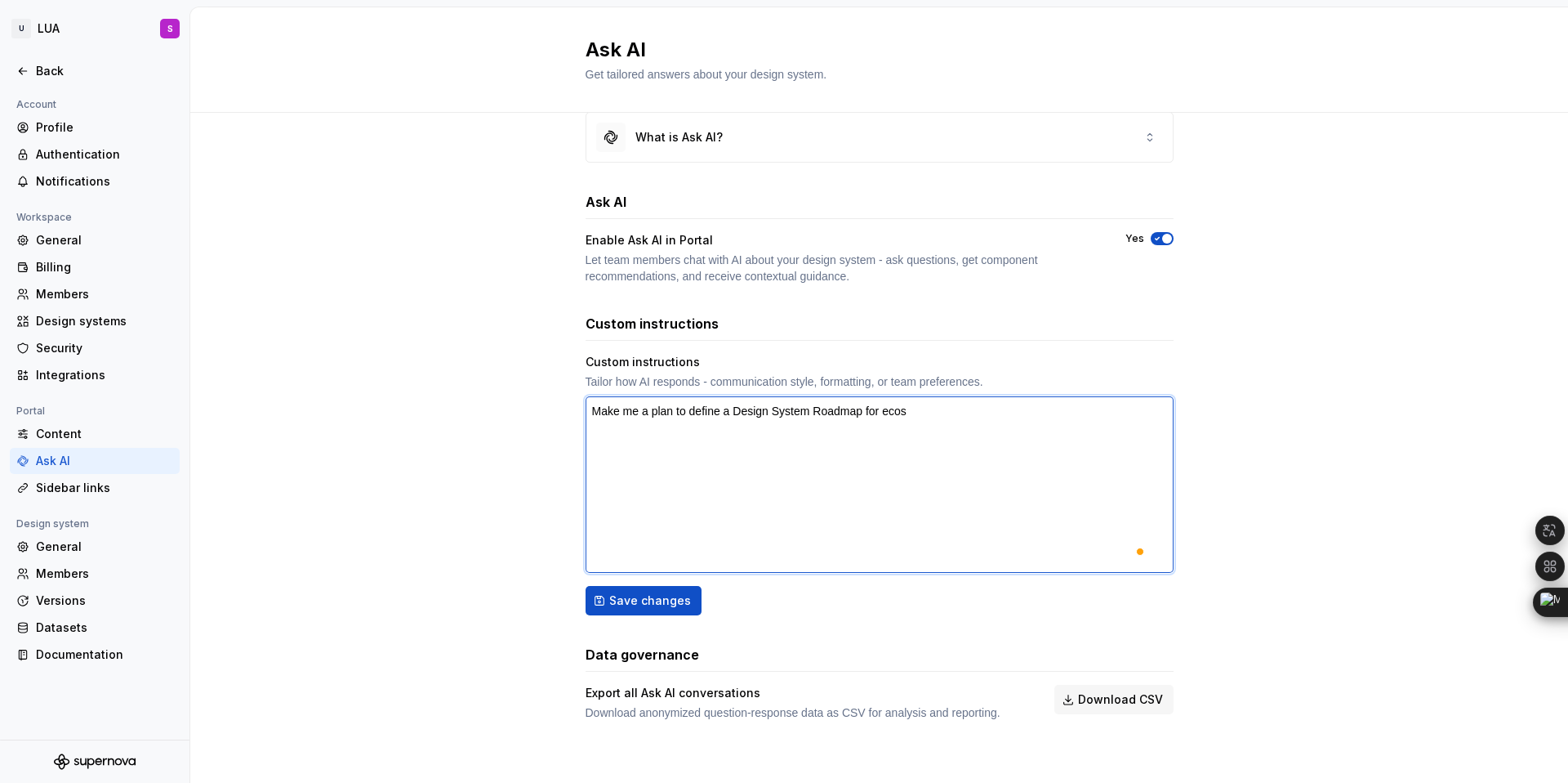
type textarea "*"
type textarea "Make me a plan to define a Design System Roadmap for ecosy"
type textarea "*"
type textarea "Make me a plan to define a Design System Roadmap for ecosys"
type textarea "*"
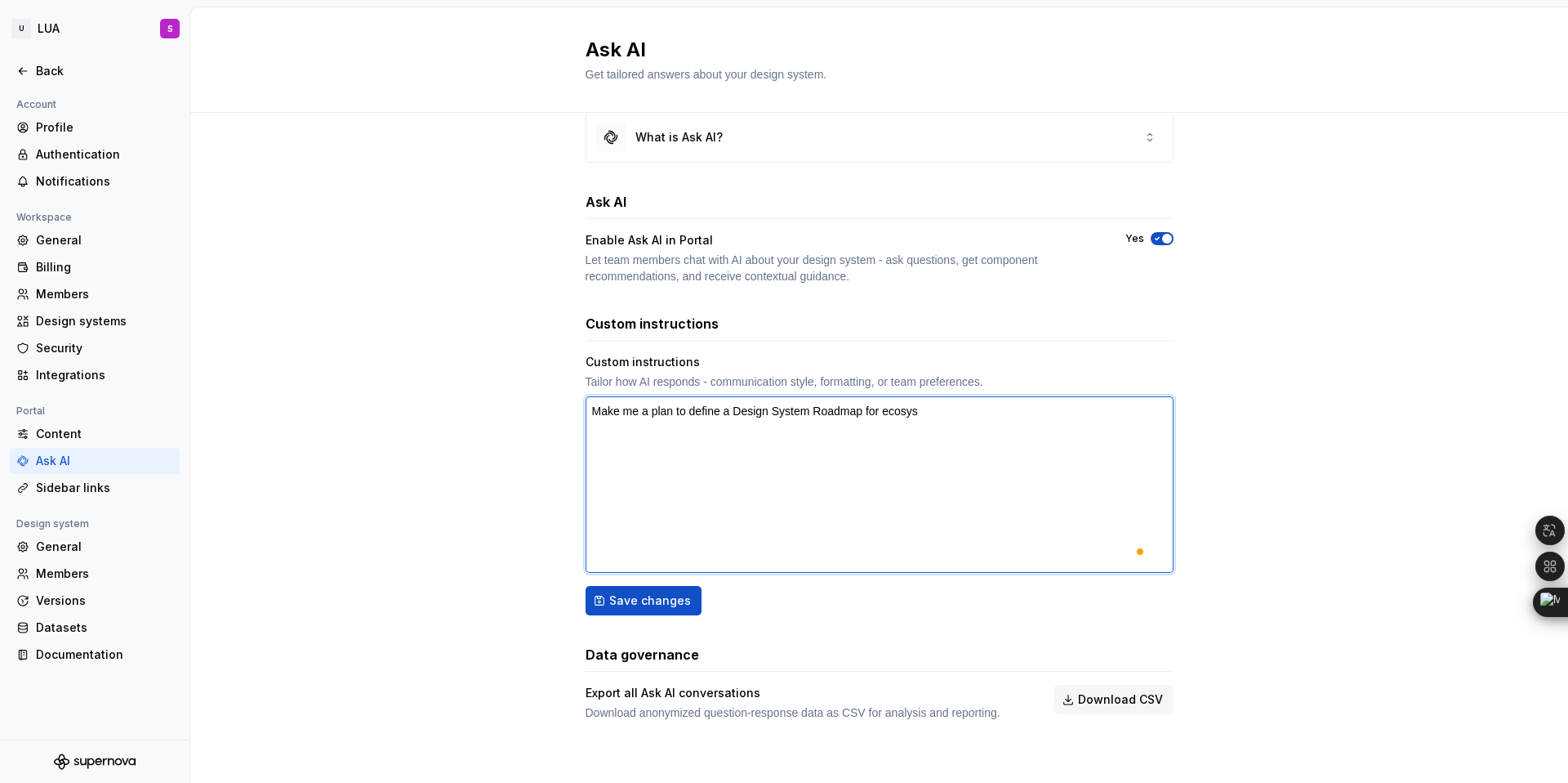
type textarea "Make me a plan to define a Design System Roadmap for ecosyst"
type textarea "*"
type textarea "Make me a plan to define a Design System Roadmap for ecosyste"
type textarea "*"
type textarea "Make me a plan to define a Design System Roadmap for ecosystem"
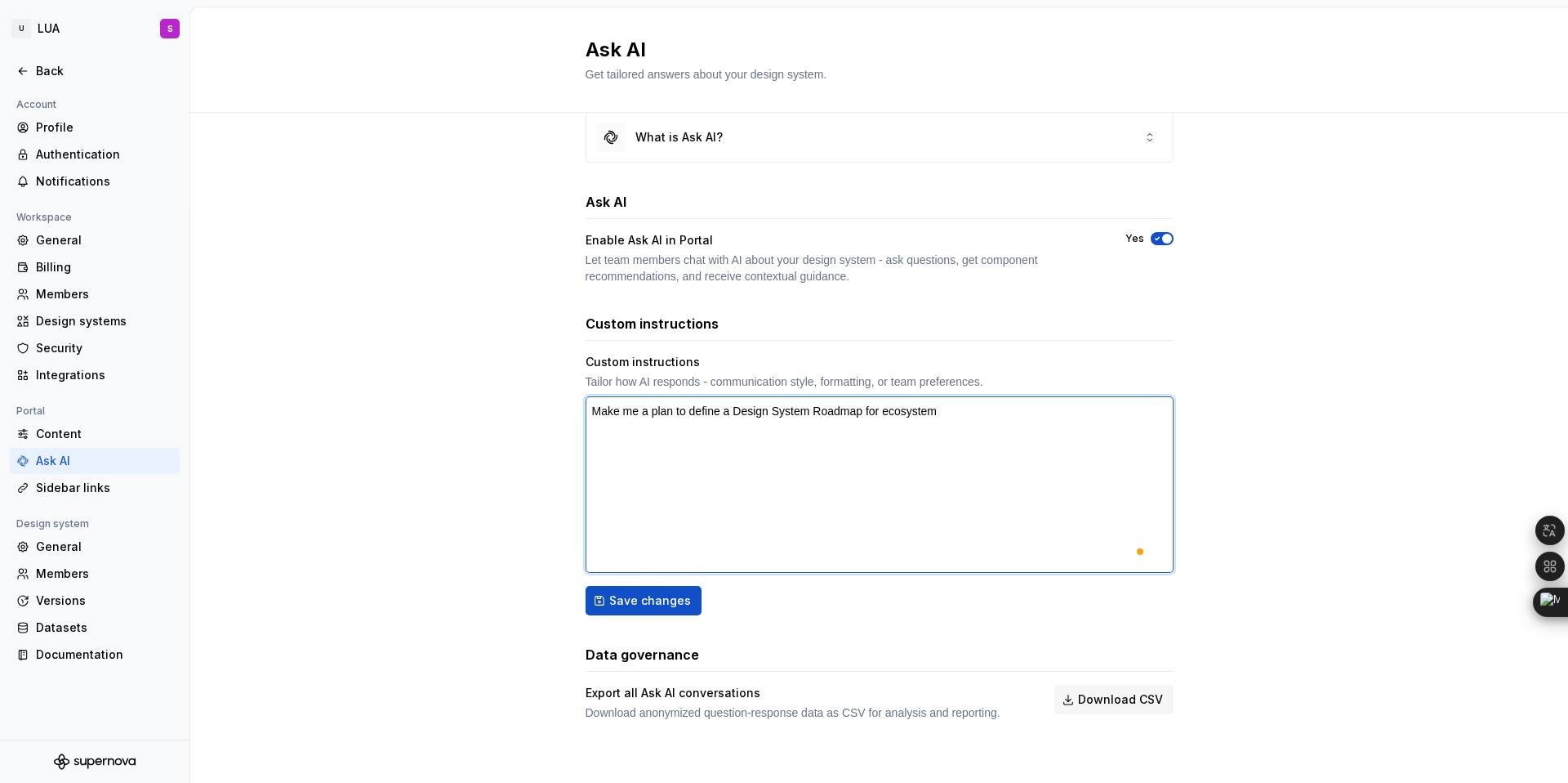
type textarea "*"
type textarea "Make me a plan to define a Design System Roadmap for ecosystem"
type textarea "*"
type textarea "Make me a plan to define a Design System Roadmap for ecosystem o"
type textarea "*"
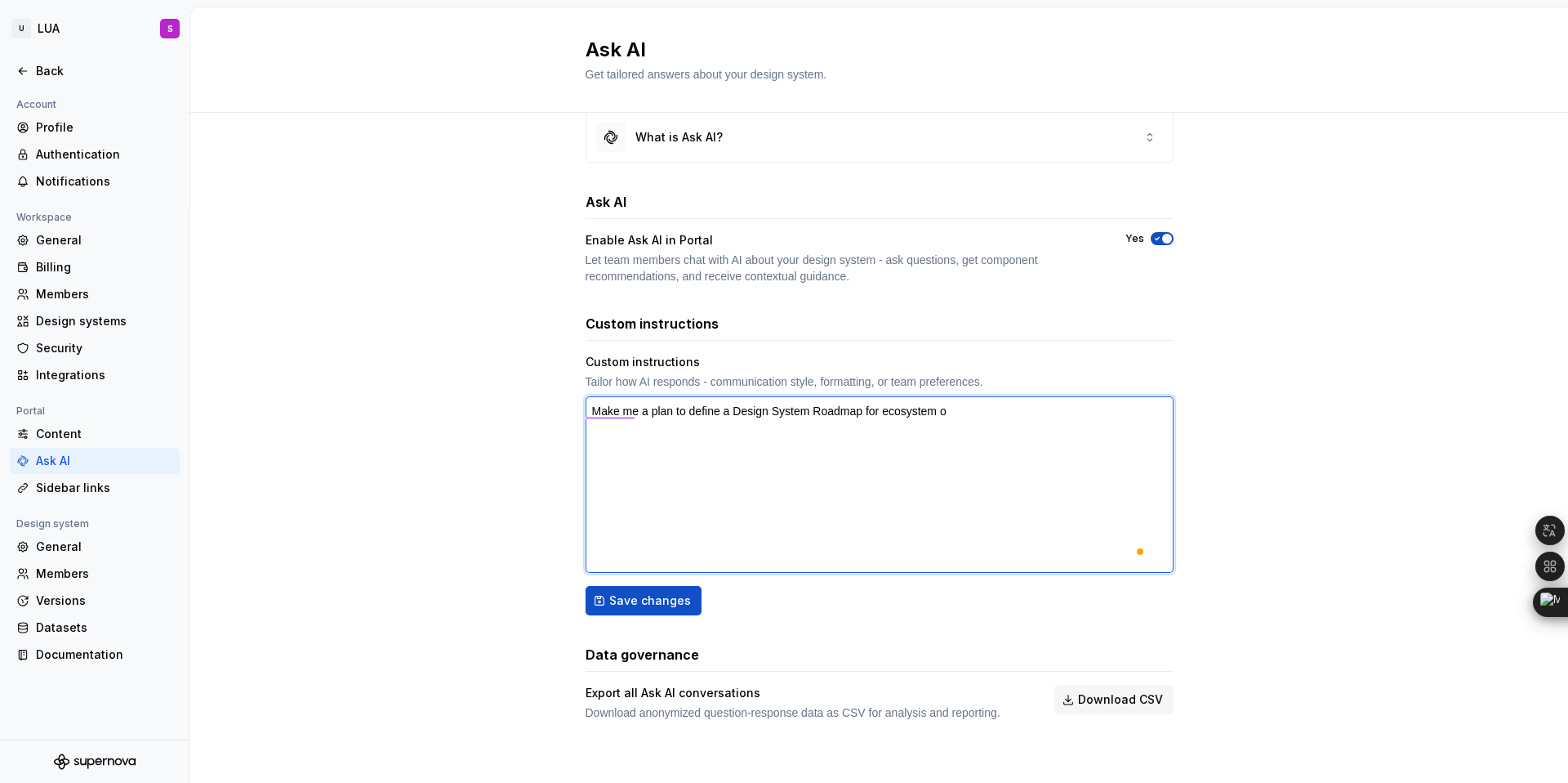
type textarea "Make me a plan to define a Design System Roadmap for ecosystem of"
type textarea "*"
type textarea "Make me a plan to define a Design System Roadmap for ecosystem of"
type textarea "*"
type textarea "Make me a plan to define a Design System Roadmap for ecosystem of w"
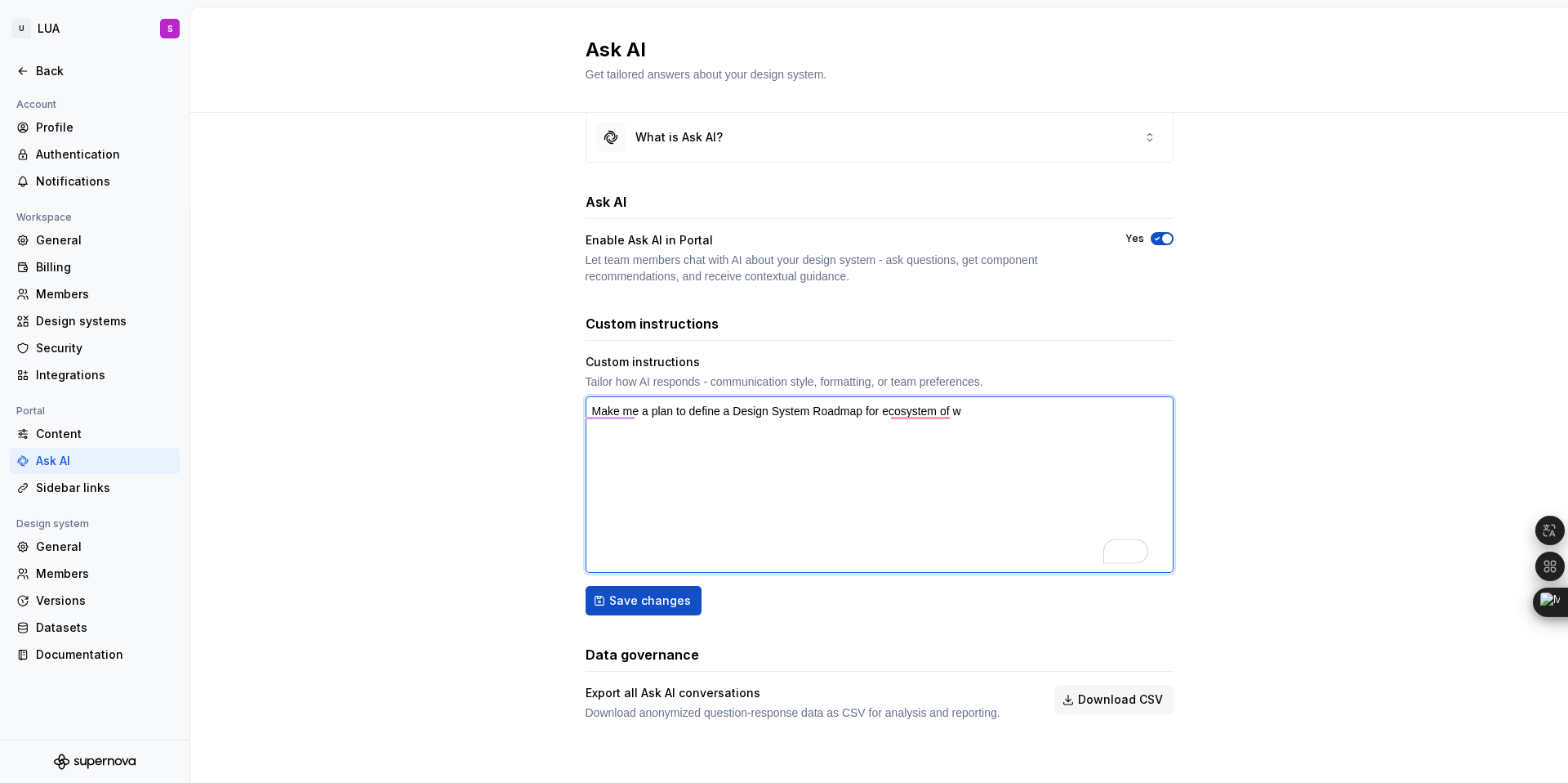
type textarea "*"
type textarea "Make me a plan to define a Design System Roadmap for ecosystem of wh"
type textarea "*"
type textarea "Make me a plan to define a Design System Roadmap for ecosystem of whi"
type textarea "*"
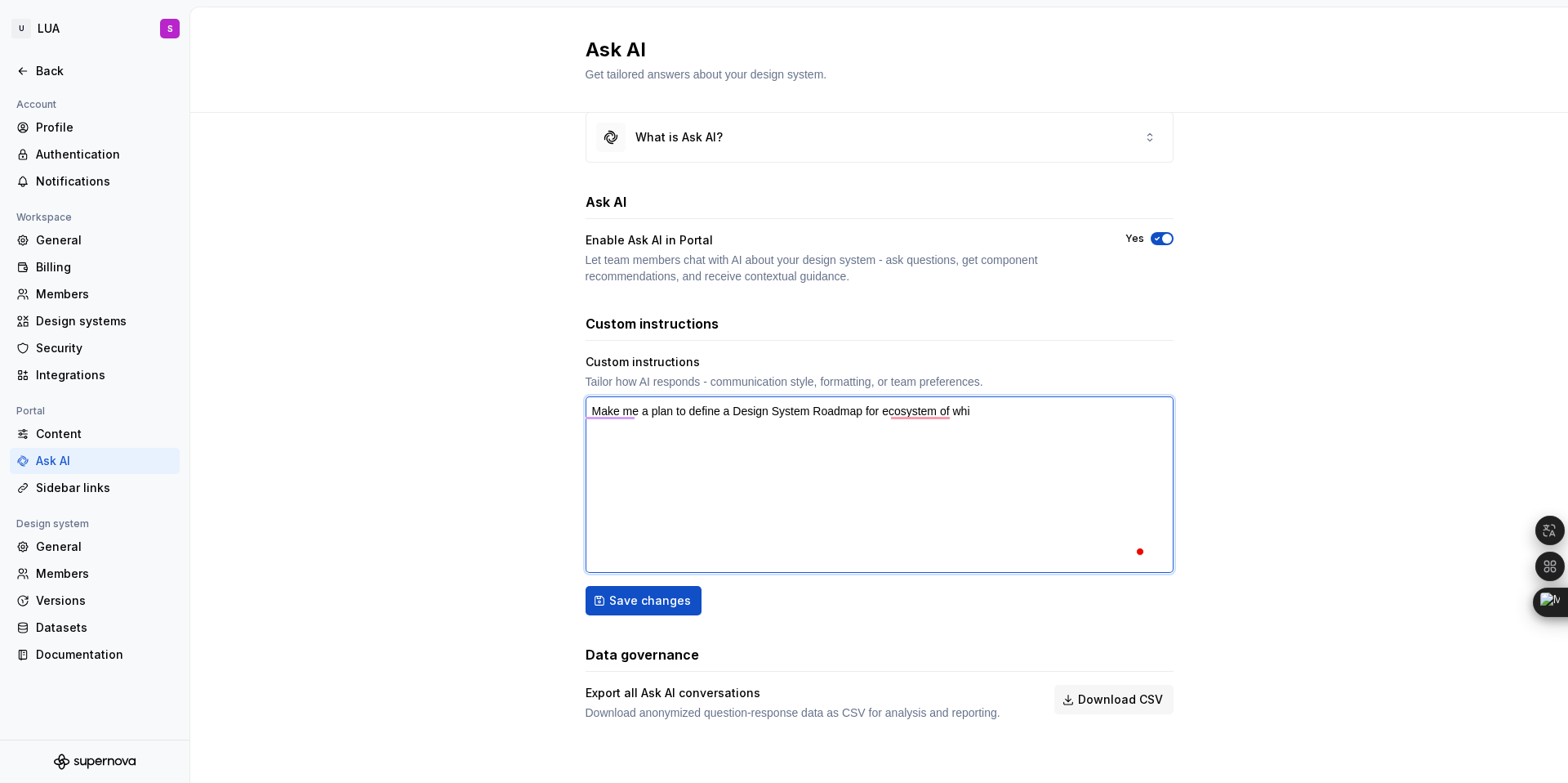
type textarea "Make me a plan to define a Design System Roadmap for ecosystem of whit"
type textarea "*"
type textarea "Make me a plan to define a Design System Roadmap for ecosystem of white"
type textarea "*"
type textarea "Make me a plan to define a Design System Roadmap for ecosystem of whitel"
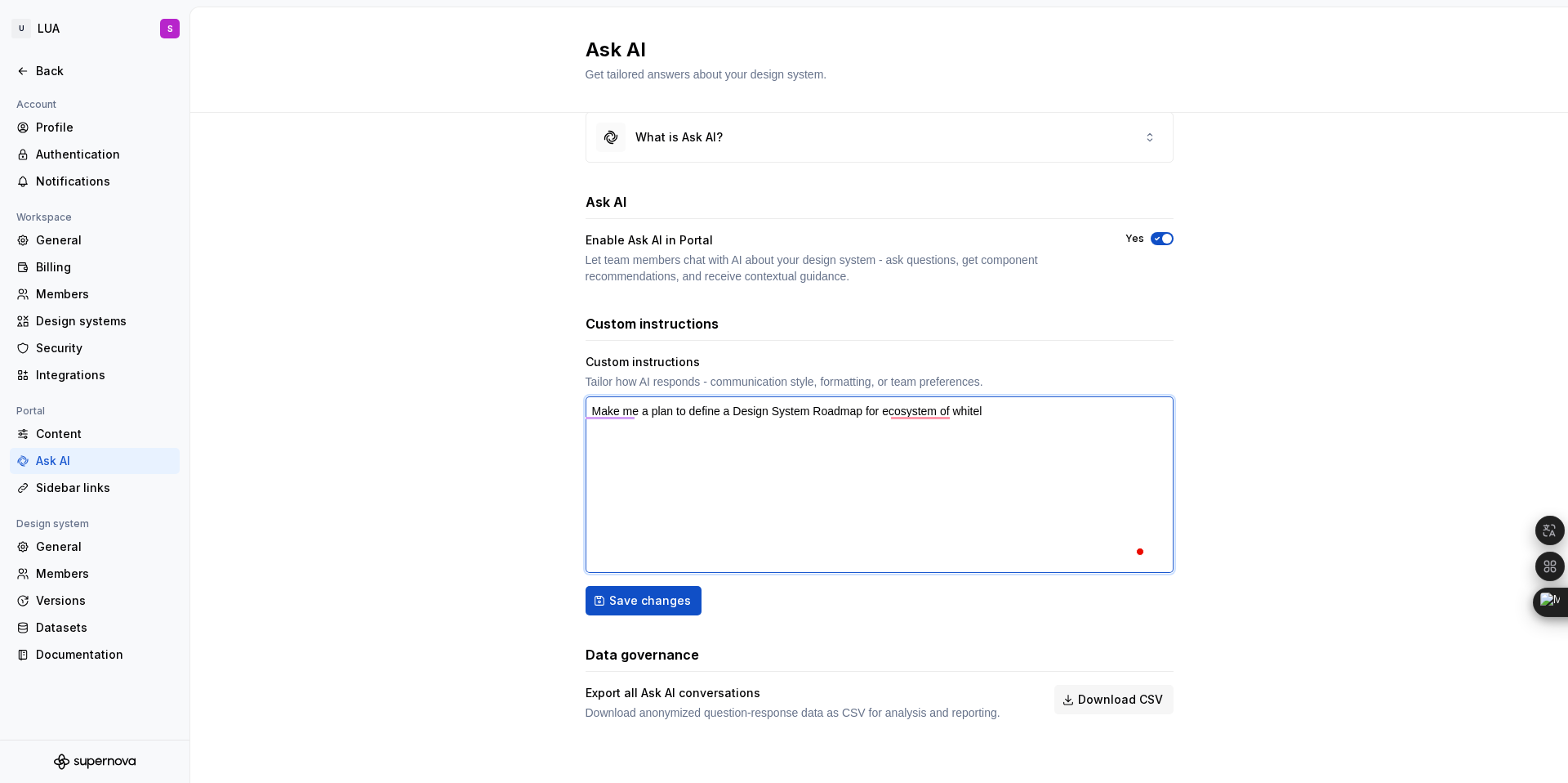
type textarea "*"
type textarea "Make me a plan to define a Design System Roadmap for ecosystem of whitela"
type textarea "*"
type textarea "Make me a plan to define a Design System Roadmap for ecosystem of whitelab"
type textarea "*"
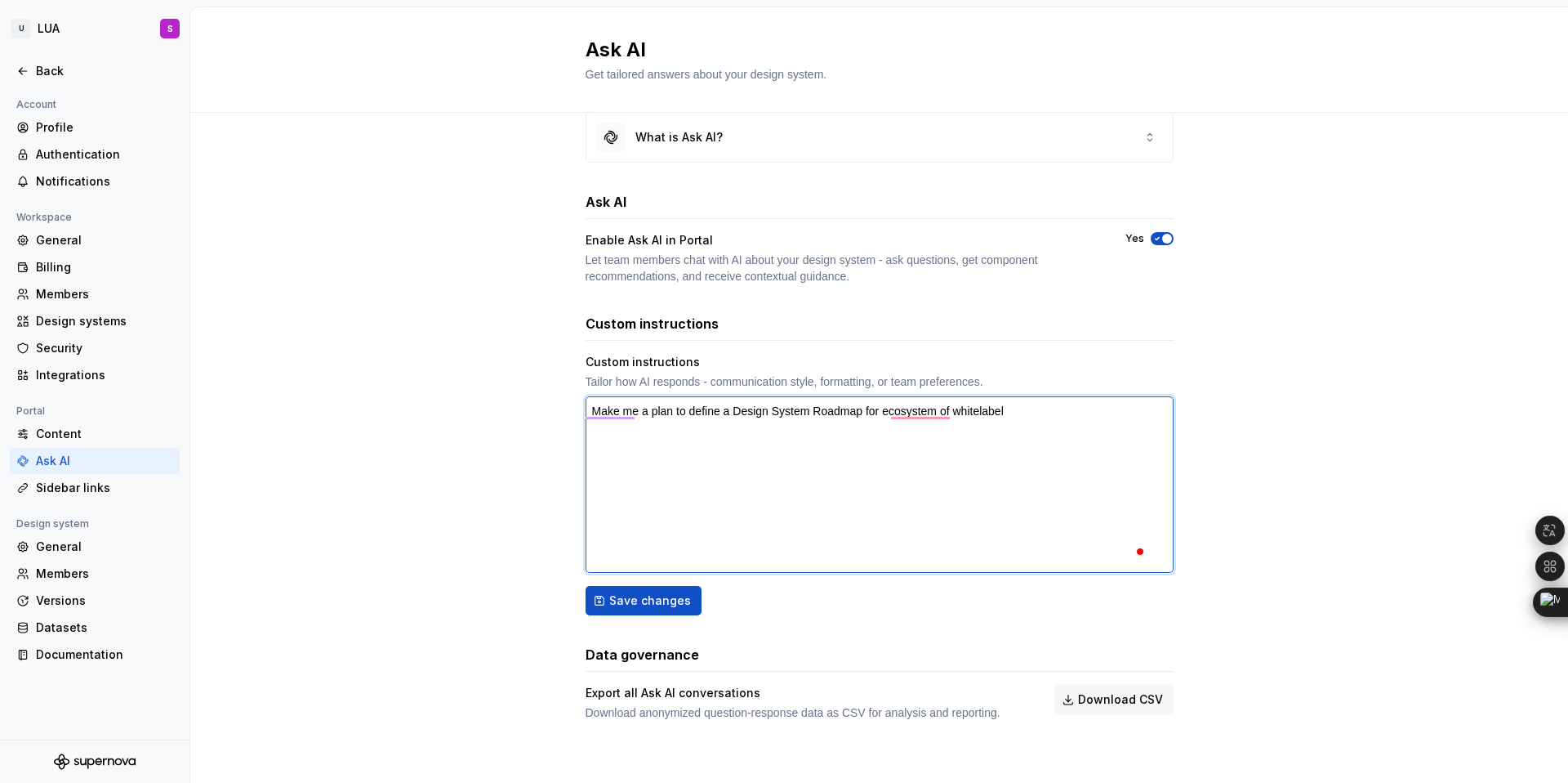
type textarea "Make me a plan to define a Design System Roadmap for ecosystem of whitelabel"
type textarea "*"
type textarea "Make me a plan to define a Design System Roadmap for ecosystem of whitelabel f"
type textarea "*"
type textarea "Make me a plan to define a Design System Roadmap for ecosystem of whitelabel fi"
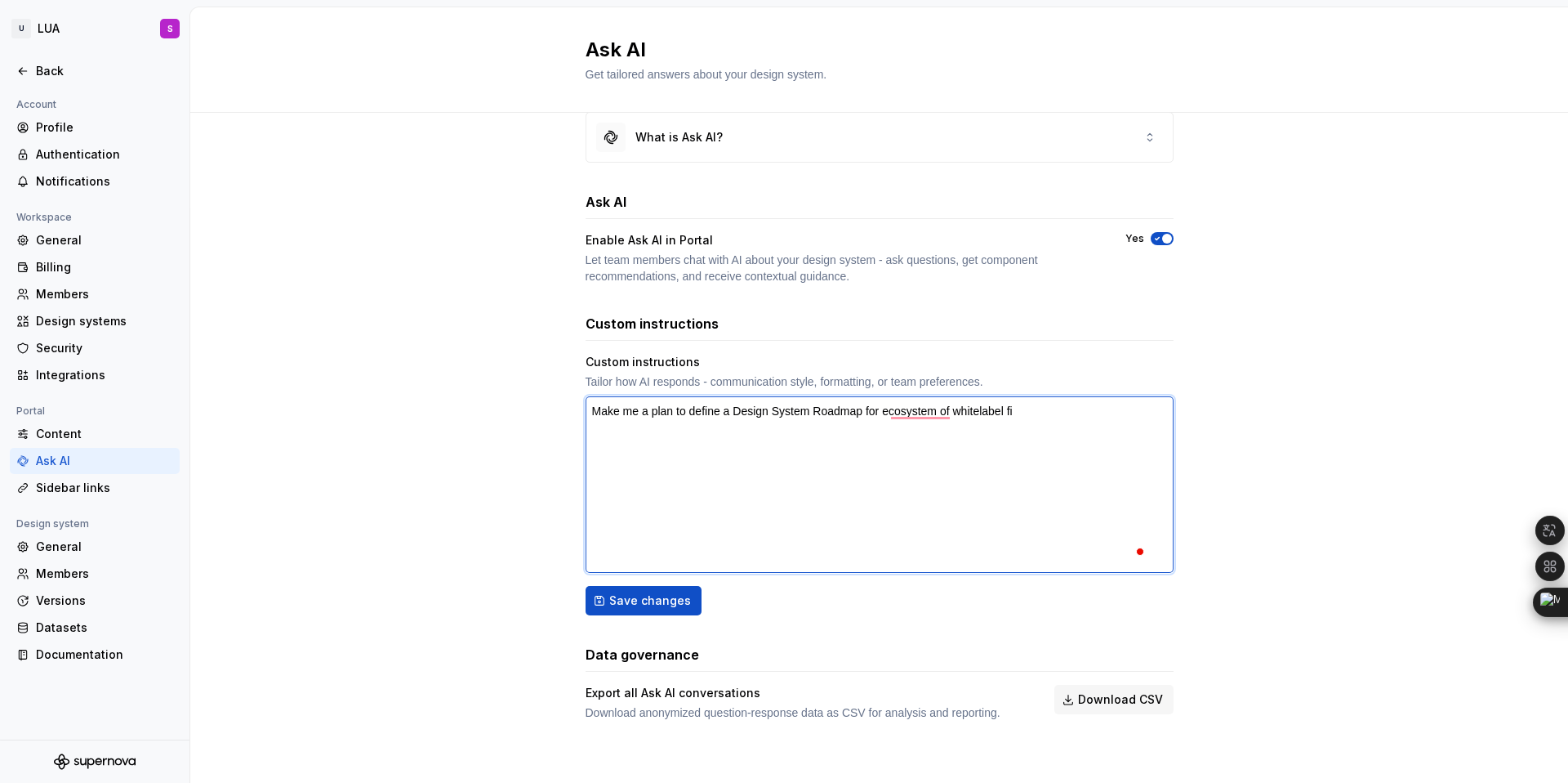
type textarea "*"
type textarea "Make me a plan to define a Design System Roadmap for ecosystem of whitelabel fin"
type textarea "*"
type textarea "Make me a plan to define a Design System Roadmap for ecosystem of whitelabel fi…"
type textarea "*"
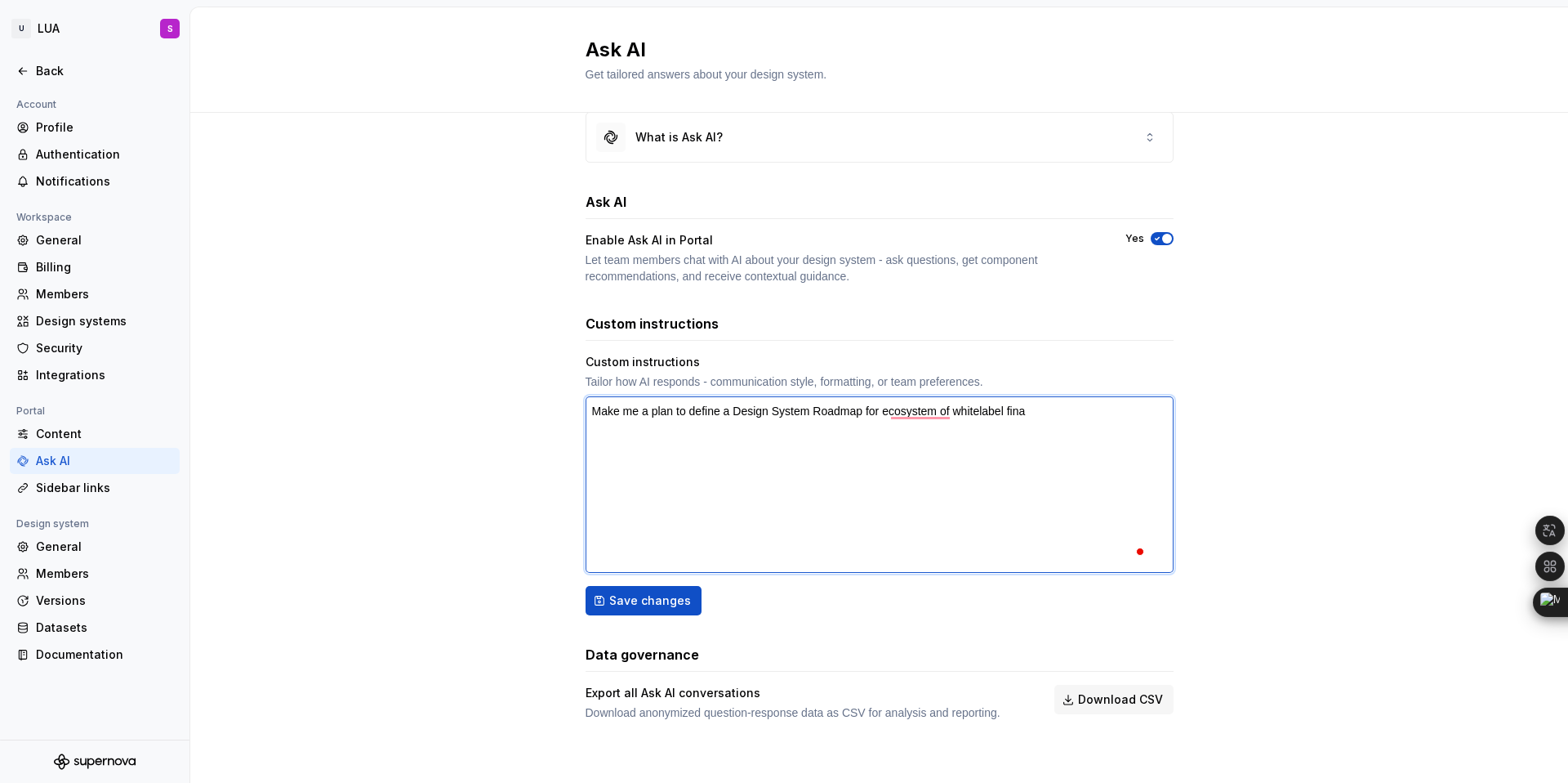
type textarea "Make me a plan to define a Design System Roadmap for ecosystem of whitelabel [P…"
type textarea "*"
type textarea "Make me a plan to define a Design System Roadmap for ecosystem of whitelabel fi…"
type textarea "*"
type textarea "Make me a plan to define a Design System Roadmap for ecosystem of whitelabel fi…"
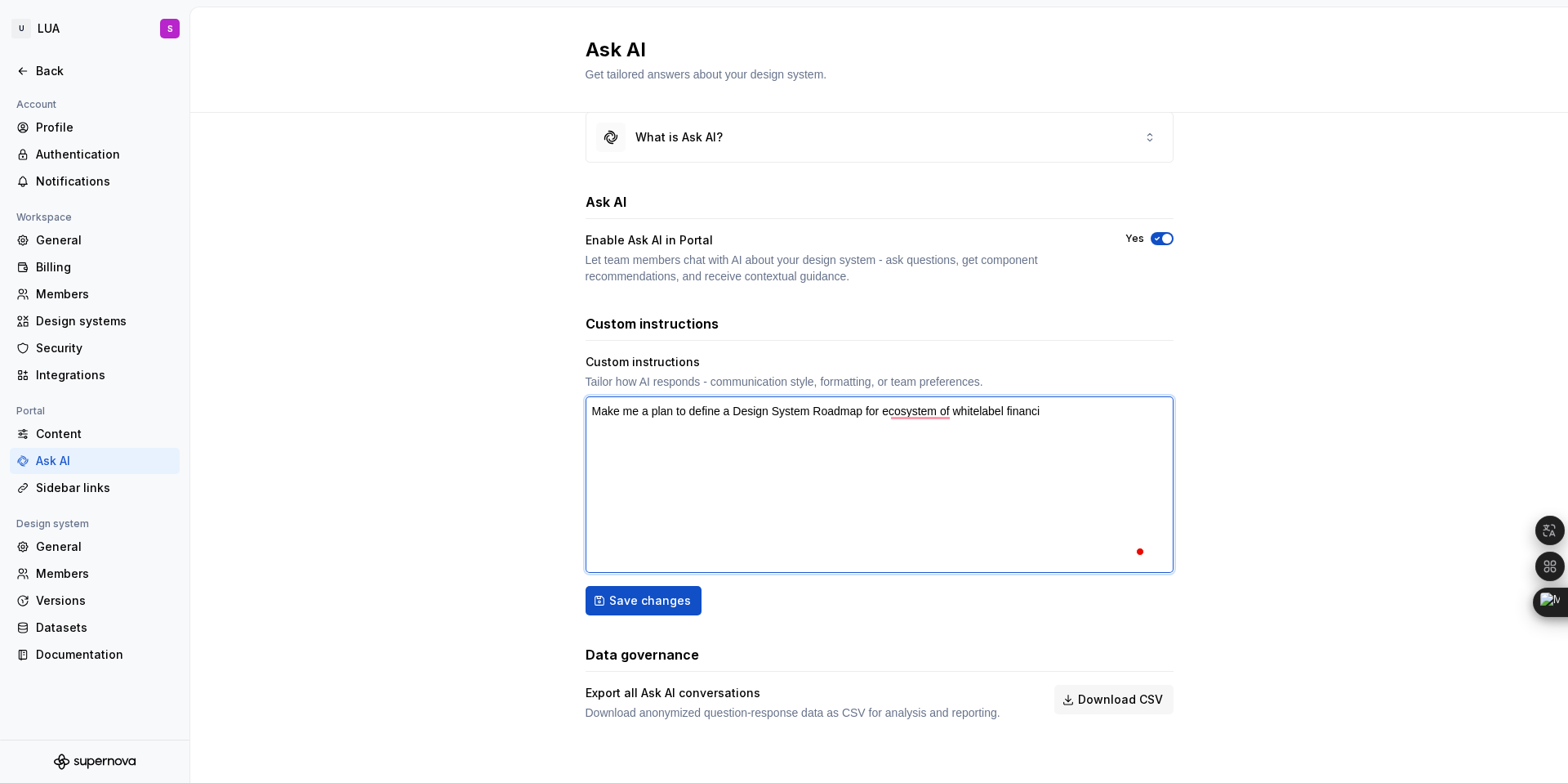
type textarea "*"
type textarea "Make me a plan to define a Design System Roadmap for ecosystem of whitelabel fi…"
type textarea "*"
type textarea "Make me a plan to define a Design System Roadmap for ecosystem of whitelabel fi…"
type textarea "*"
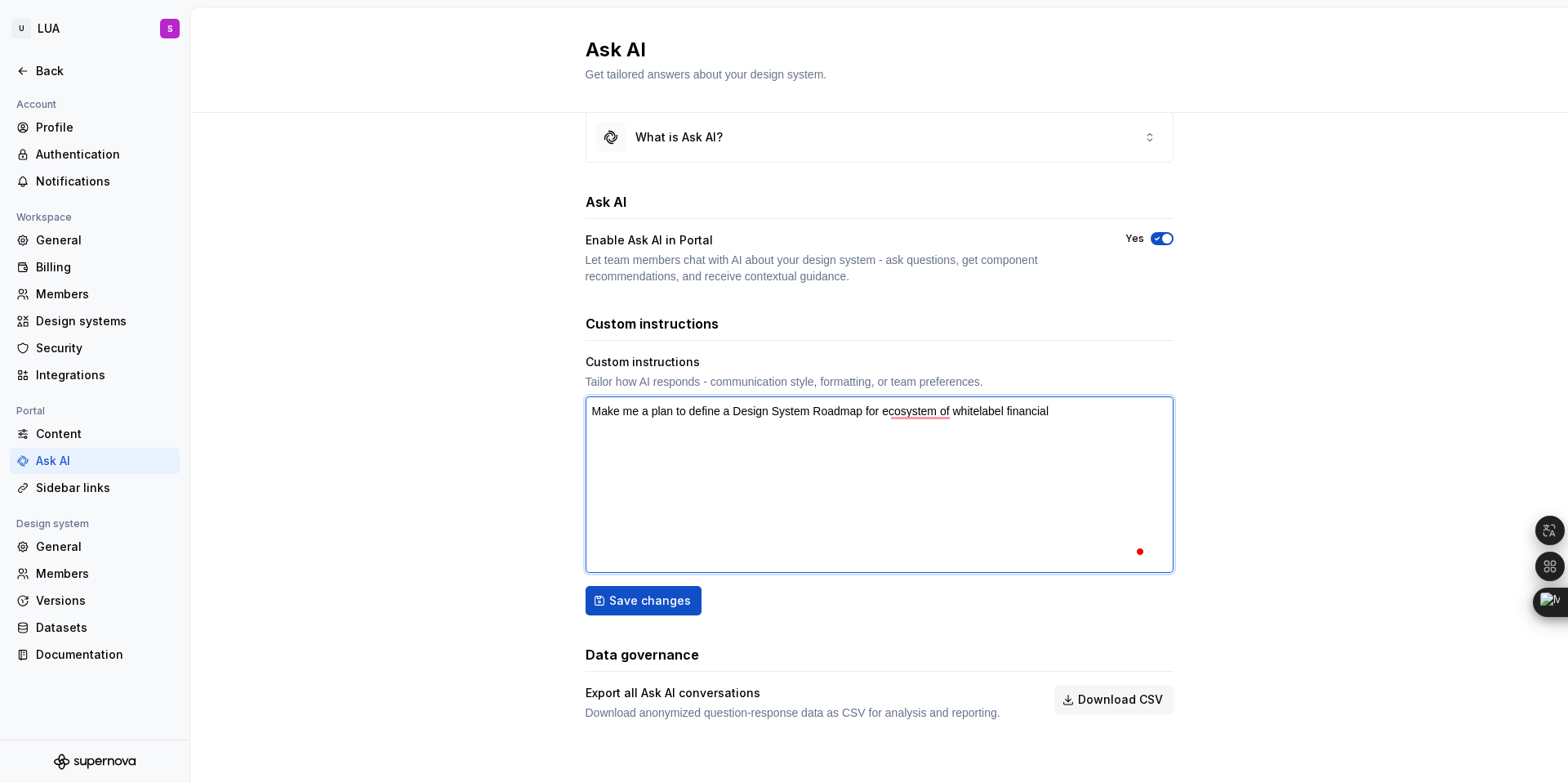
type textarea "Make me a plan to define a Design System Roadmap for ecosystem of whitelabel fi…"
type textarea "*"
type textarea "Make me a plan to define a Design System Roadmap for ecosystem of whitelabel fi…"
type textarea "*"
type textarea "Make me a plan to define a Design System Roadmap for ecosystem of whitelabel fi…"
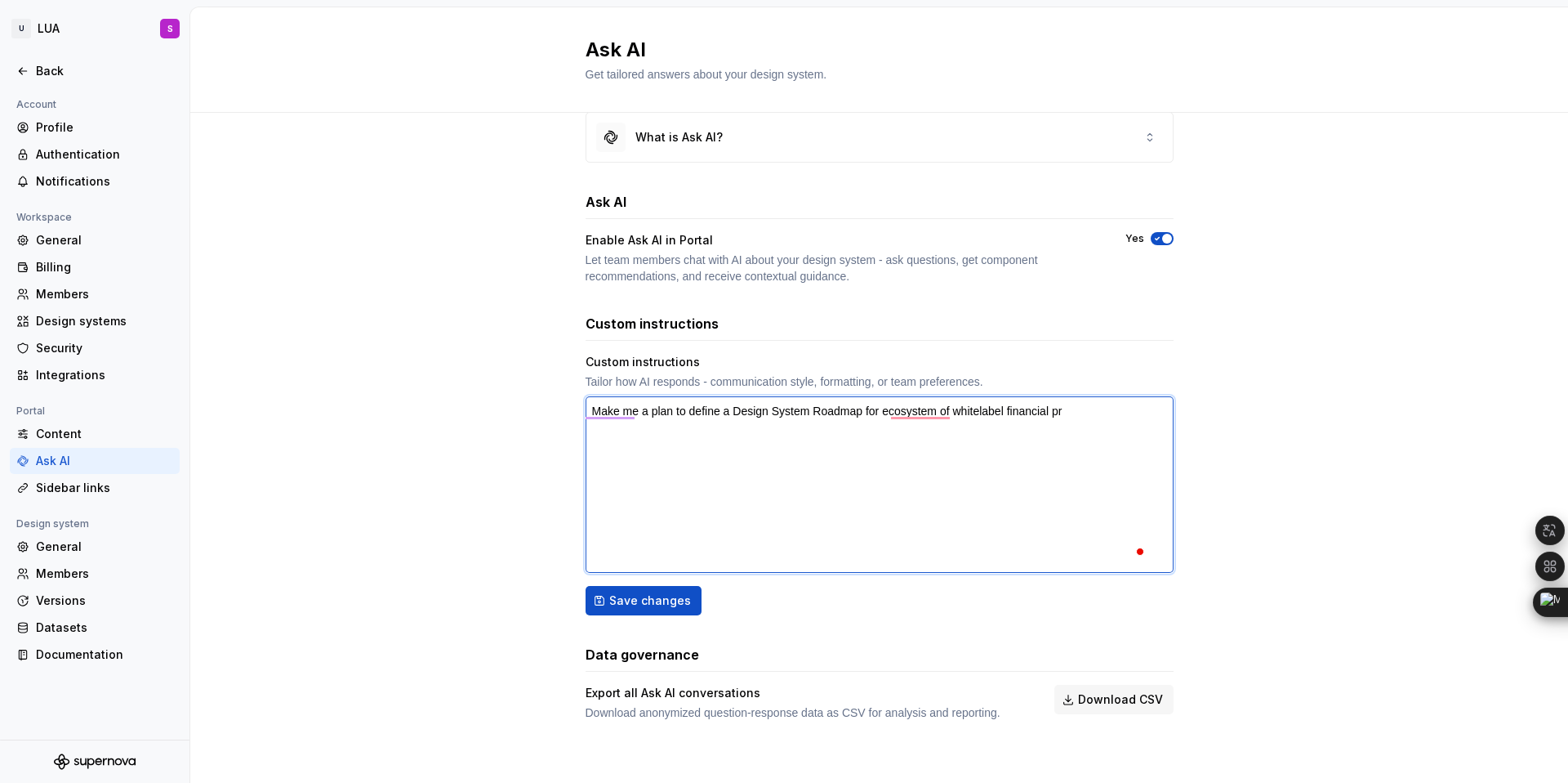
type textarea "*"
type textarea "Make me a plan to define a Design System Roadmap for ecosystem of whitelabel fi…"
type textarea "*"
type textarea "Make me a plan to define a Design System Roadmap for ecosystem of whitelabel fi…"
type textarea "*"
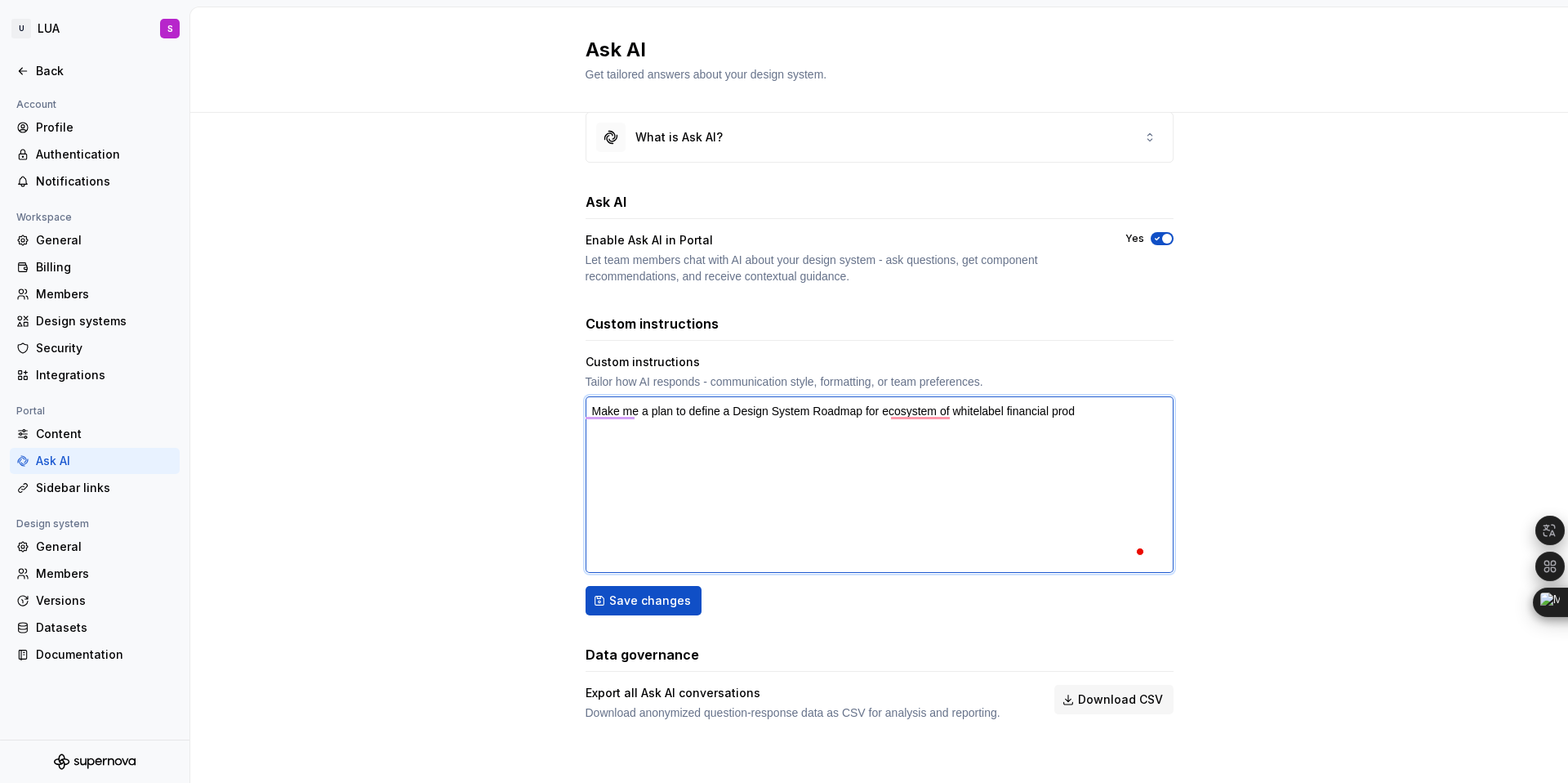
type textarea "Make me a plan to define a Design System Roadmap for ecosystem of whitelabel fi…"
type textarea "*"
type textarea "Make me a plan to define a Design System Roadmap for ecosystem of whitelabel fi…"
type textarea "*"
type textarea "Make me a plan to define a Design System Roadmap for ecosystem of whitelabel fi…"
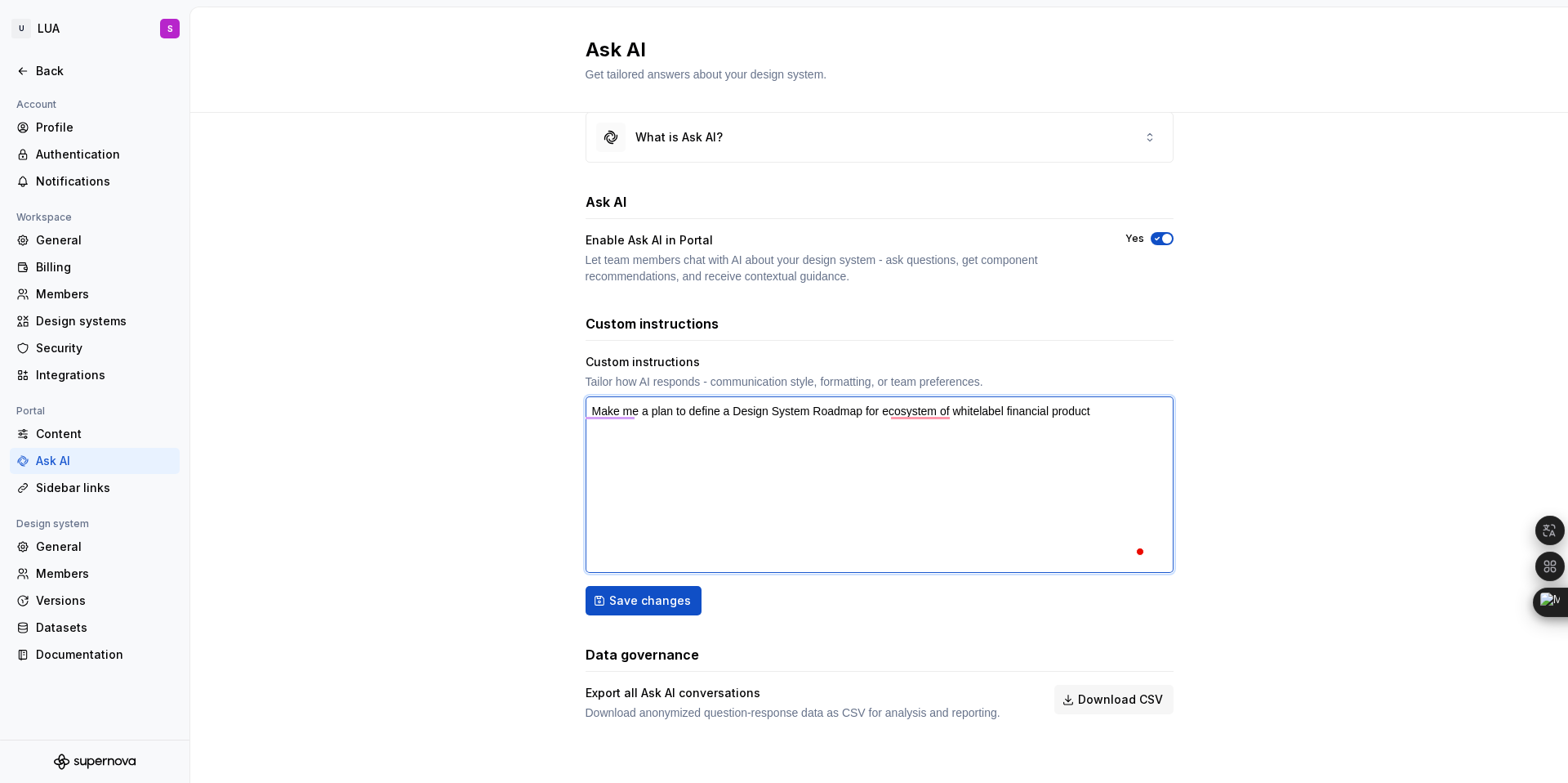
type textarea "*"
type textarea "Make me a plan to define a Design System Roadmap for ecosystem of whitelabel fi…"
type textarea "*"
type textarea "Make me a plan to define a Design System Roadmap for ecosystem of whitelabel fi…"
type textarea "*"
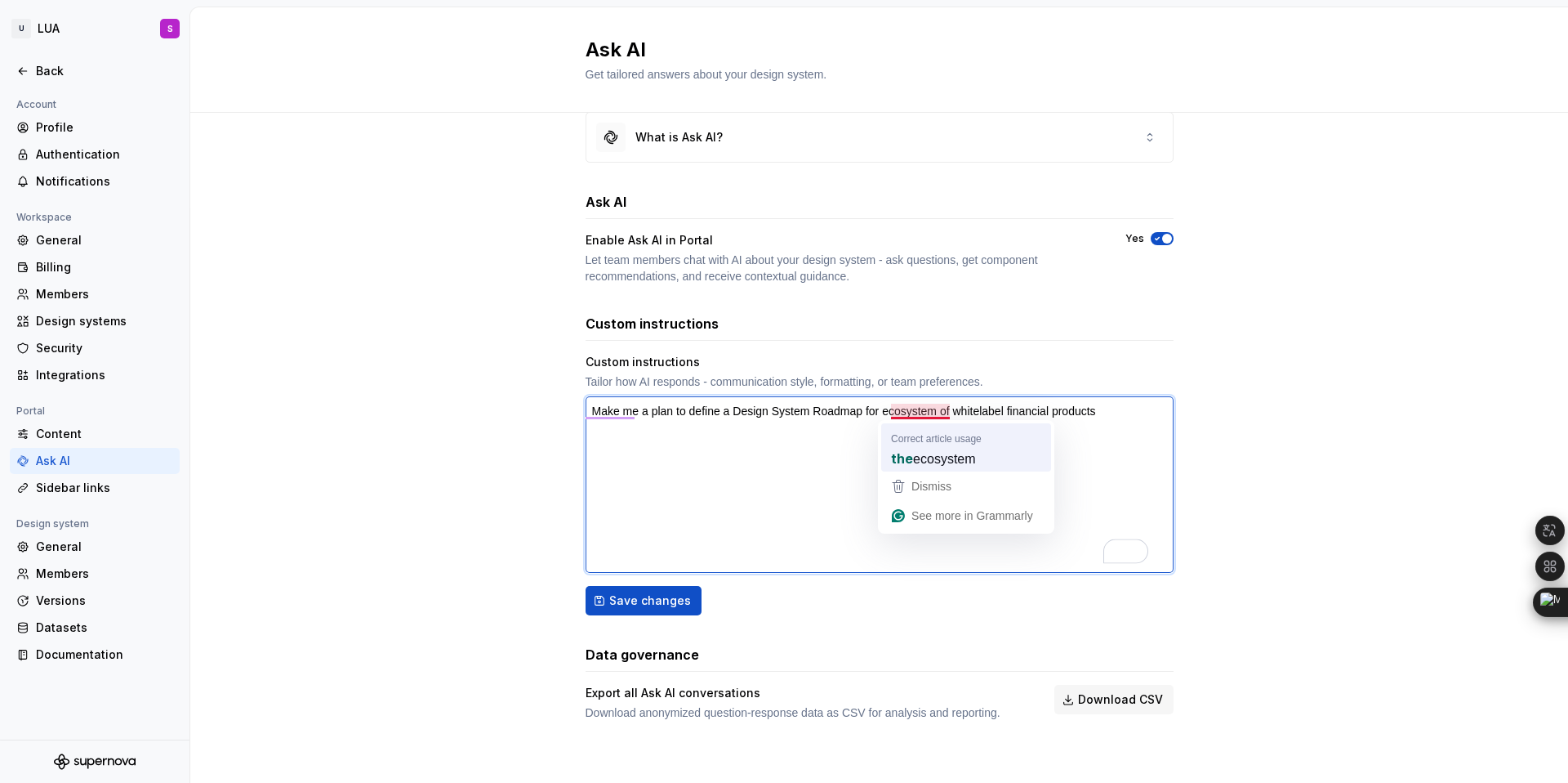
type textarea "Make me a plan to define a Design System Roadmap for ecosystem of whitelabel fi…"
type textarea "*"
type textarea "Make me a plan to define a Design System Roadmap for the ecosystem of whitelabe…"
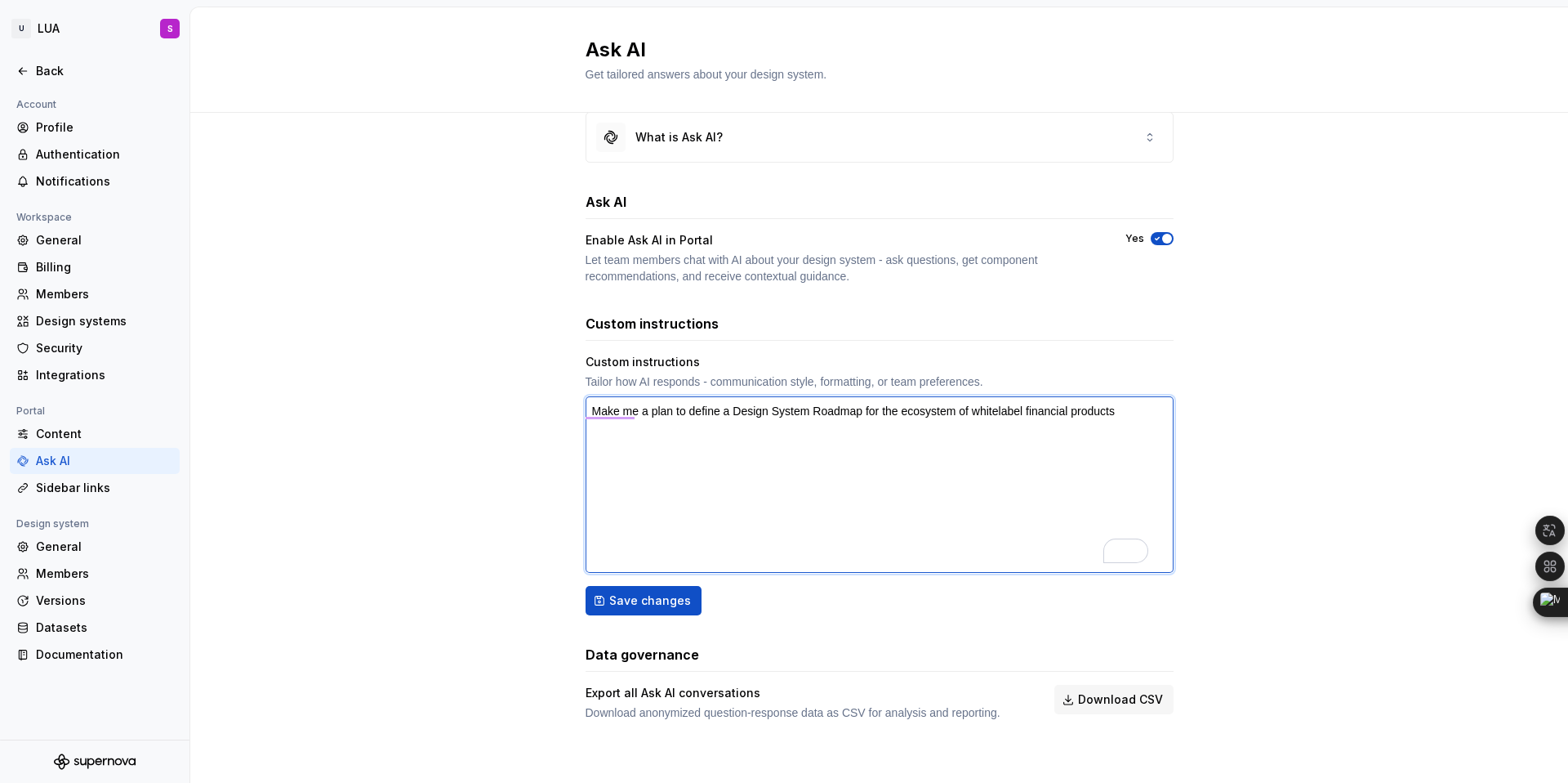
click at [648, 410] on textarea "Make me a plan to define a Design System Roadmap for the ecosystem of whitelabe…" at bounding box center [879, 484] width 588 height 177
click at [687, 411] on textarea "Make me a plan to define a Design System Roadmap for the ecosystem of whitelabe…" at bounding box center [879, 484] width 588 height 177
type textarea "*"
type textarea "Make me a plan to pdefine a Design System Roadmap for the ecosystem of whitelab…"
type textarea "*"
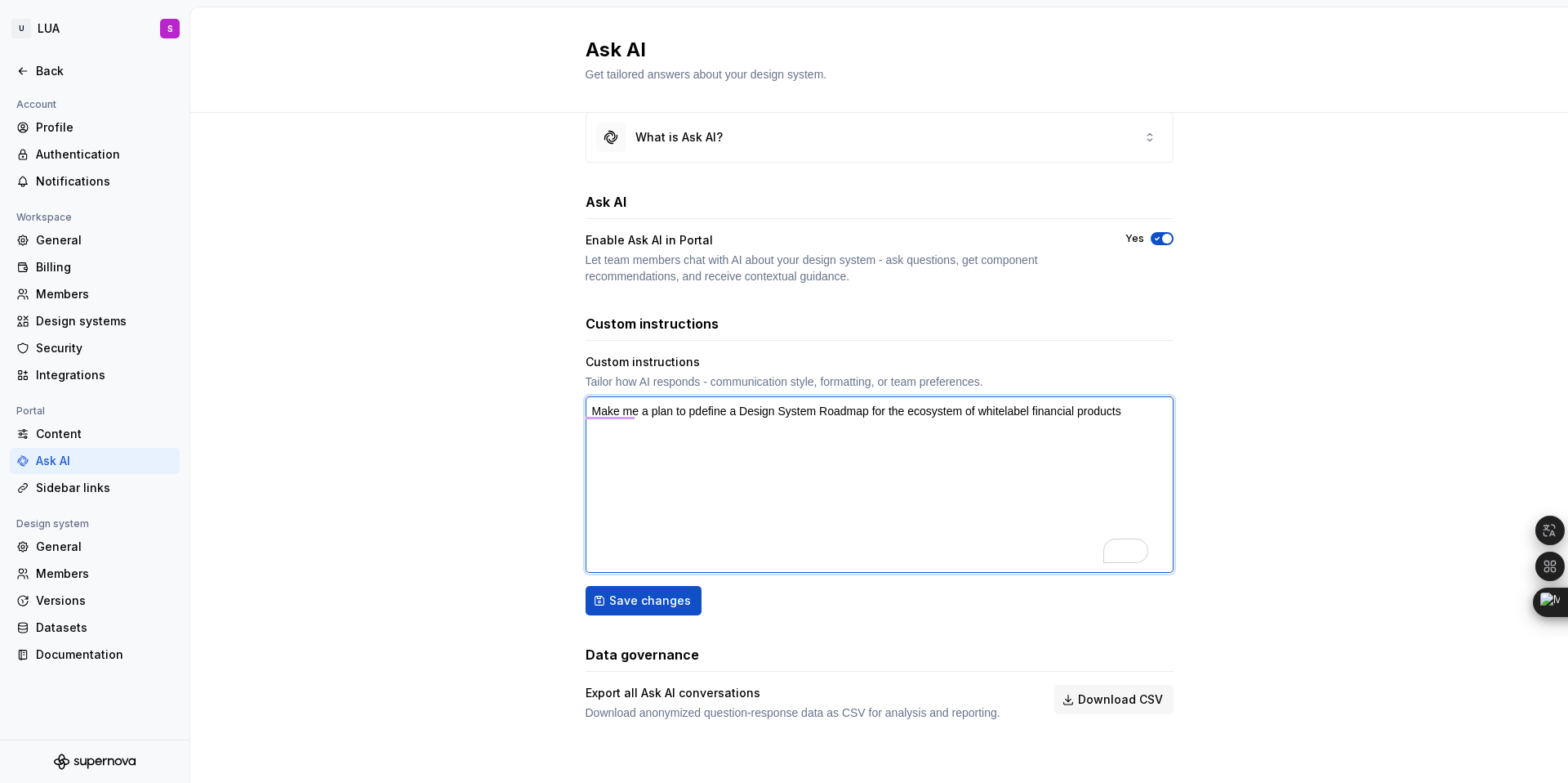
type textarea "Make me a plan to prdefine a Design System Roadmap for the ecosystem of whitela…"
type textarea "*"
click at [898, 413] on textarea "Make me a plan to facilitate a workshop in order to define a Design System Road…" at bounding box center [879, 484] width 588 height 177
click at [904, 410] on textarea "Make me a plan to facilitate a workshop in order to define a Design System Road…" at bounding box center [879, 484] width 588 height 177
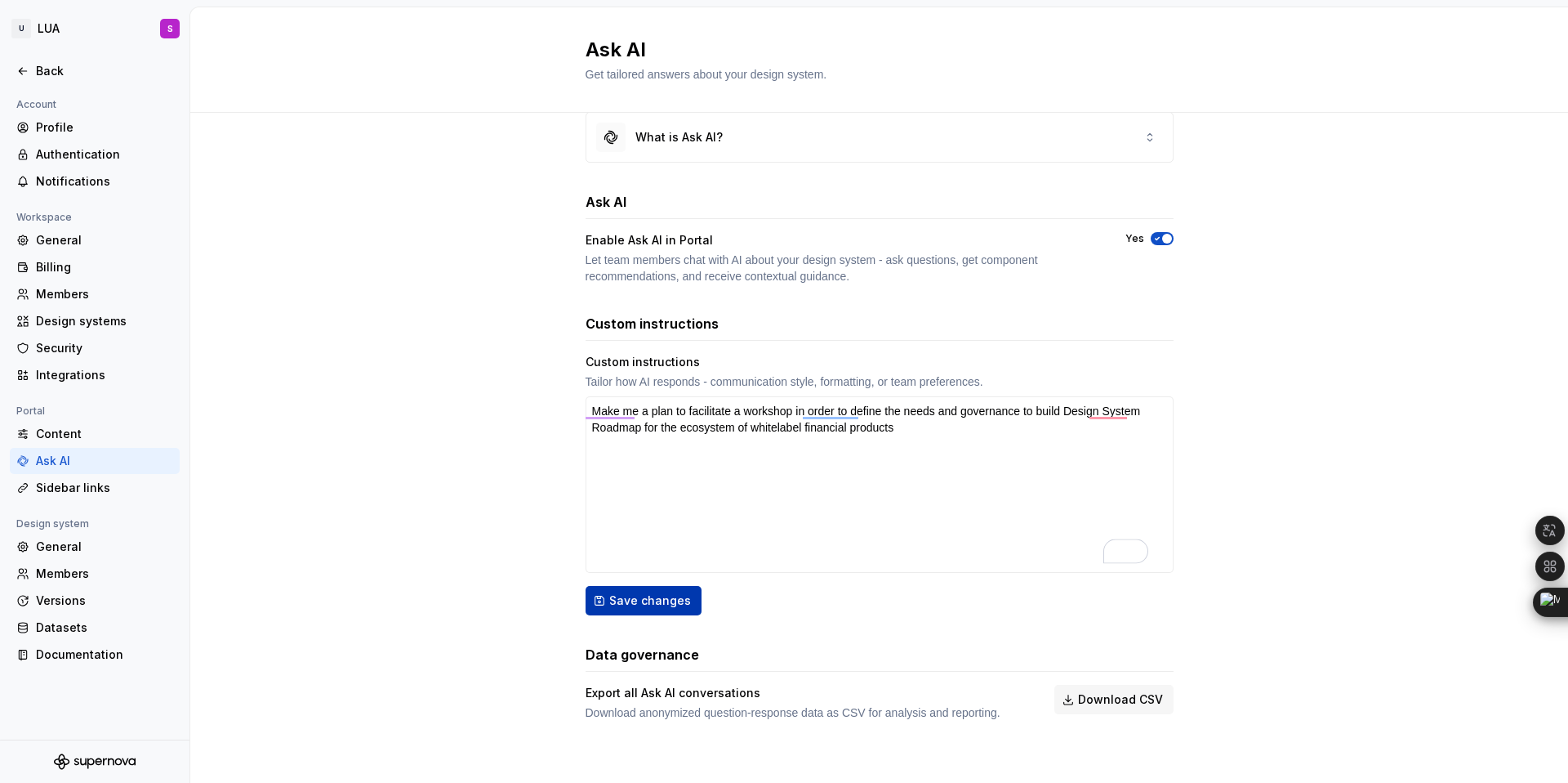
click at [644, 601] on span "Save changes" at bounding box center [651, 600] width 82 height 17
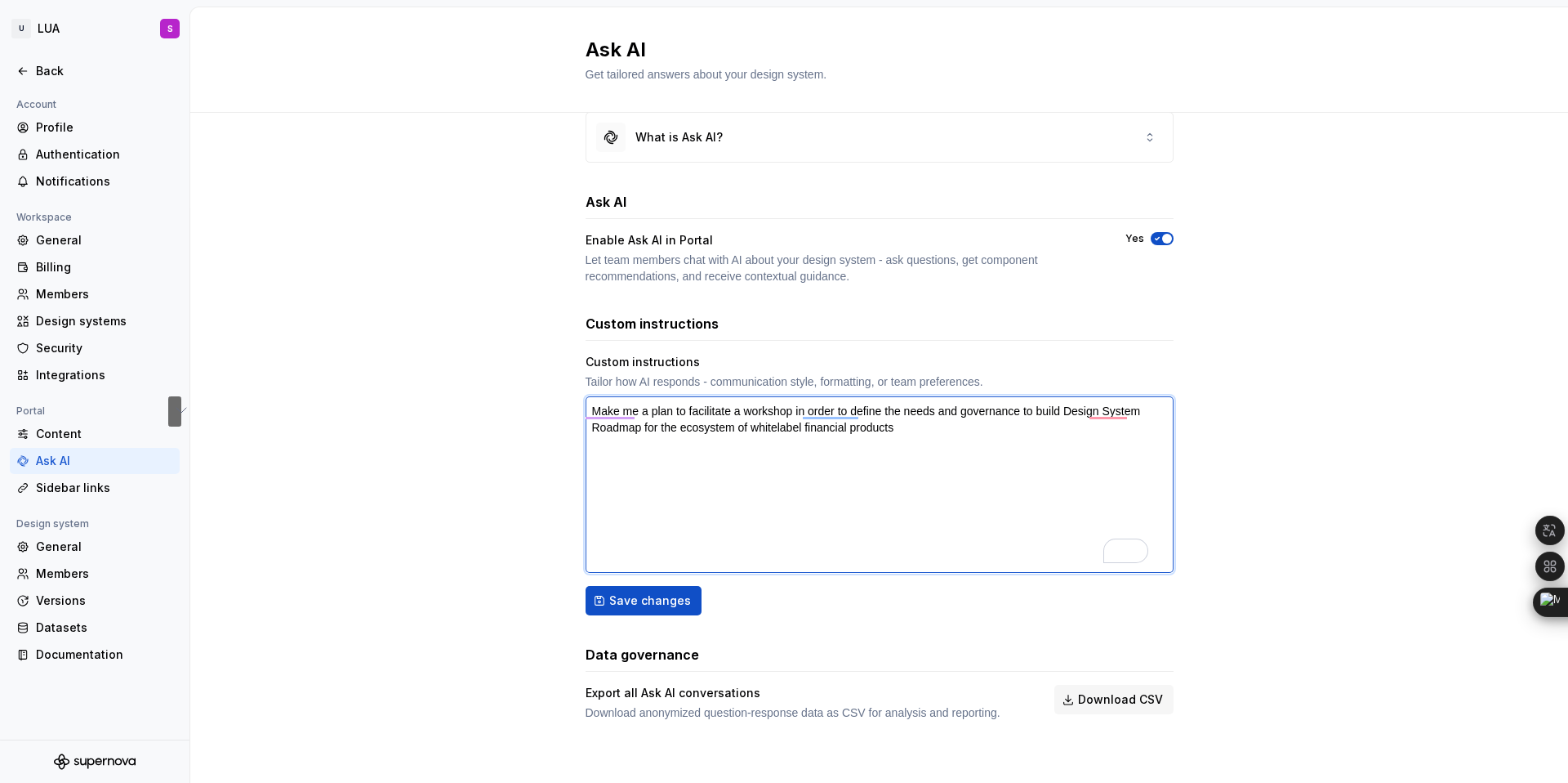
drag, startPoint x: 970, startPoint y: 430, endPoint x: 530, endPoint y: 395, distance: 441.4
click at [530, 395] on div "What is Ask AI? Ask AI Enable Ask AI in Portal Let team members chat with AI ab…" at bounding box center [879, 432] width 1377 height 700
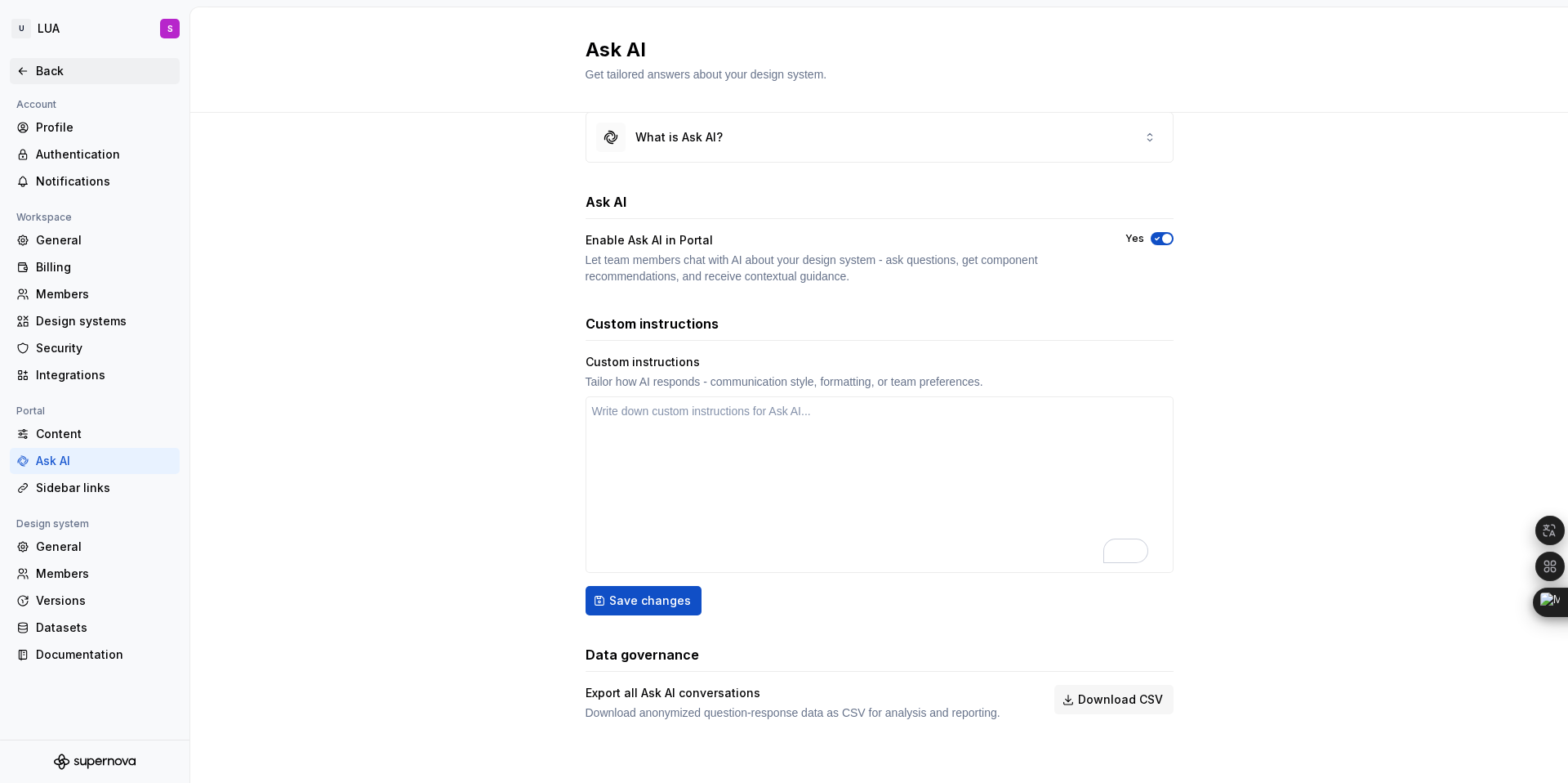
click at [36, 72] on div "Back" at bounding box center [105, 70] width 137 height 17
